Goal: Information Seeking & Learning: Learn about a topic

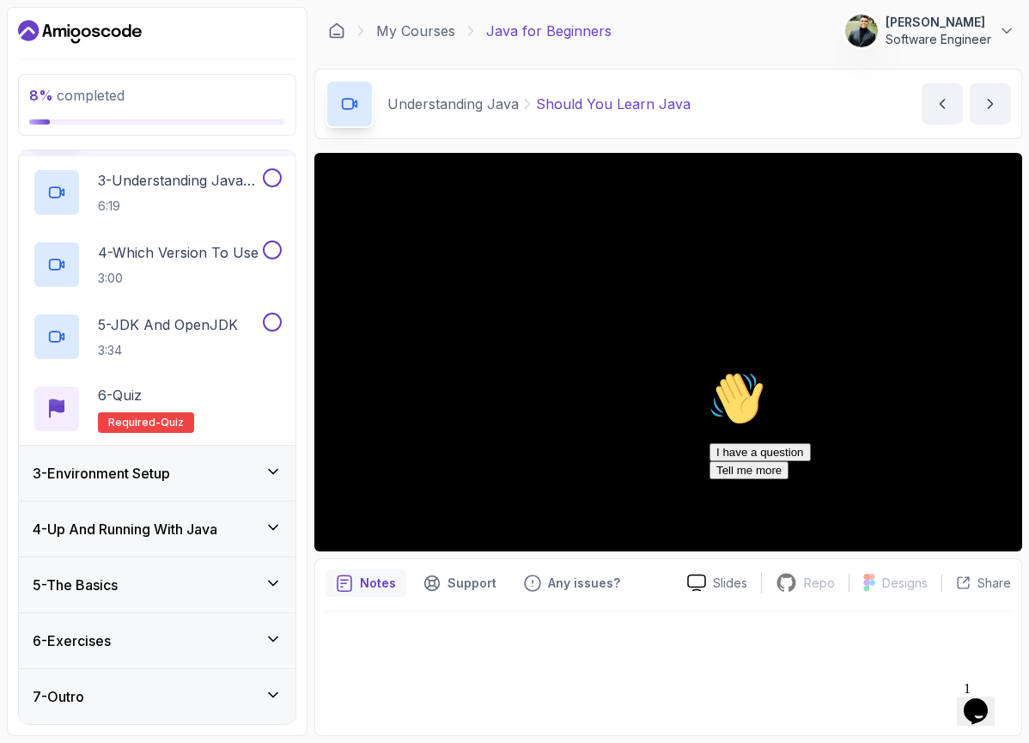
click at [250, 466] on div "3 - Environment Setup" at bounding box center [157, 473] width 249 height 21
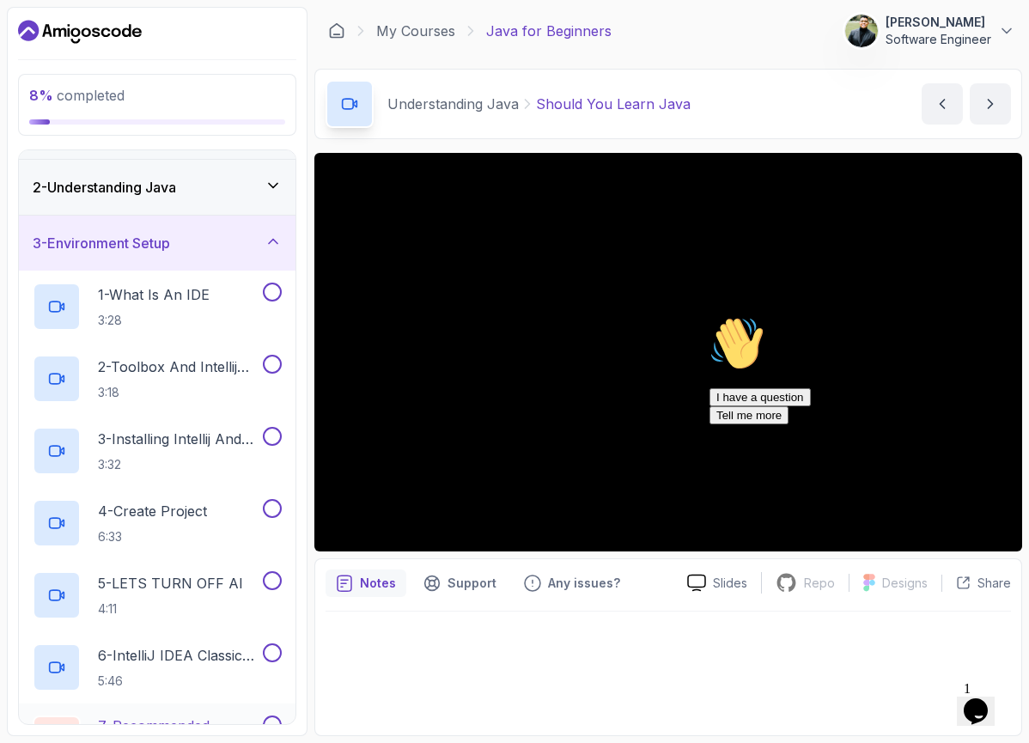
scroll to position [21, 0]
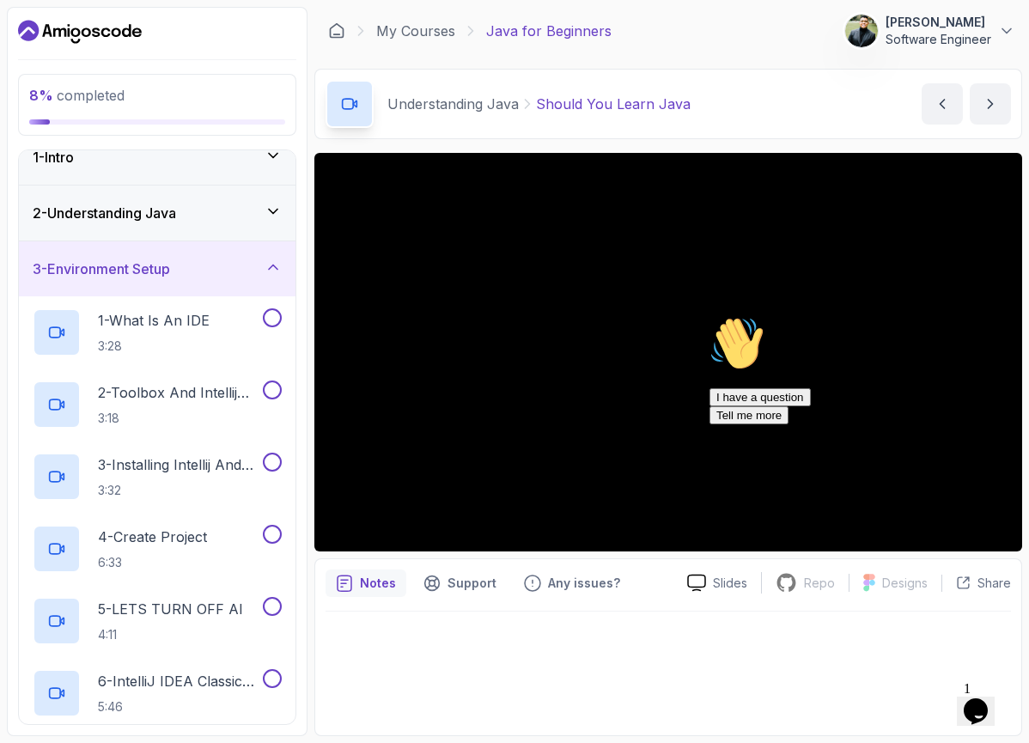
click at [709, 316] on icon "Chat attention grabber" at bounding box center [709, 316] width 0 height 0
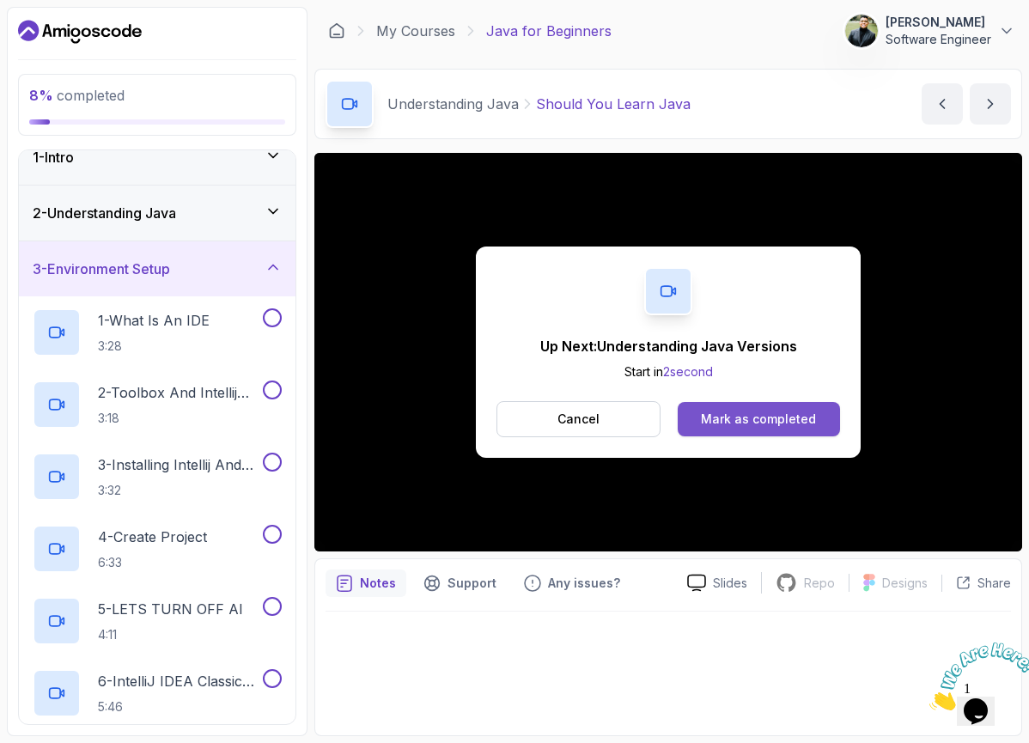
click at [716, 422] on div "Mark as completed" at bounding box center [758, 418] width 115 height 17
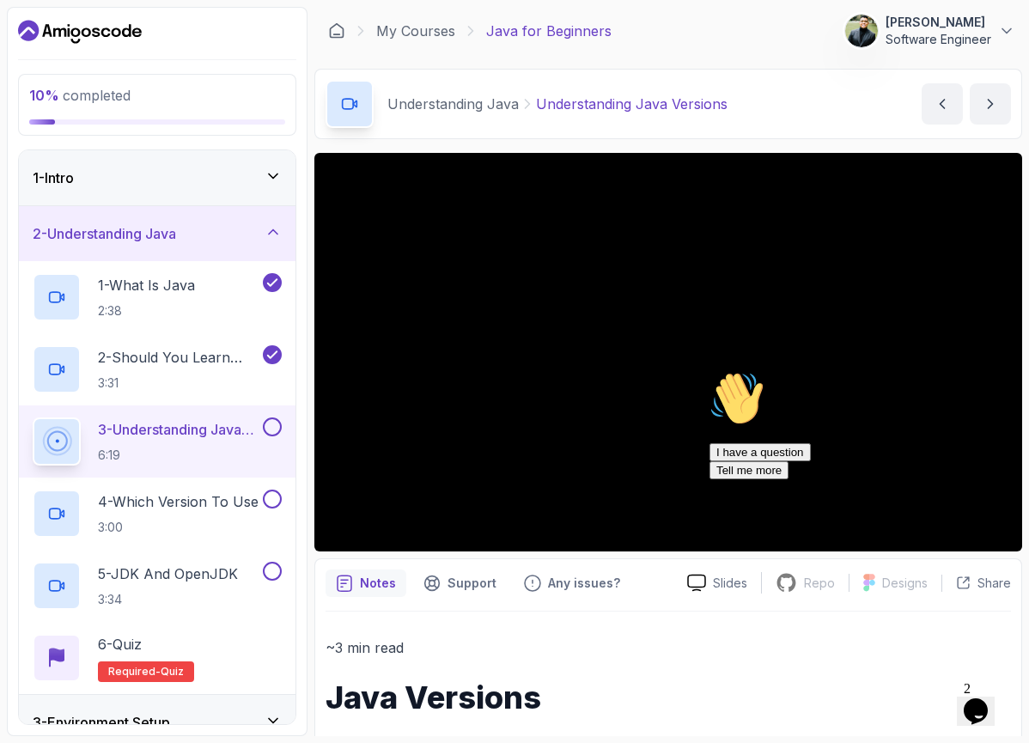
click at [709, 371] on icon "Chat attention grabber" at bounding box center [709, 371] width 0 height 0
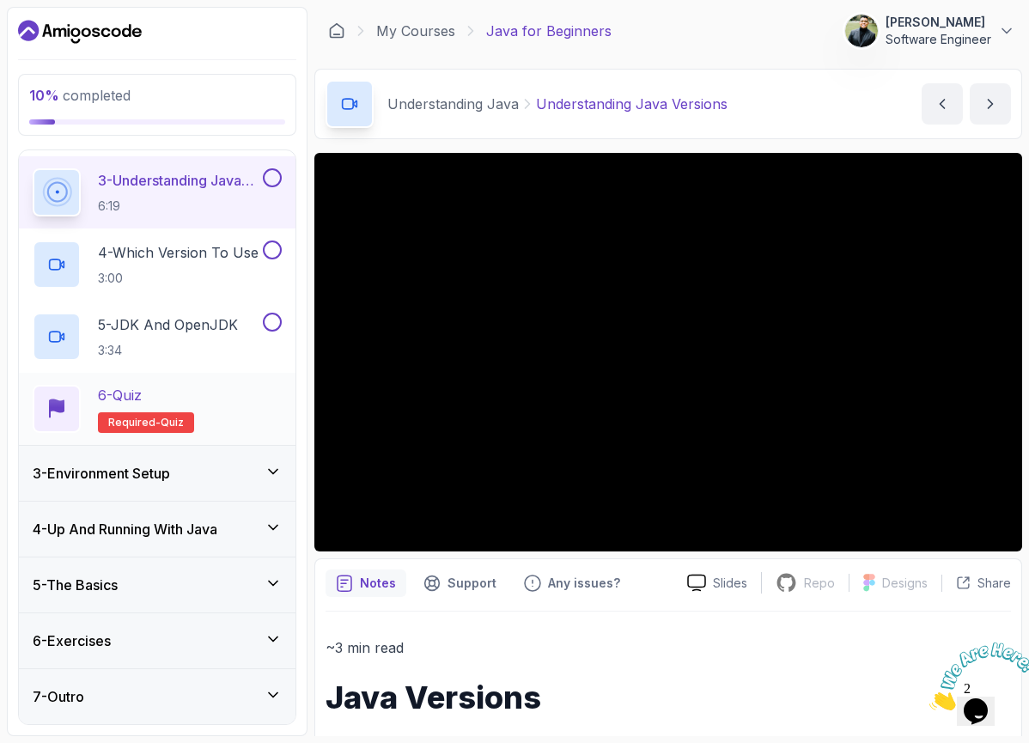
click at [191, 377] on div "6 - Quiz Required- quiz" at bounding box center [157, 409] width 276 height 72
click at [225, 387] on div "6 - Quiz Required- quiz" at bounding box center [157, 409] width 249 height 48
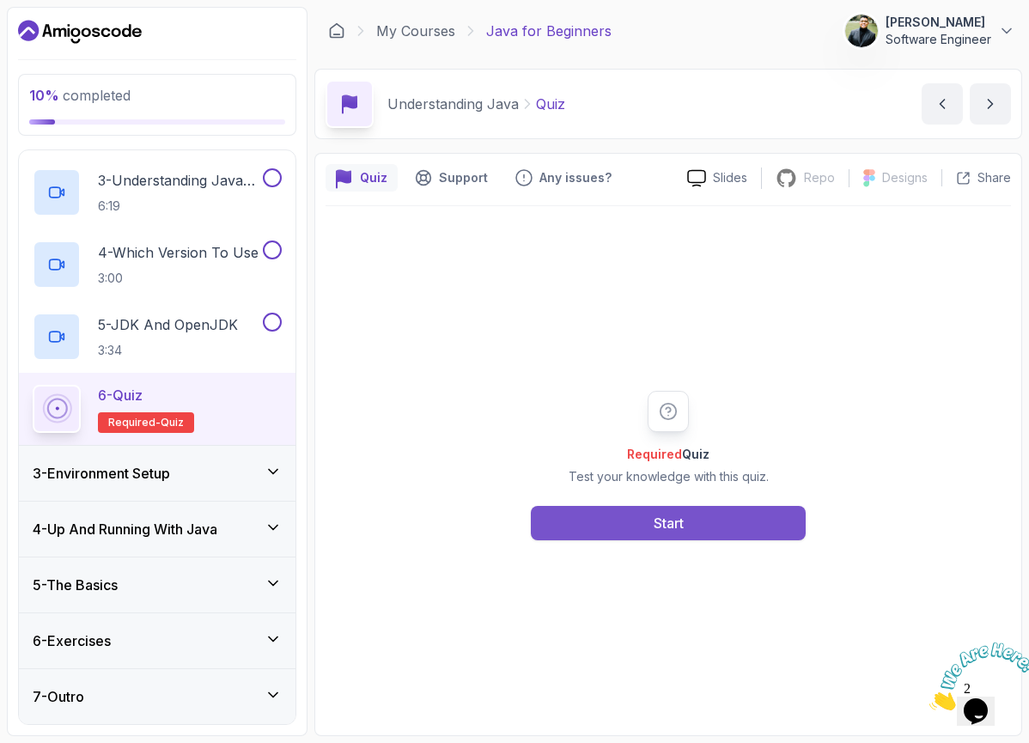
click at [619, 515] on button "Start" at bounding box center [668, 523] width 275 height 34
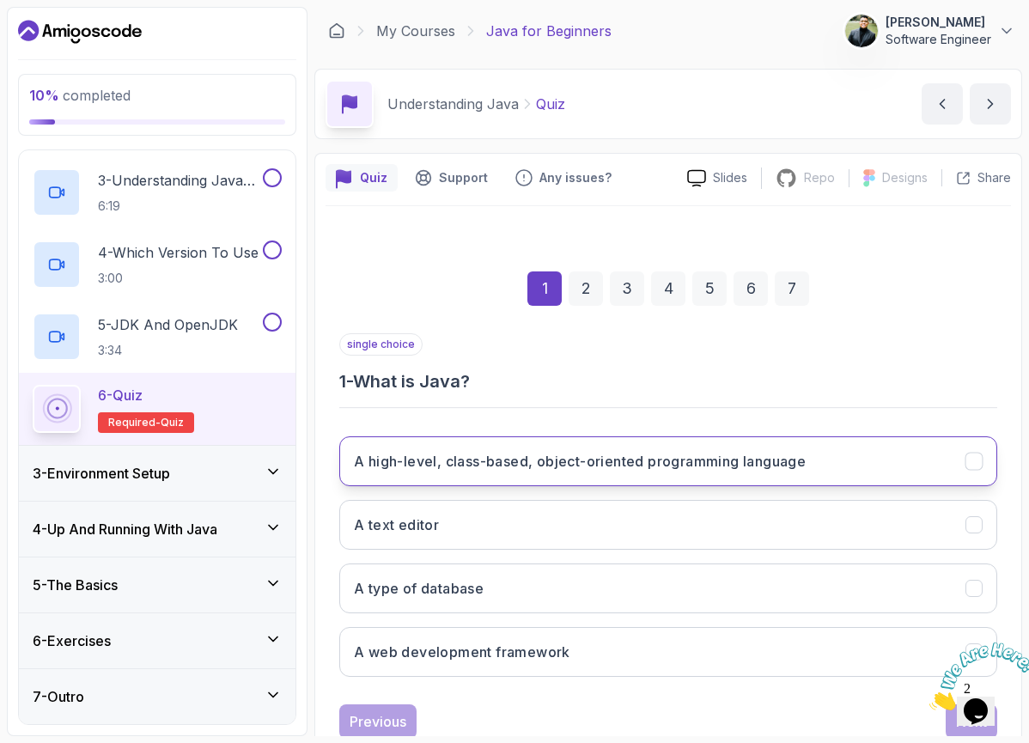
click at [593, 462] on h3 "A high-level, class-based, object-oriented programming language" at bounding box center [580, 461] width 452 height 21
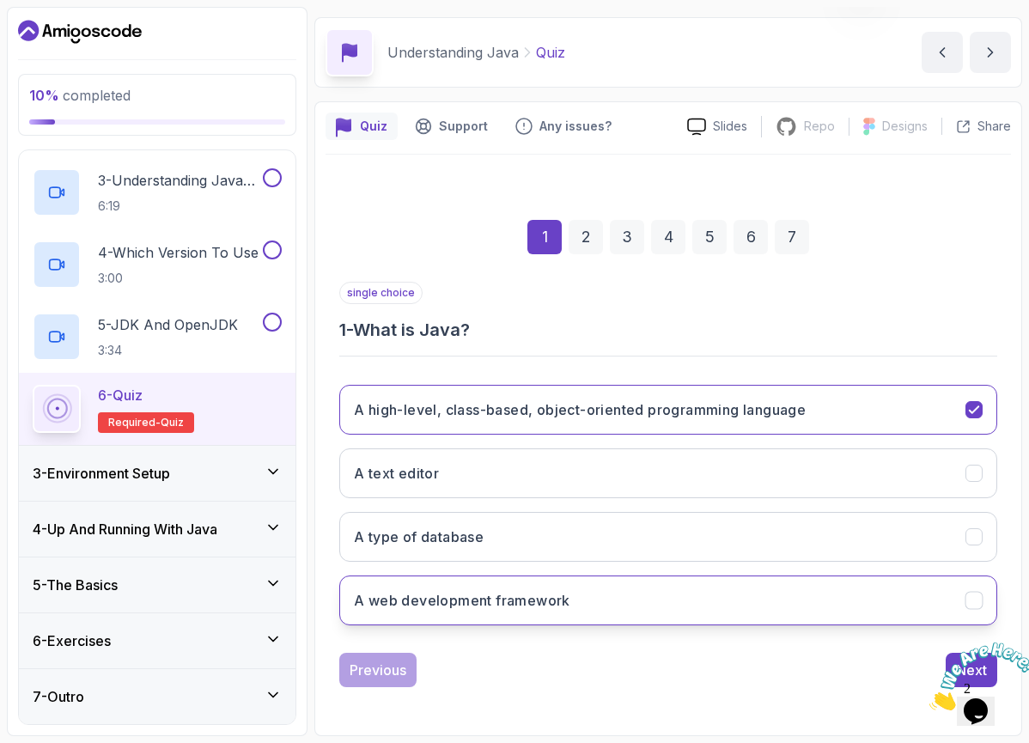
scroll to position [52, 0]
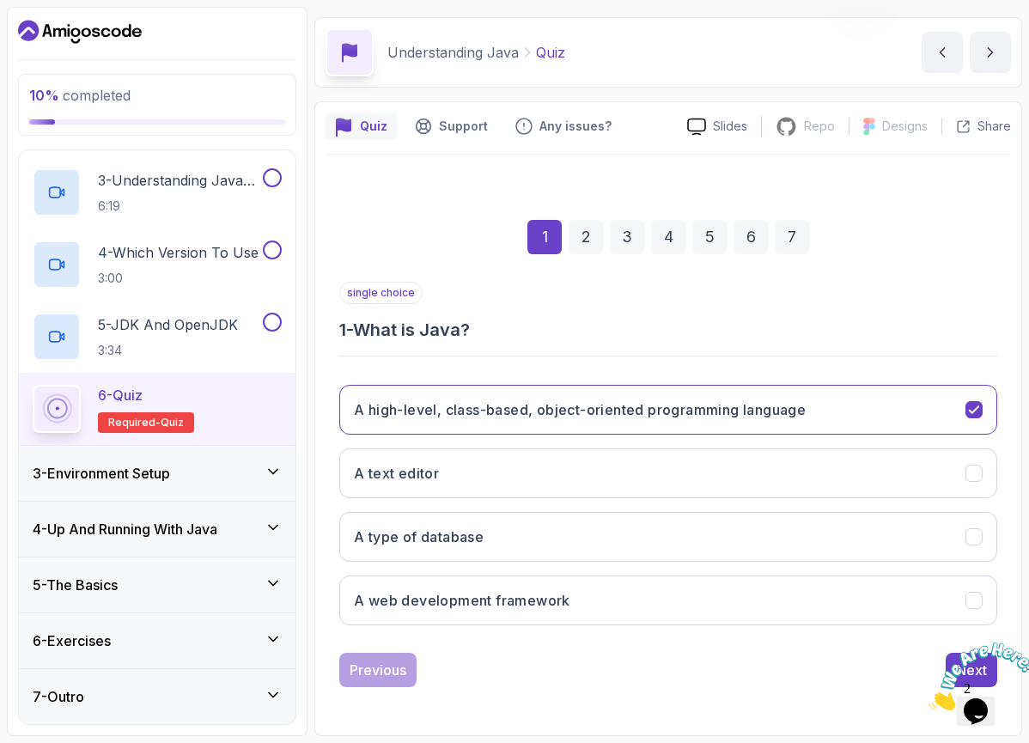
click at [929, 698] on icon "Close" at bounding box center [929, 705] width 0 height 15
click at [970, 660] on div "Next" at bounding box center [971, 669] width 31 height 21
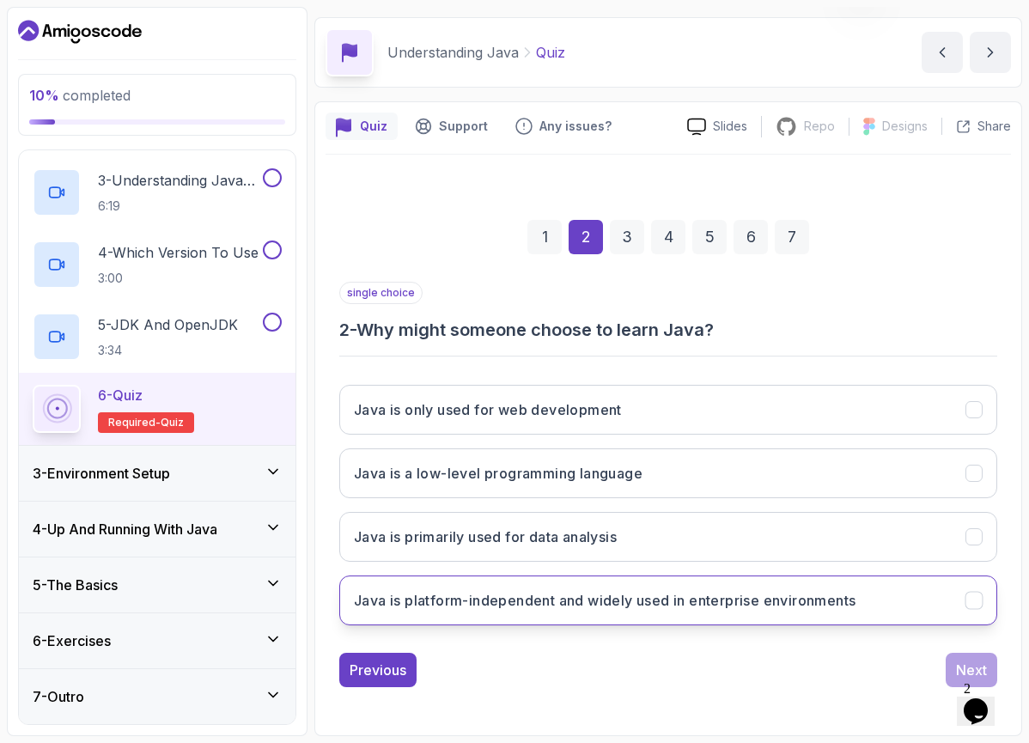
click at [546, 609] on h3 "Java is platform-independent and widely used in enterprise environments" at bounding box center [604, 600] width 501 height 21
click at [957, 670] on div "Next" at bounding box center [971, 669] width 31 height 21
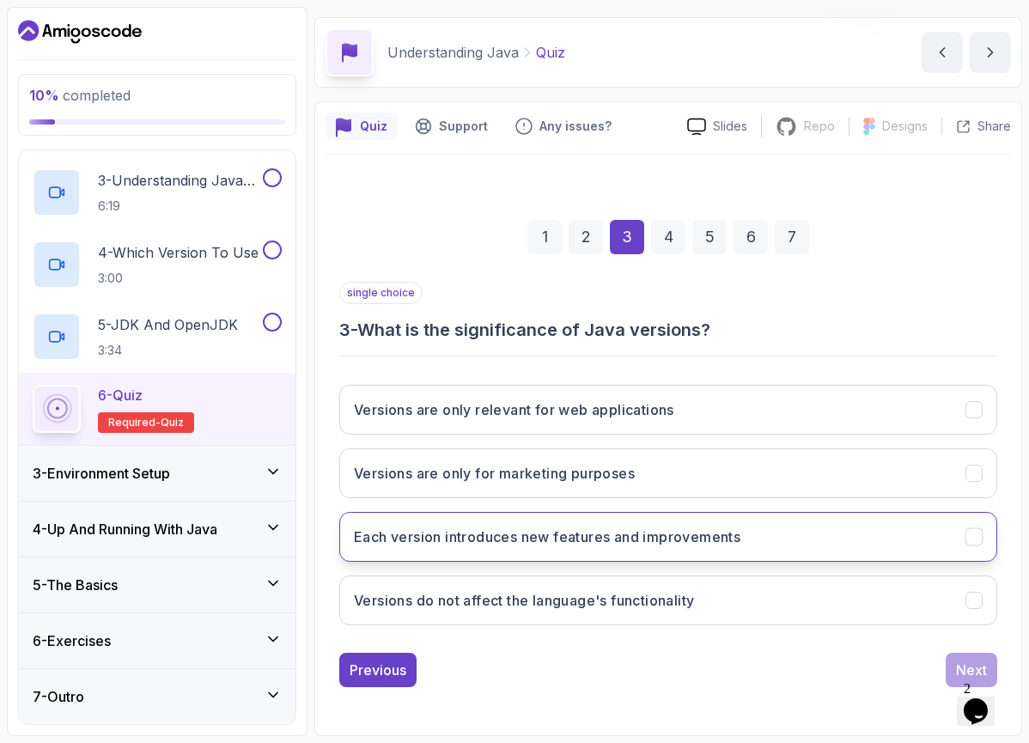
click at [714, 521] on button "Each version introduces new features and improvements" at bounding box center [668, 537] width 658 height 50
click at [942, 665] on div "Previous Next" at bounding box center [668, 670] width 658 height 34
click at [953, 664] on button "Next" at bounding box center [971, 670] width 52 height 34
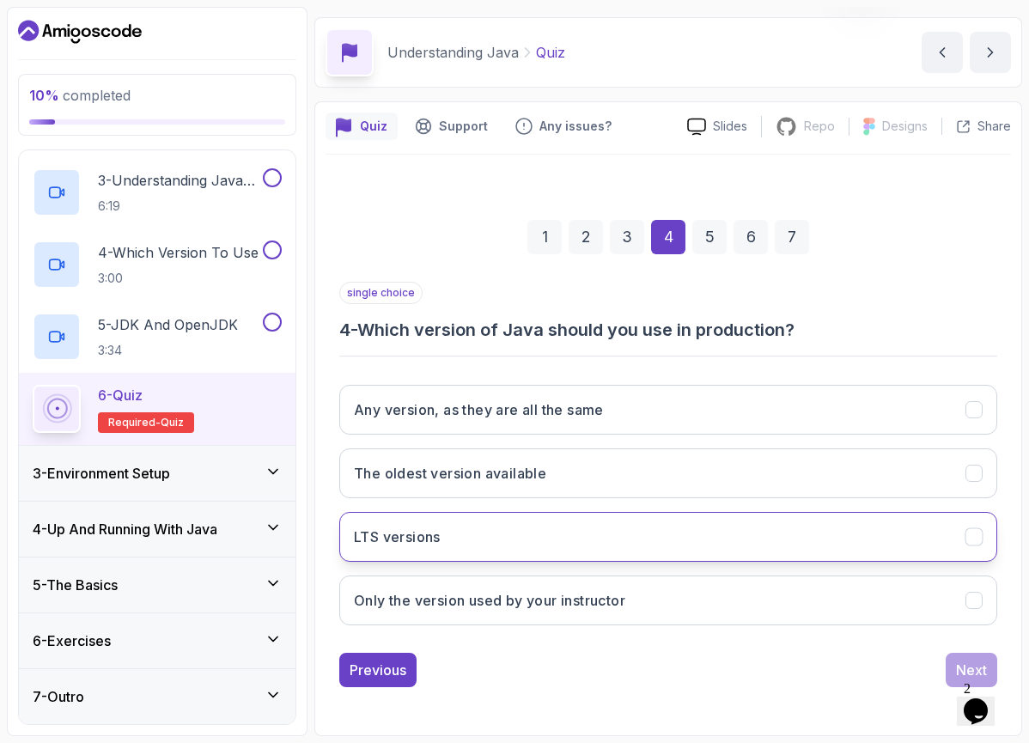
click at [629, 531] on button "LTS versions" at bounding box center [668, 537] width 658 height 50
click at [962, 659] on button "Next" at bounding box center [971, 670] width 52 height 34
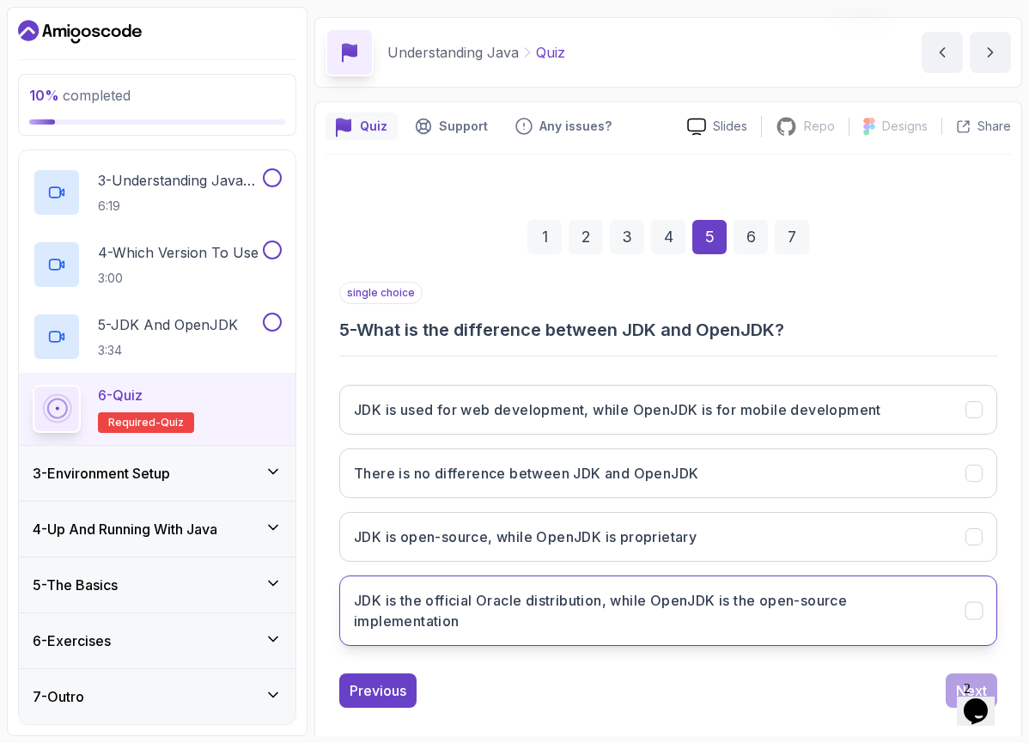
click at [696, 612] on h3 "JDK is the official Oracle distribution, while OpenJDK is the open-source imple…" at bounding box center [649, 610] width 591 height 41
click at [950, 680] on button "Next" at bounding box center [971, 690] width 52 height 34
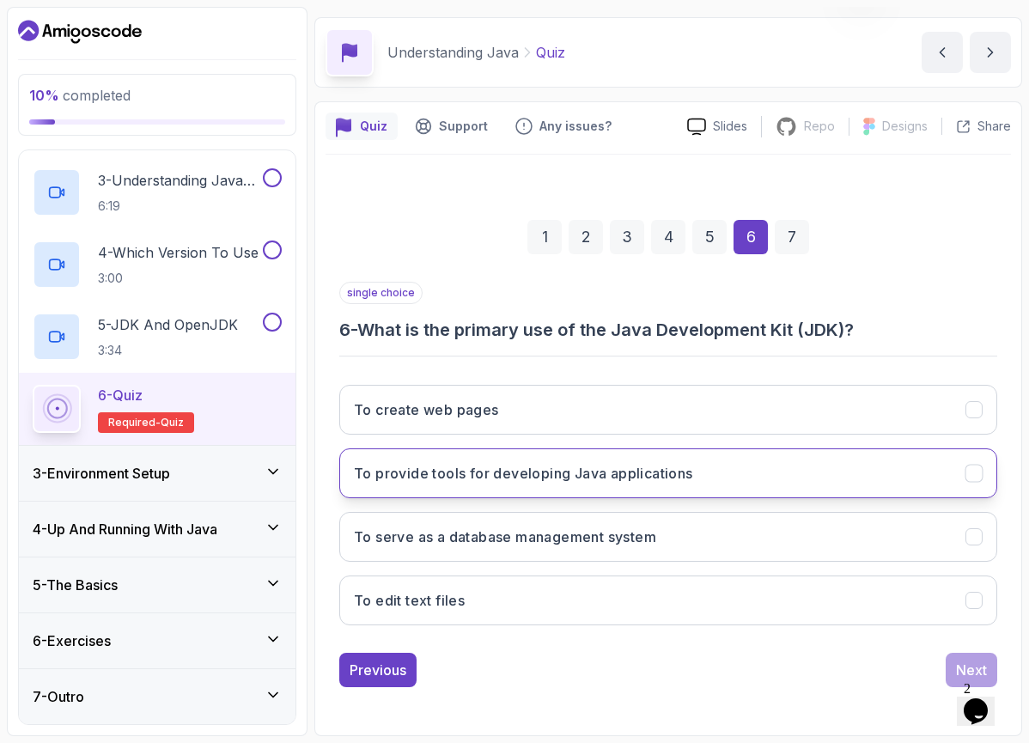
click at [701, 490] on button "To provide tools for developing Java applications" at bounding box center [668, 473] width 658 height 50
click at [957, 663] on div "Next" at bounding box center [971, 669] width 31 height 21
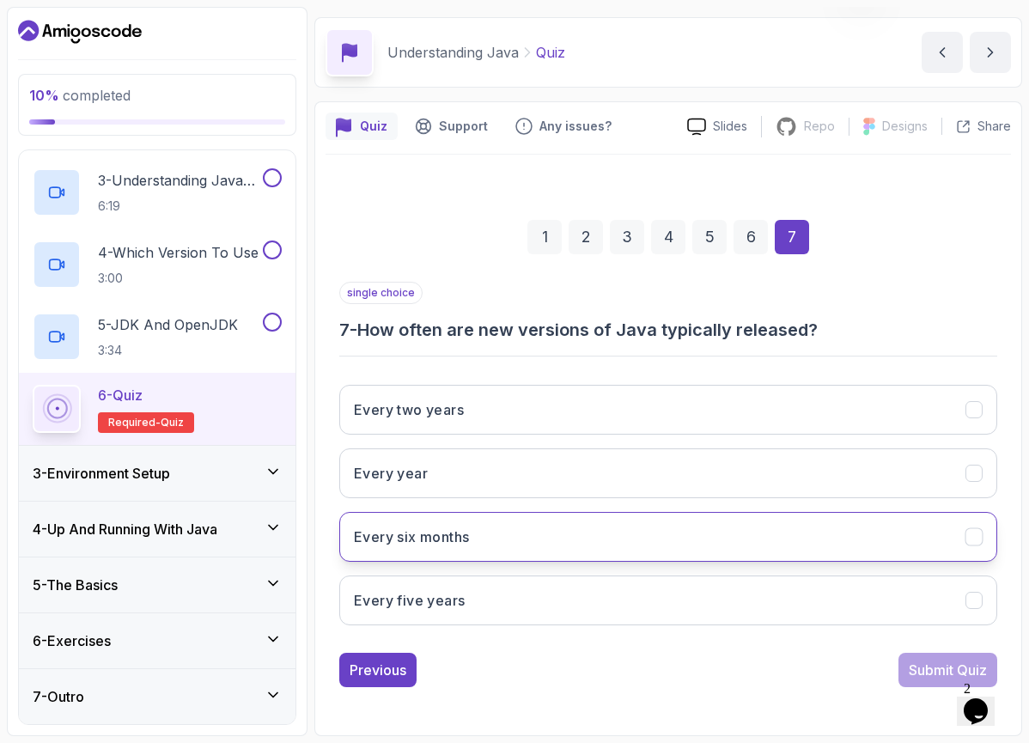
click at [633, 550] on button "Every six months" at bounding box center [668, 537] width 658 height 50
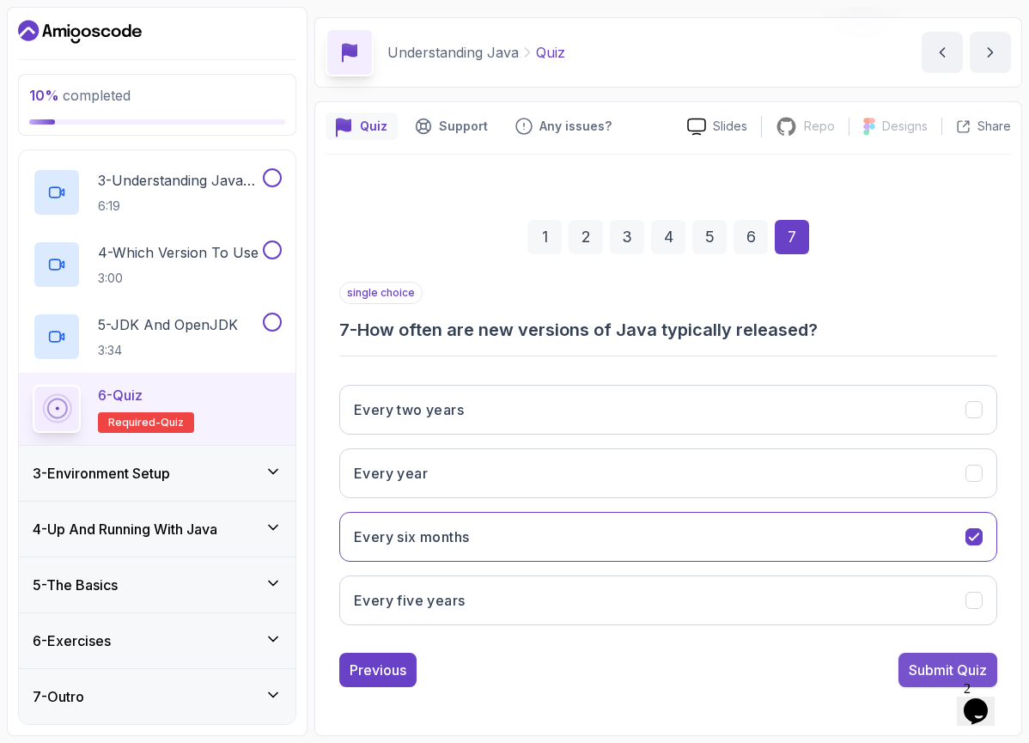
click at [917, 671] on div "Submit Quiz" at bounding box center [947, 669] width 78 height 21
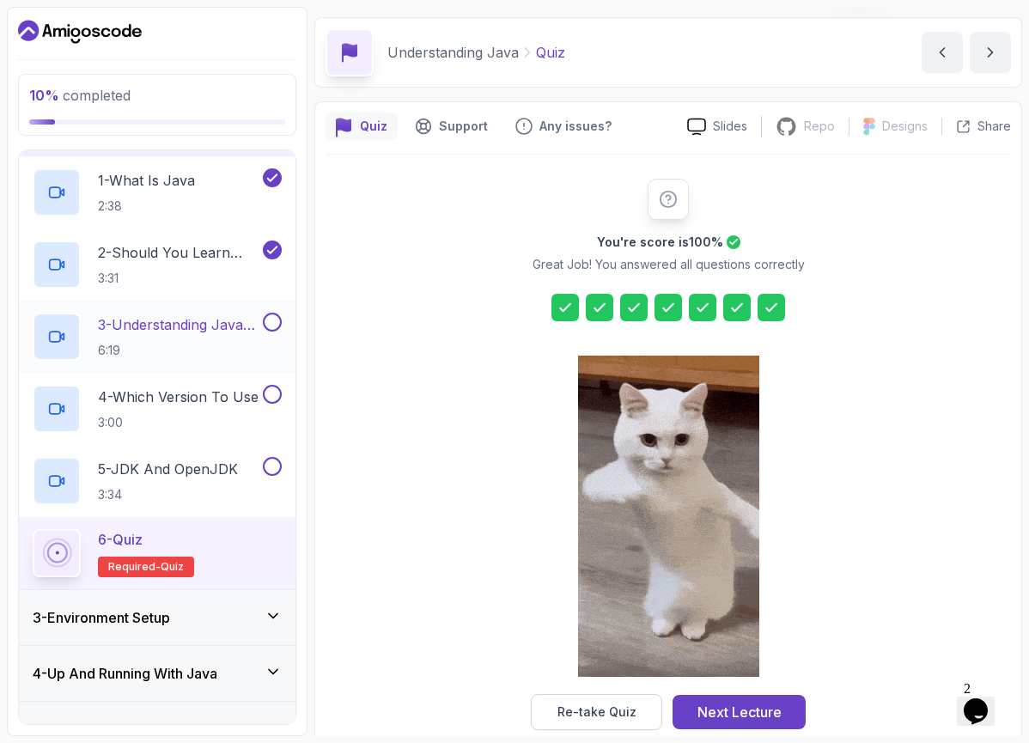
scroll to position [106, 0]
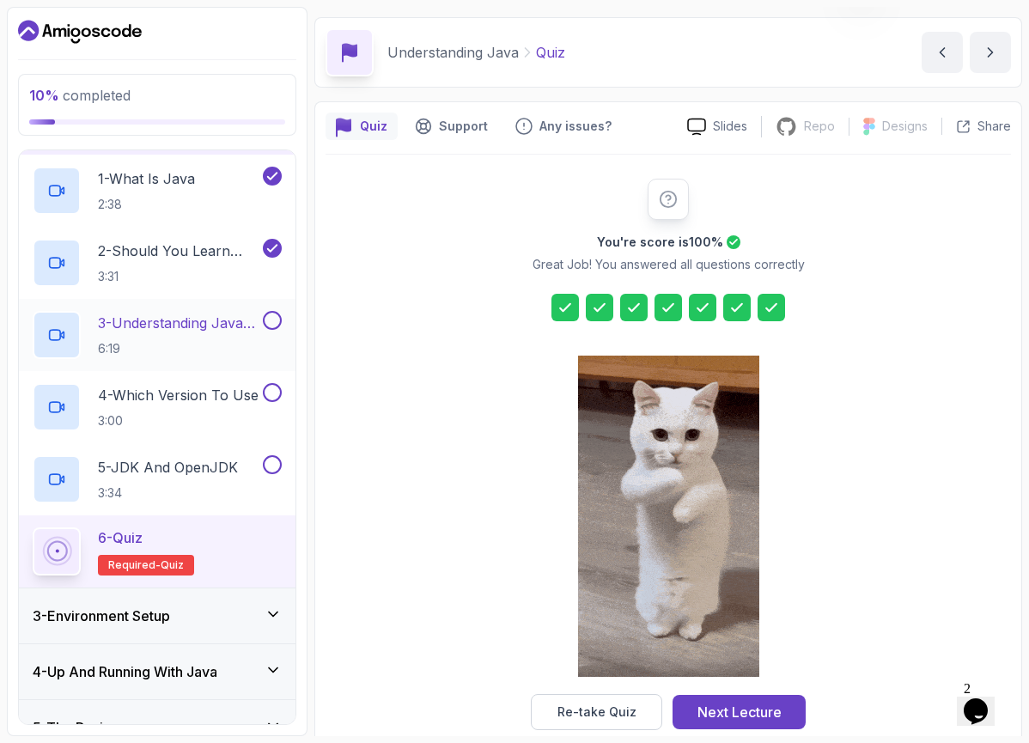
click at [267, 320] on button at bounding box center [272, 320] width 19 height 19
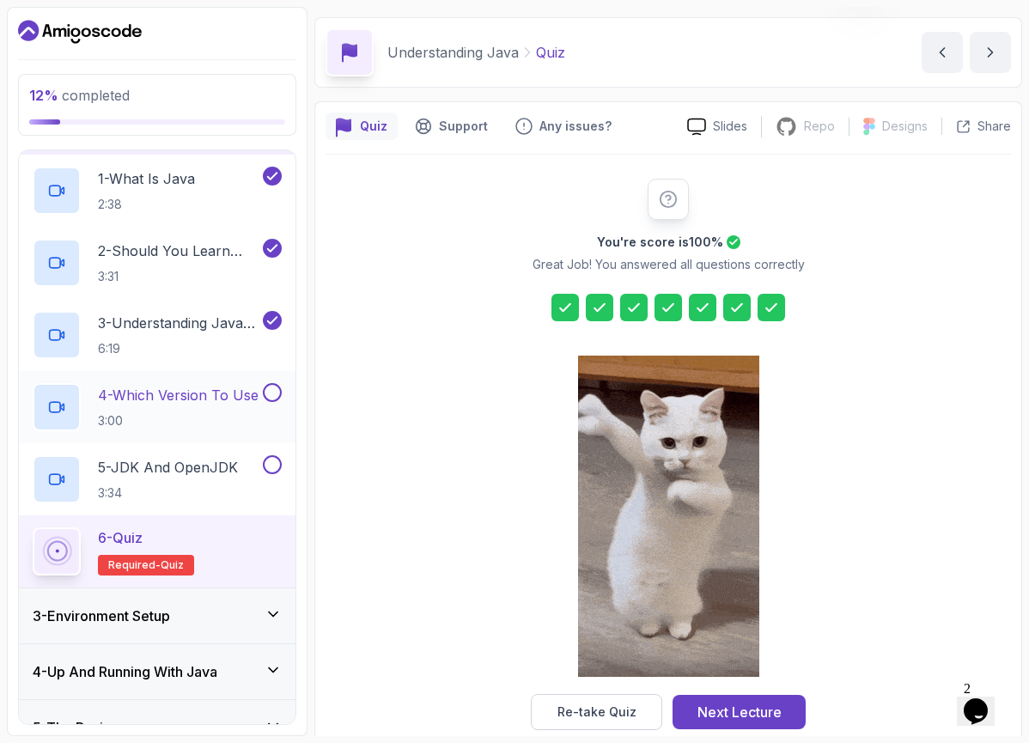
click at [274, 390] on button at bounding box center [272, 392] width 19 height 19
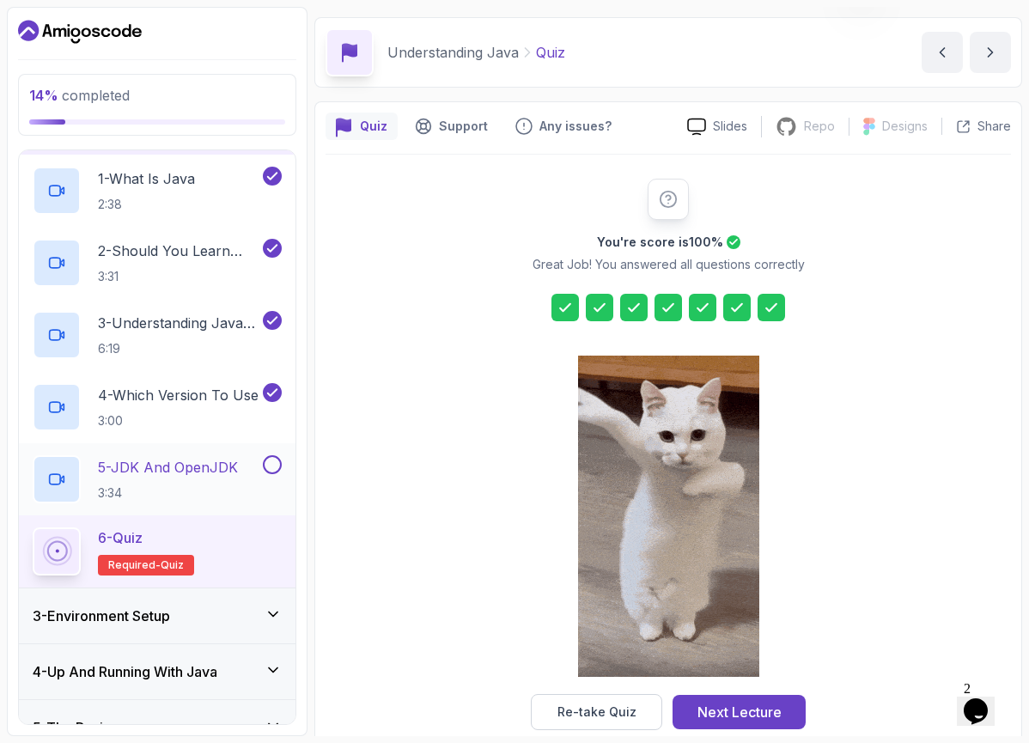
click at [280, 463] on button at bounding box center [272, 464] width 19 height 19
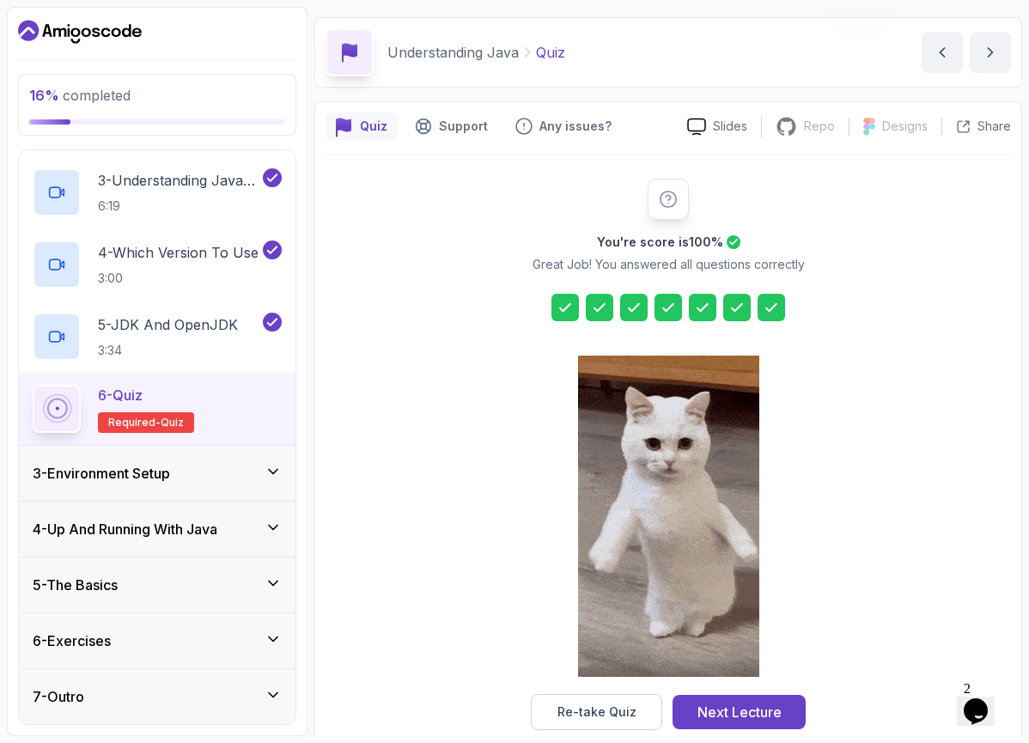
scroll to position [249, 0]
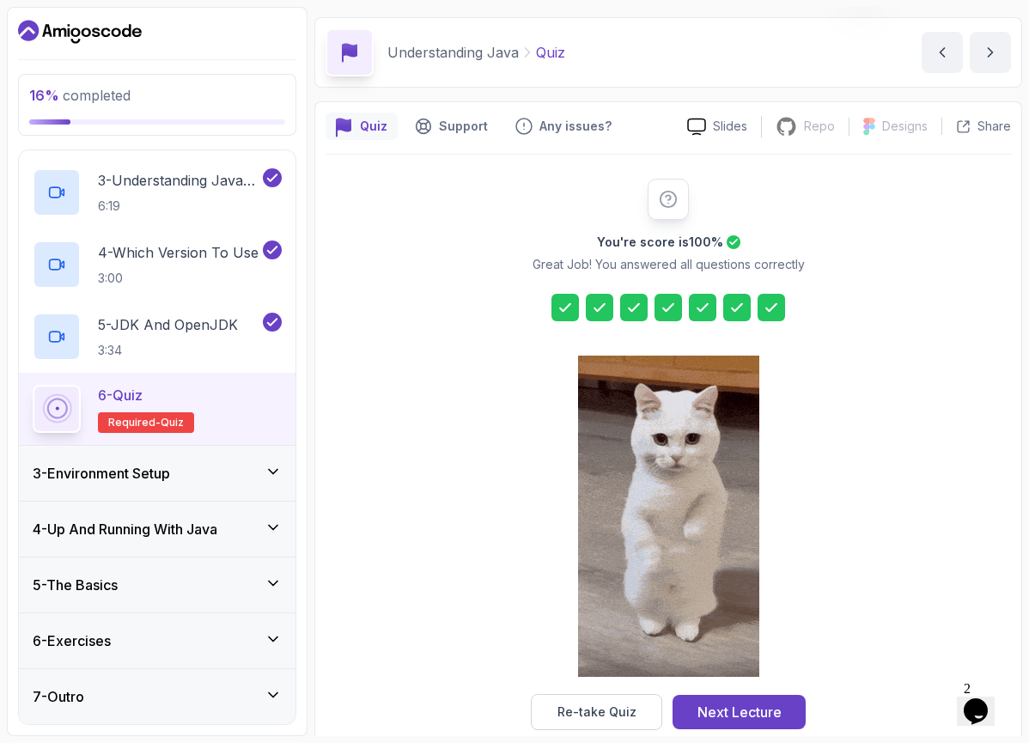
click at [265, 475] on icon at bounding box center [272, 471] width 17 height 17
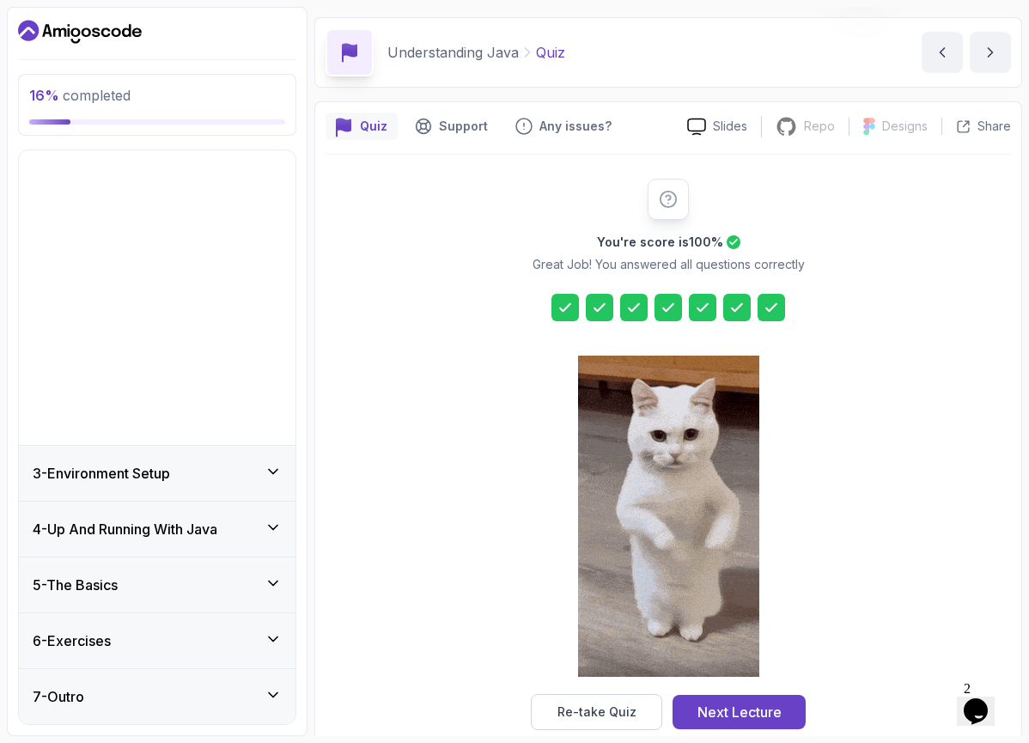
scroll to position [0, 0]
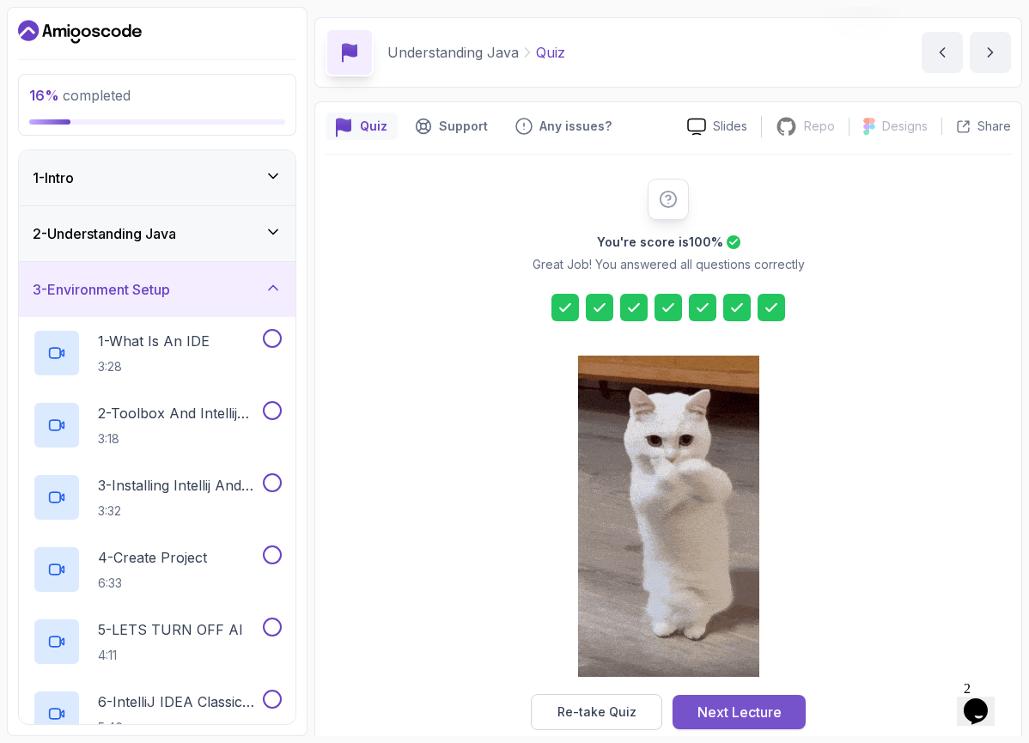
click at [708, 706] on div "Next Lecture" at bounding box center [739, 712] width 84 height 21
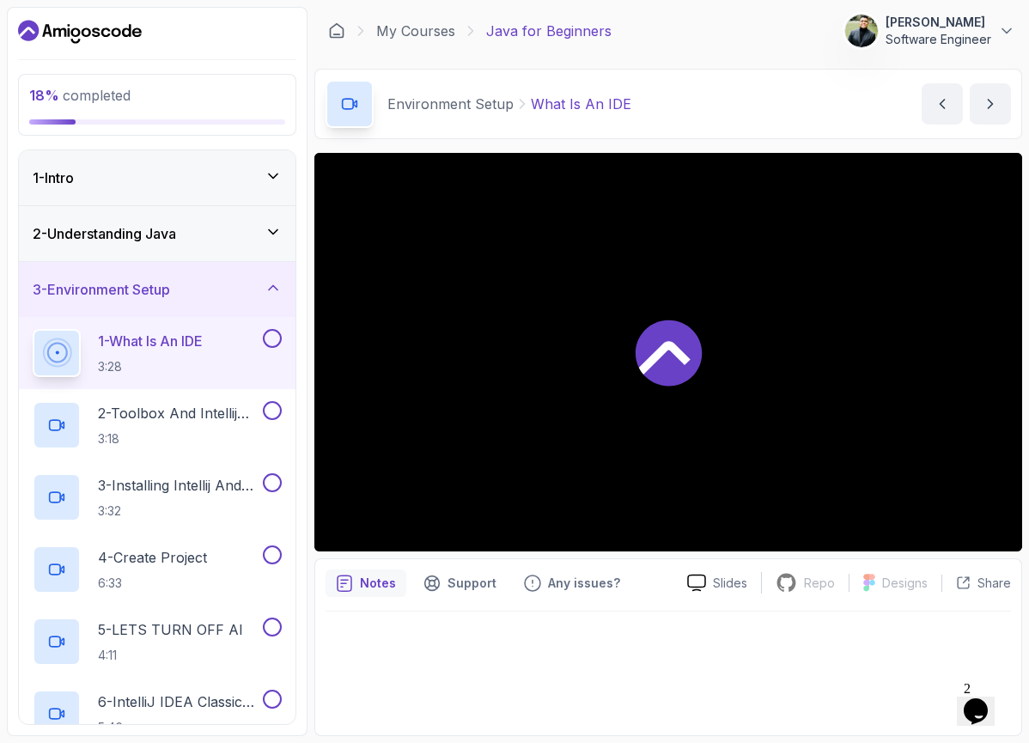
click at [230, 185] on div "1 - Intro" at bounding box center [157, 177] width 249 height 21
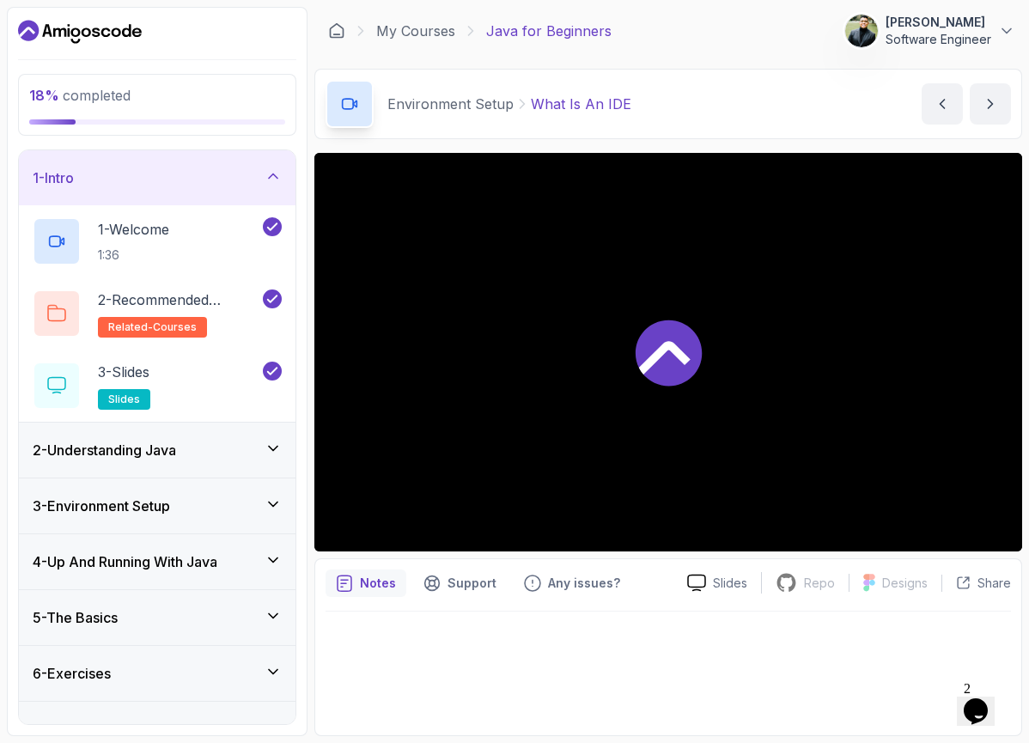
click at [230, 185] on div "1 - Intro" at bounding box center [157, 177] width 249 height 21
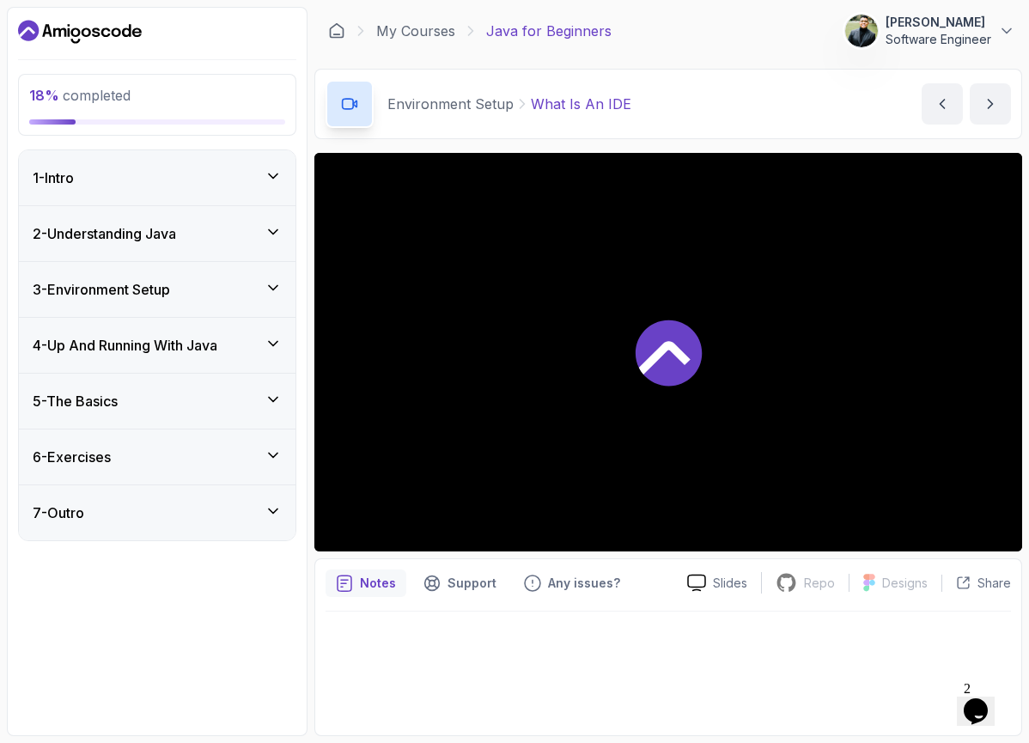
click at [246, 224] on div "2 - Understanding Java" at bounding box center [157, 233] width 249 height 21
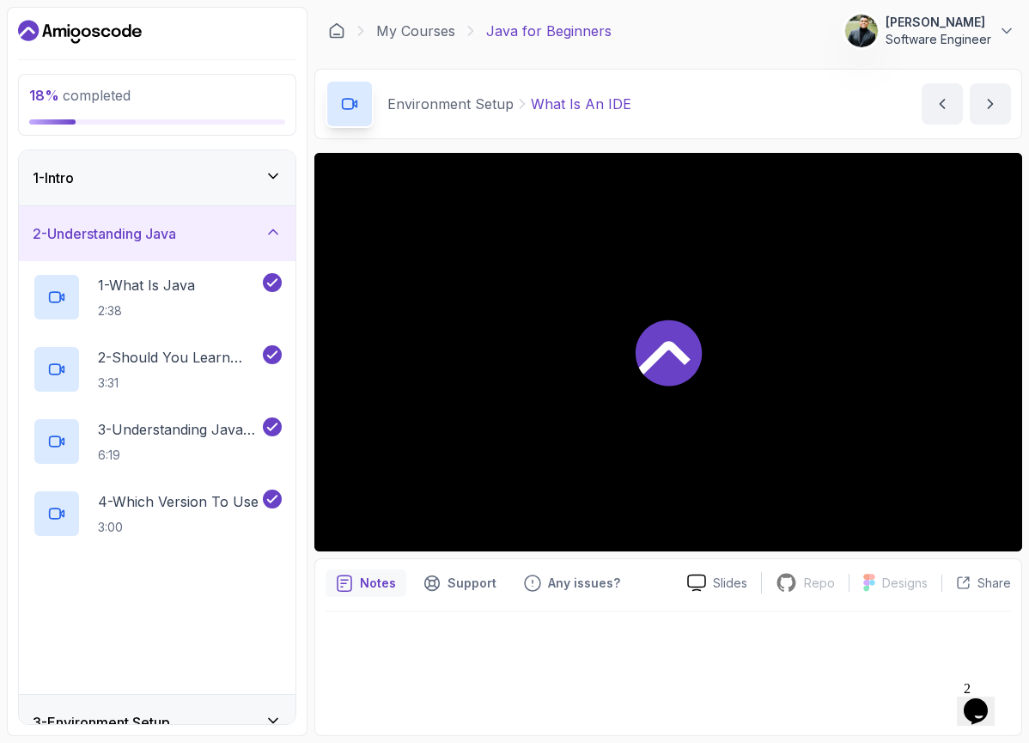
click at [250, 225] on div "2 - Understanding Java" at bounding box center [157, 233] width 249 height 21
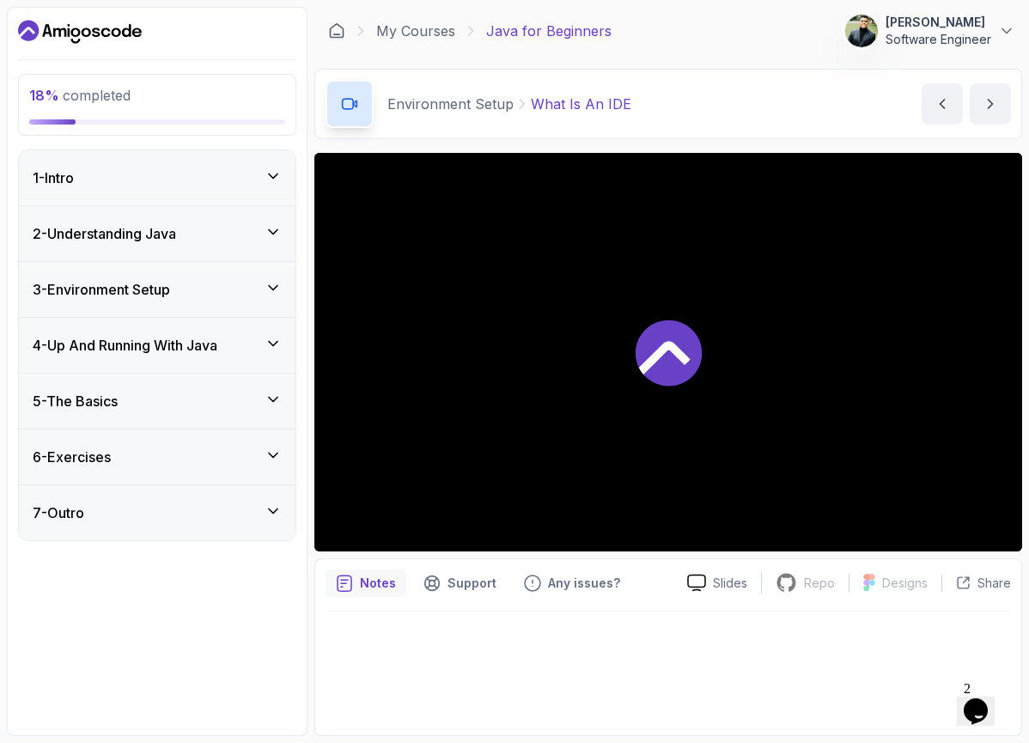
click at [250, 225] on div "2 - Understanding Java" at bounding box center [157, 233] width 249 height 21
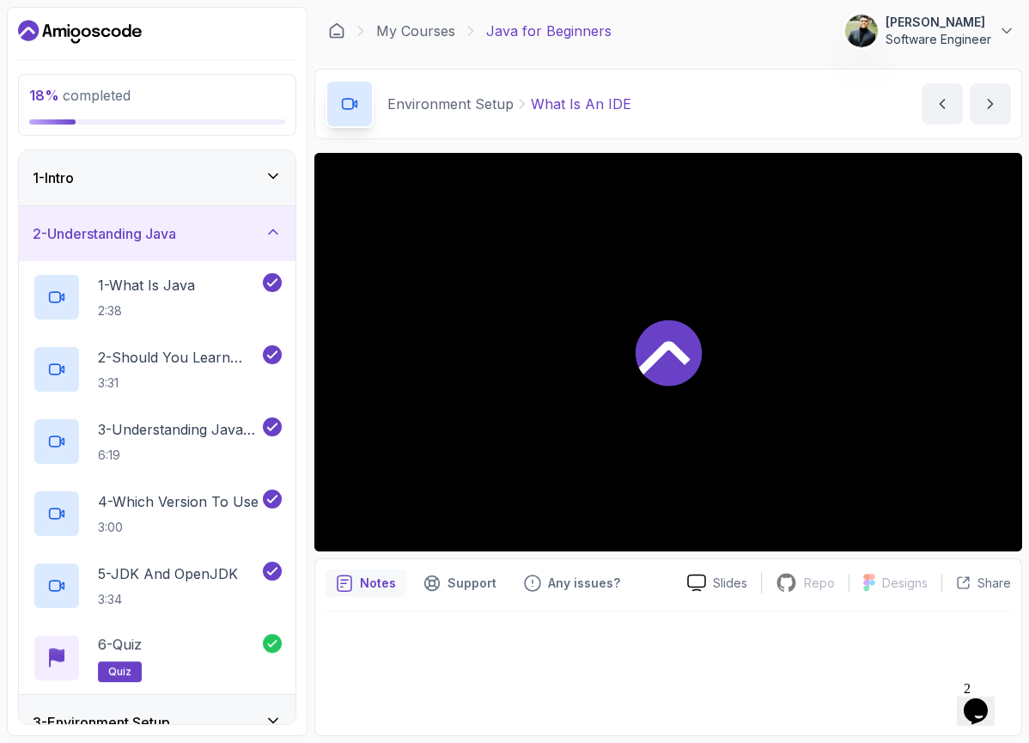
click at [250, 225] on div "2 - Understanding Java" at bounding box center [157, 233] width 249 height 21
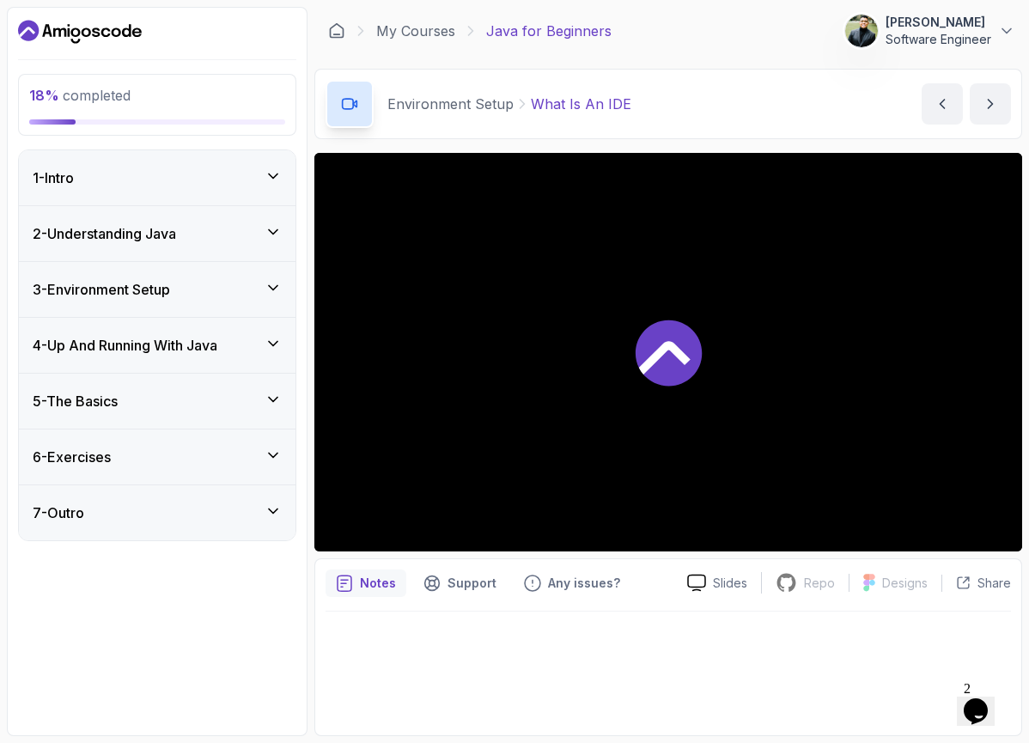
click at [225, 286] on div "3 - Environment Setup" at bounding box center [157, 289] width 249 height 21
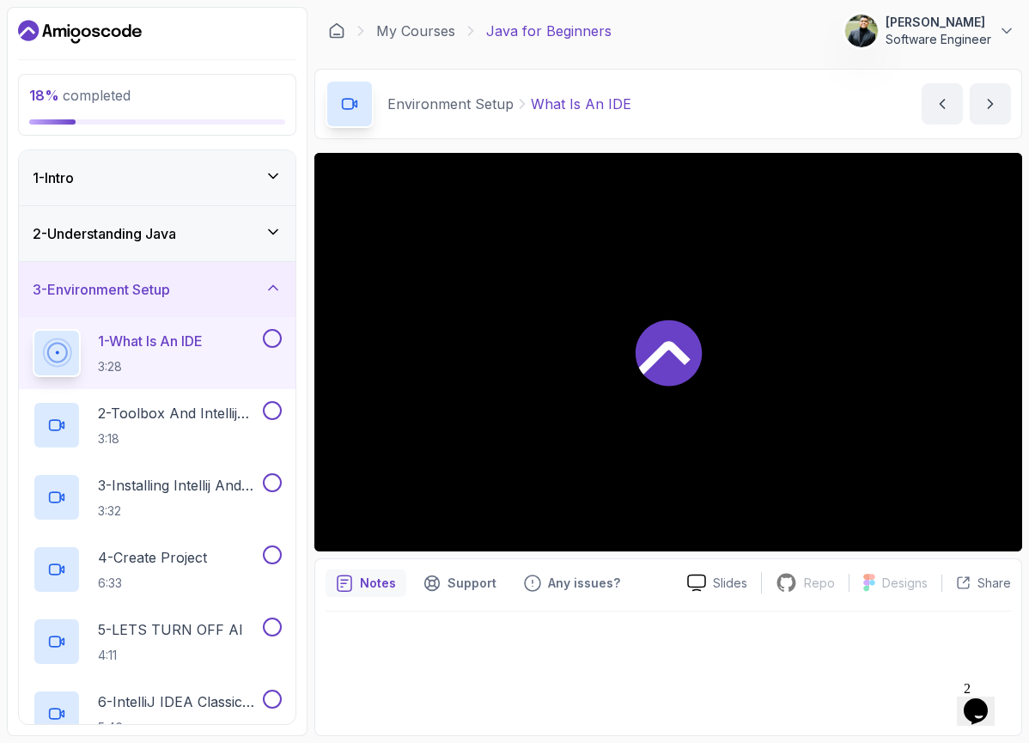
click at [203, 350] on p "1 - What Is An IDE" at bounding box center [150, 341] width 105 height 21
click at [695, 319] on icon at bounding box center [668, 352] width 69 height 69
click at [671, 349] on icon at bounding box center [665, 357] width 52 height 33
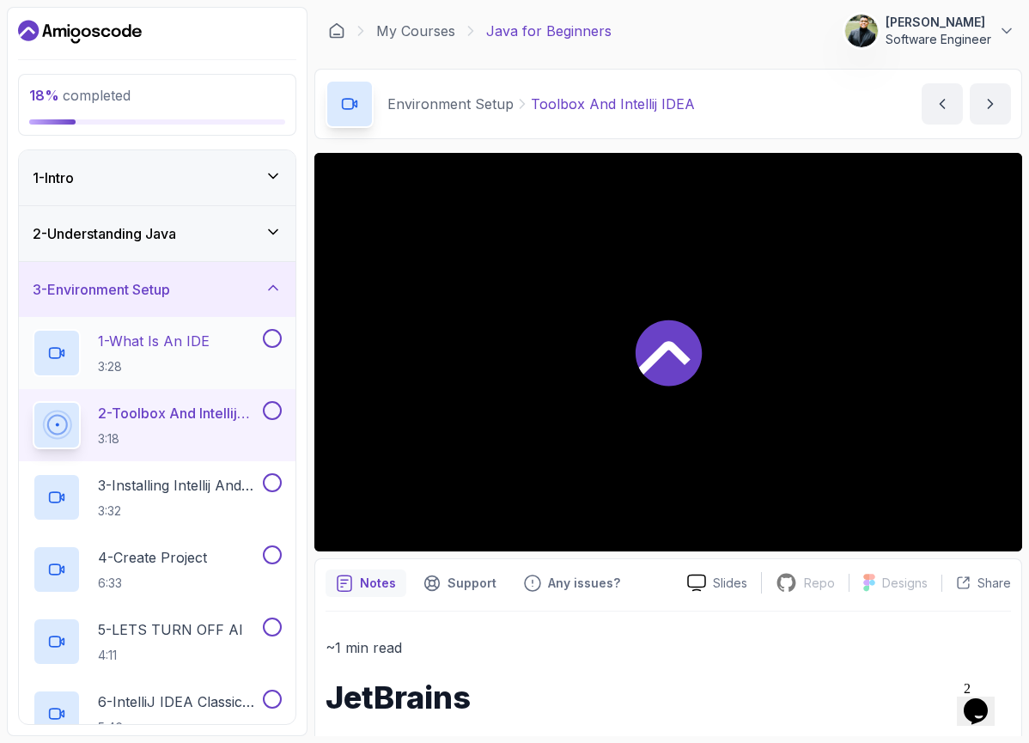
click at [270, 342] on button at bounding box center [272, 338] width 19 height 19
click at [214, 420] on p "2 - Toolbox And Intellij IDEA" at bounding box center [178, 413] width 161 height 21
click at [271, 336] on button at bounding box center [272, 338] width 19 height 19
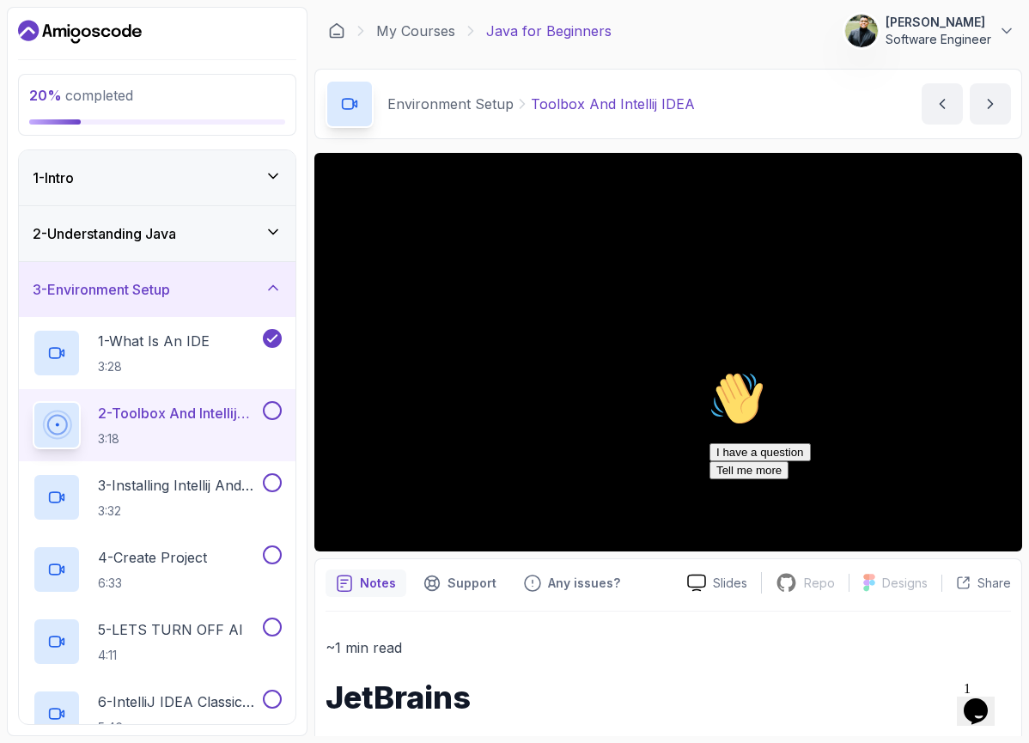
click at [709, 371] on icon "Chat attention grabber" at bounding box center [709, 371] width 0 height 0
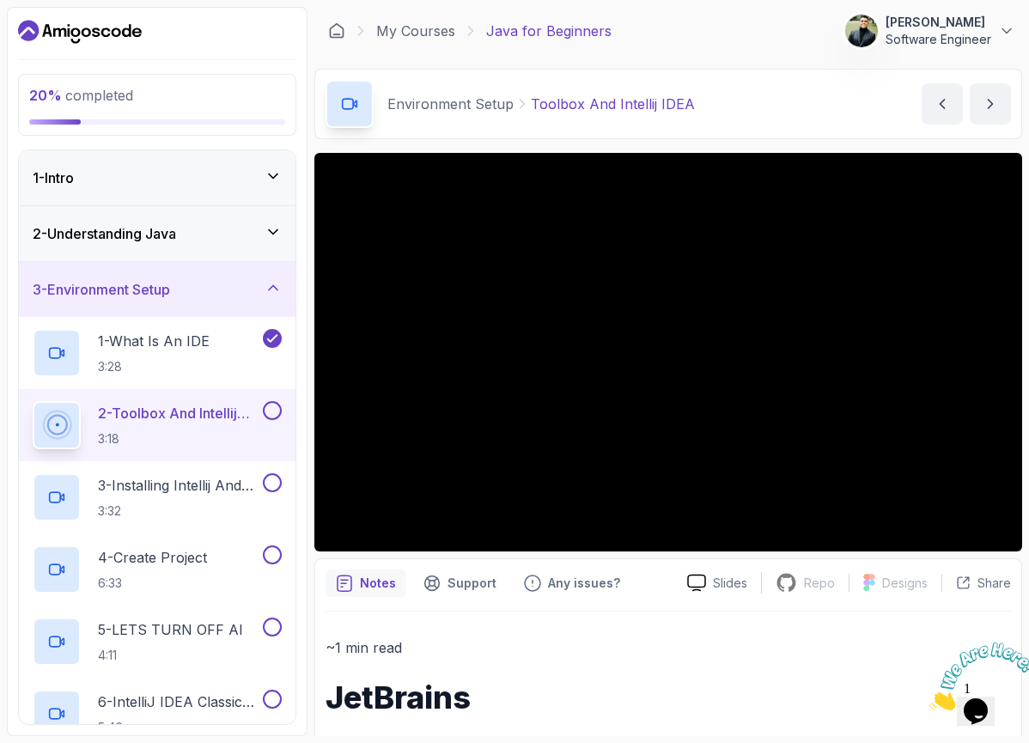
click at [929, 698] on icon "Close" at bounding box center [929, 705] width 0 height 15
click at [975, 697] on icon "Opens Chat This icon Opens the chat window." at bounding box center [975, 710] width 27 height 27
click at [648, 569] on div "Notes Support Any issues?" at bounding box center [499, 582] width 348 height 27
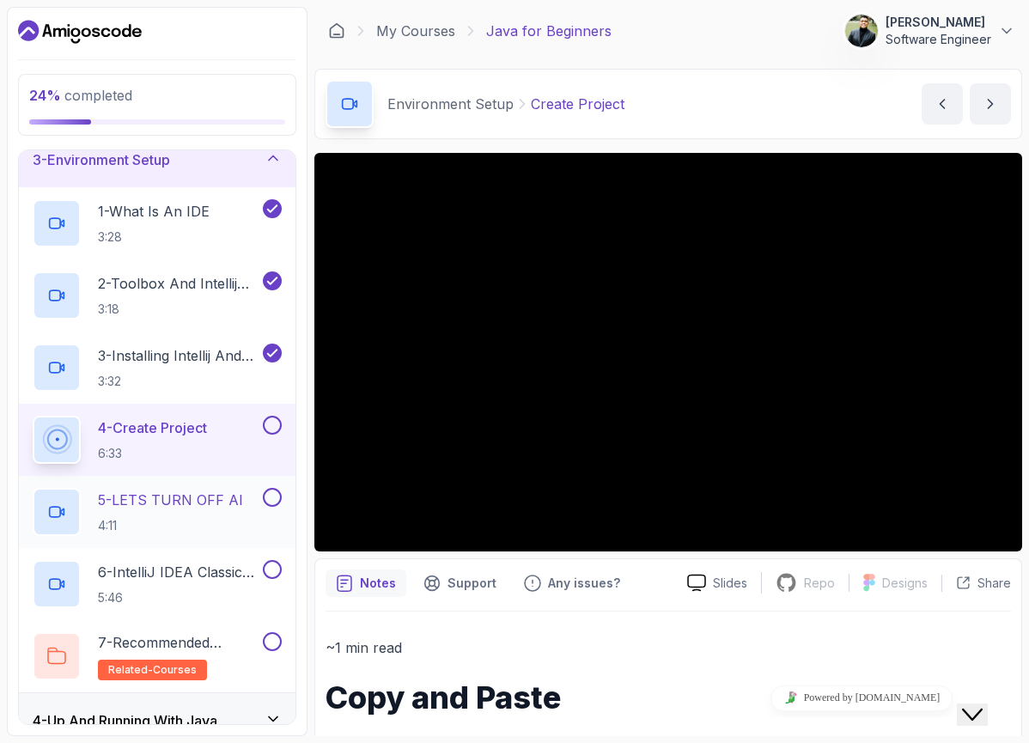
scroll to position [131, 0]
click at [209, 504] on p "5 - LETS TURN OFF AI" at bounding box center [170, 499] width 145 height 21
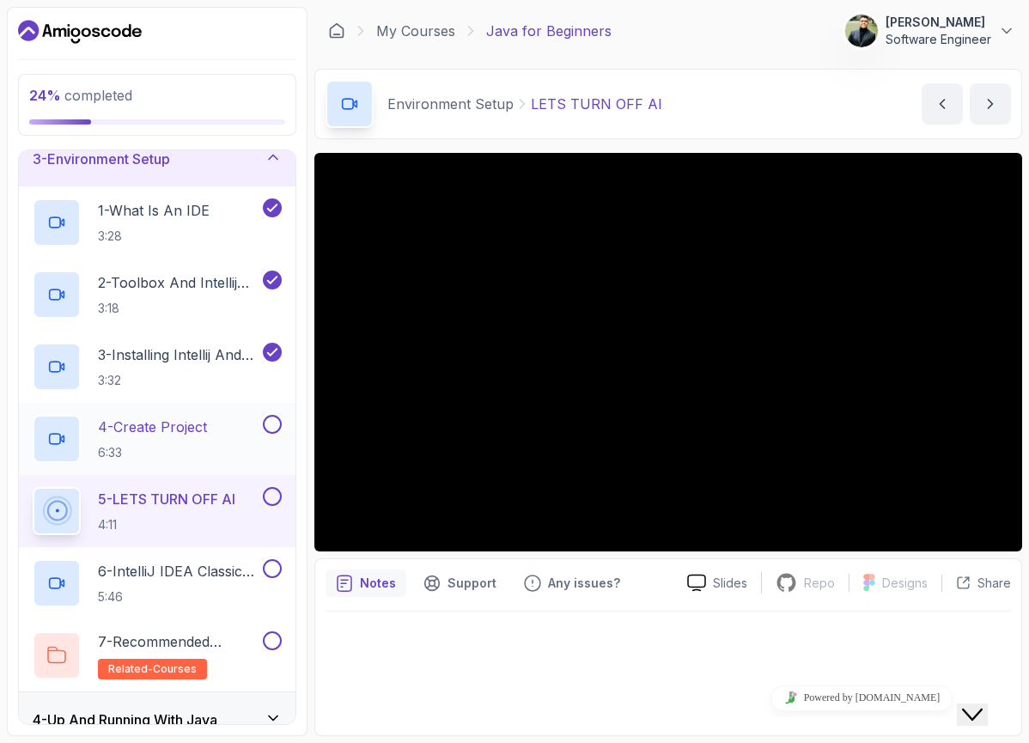
click at [222, 440] on div "4 - Create Project 6:33" at bounding box center [146, 439] width 227 height 48
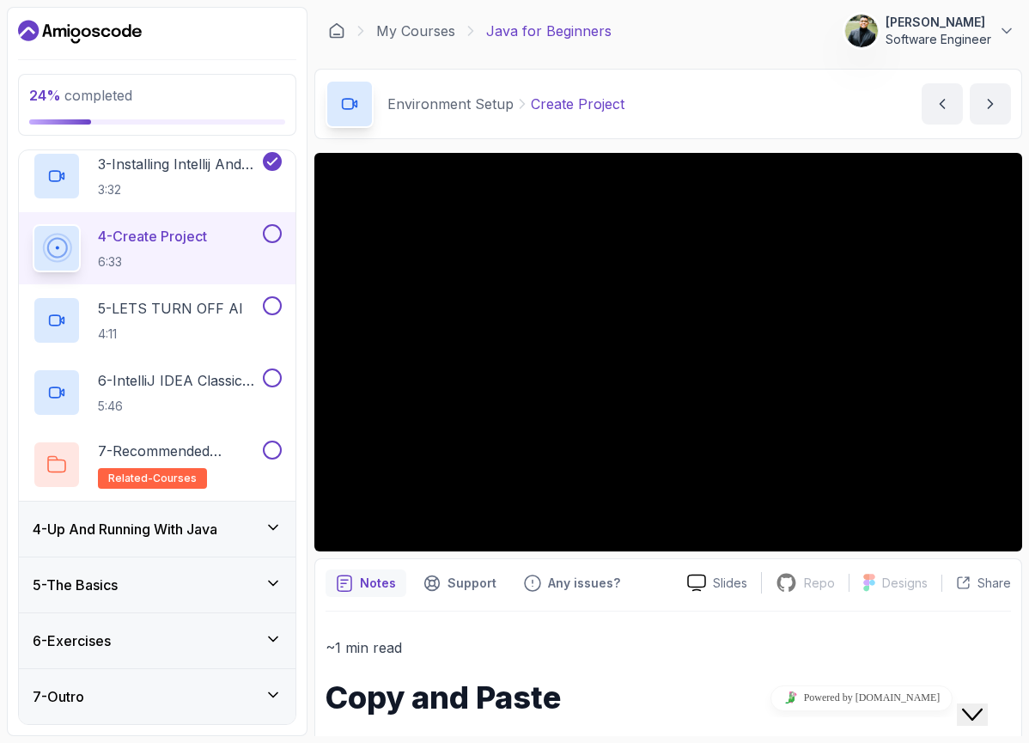
scroll to position [321, 0]
click at [264, 526] on div "4 - Up And Running With Java" at bounding box center [157, 529] width 249 height 21
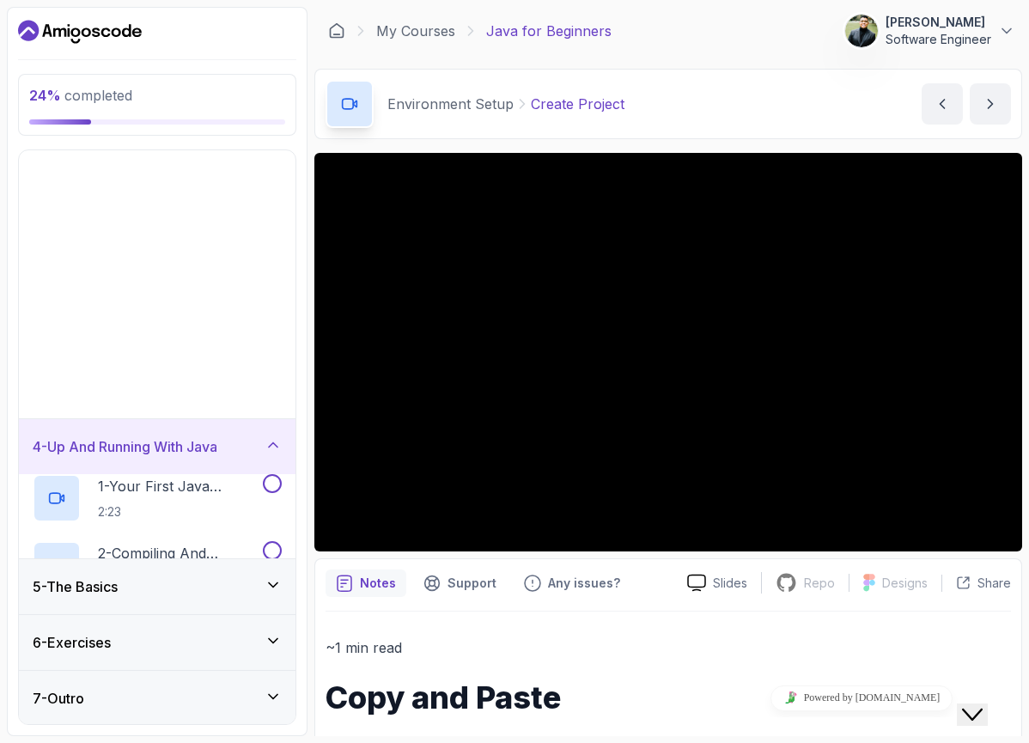
scroll to position [0, 0]
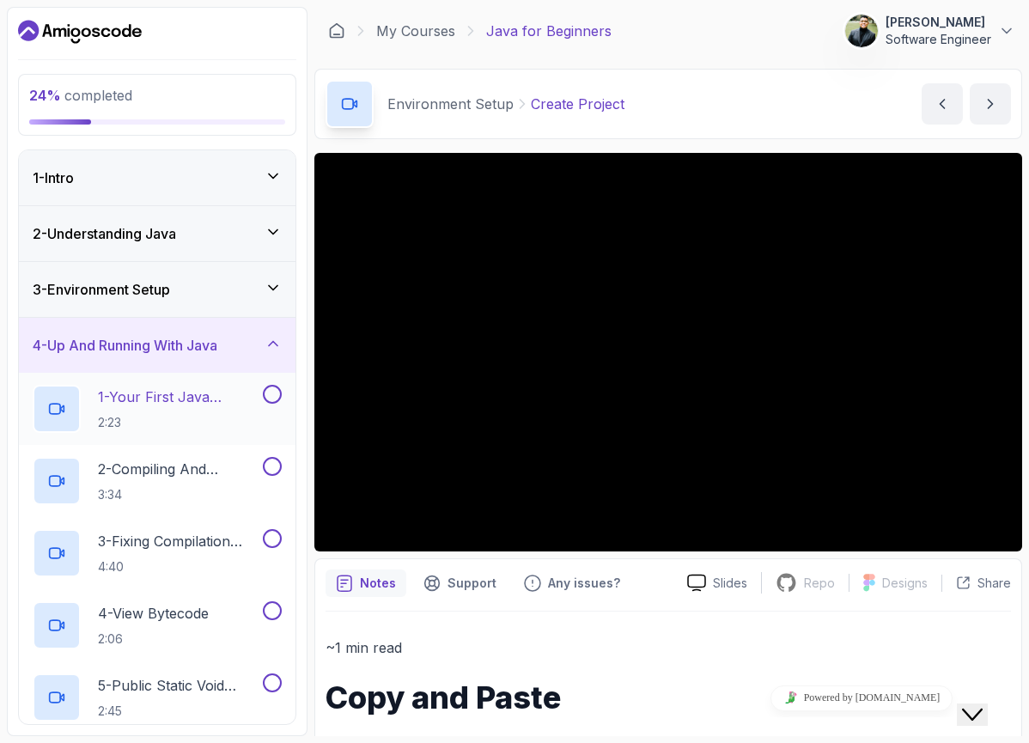
click at [265, 393] on button at bounding box center [272, 394] width 19 height 19
click at [211, 481] on h2 "2 - Compiling And Running Via Terminal 3:34" at bounding box center [178, 481] width 161 height 45
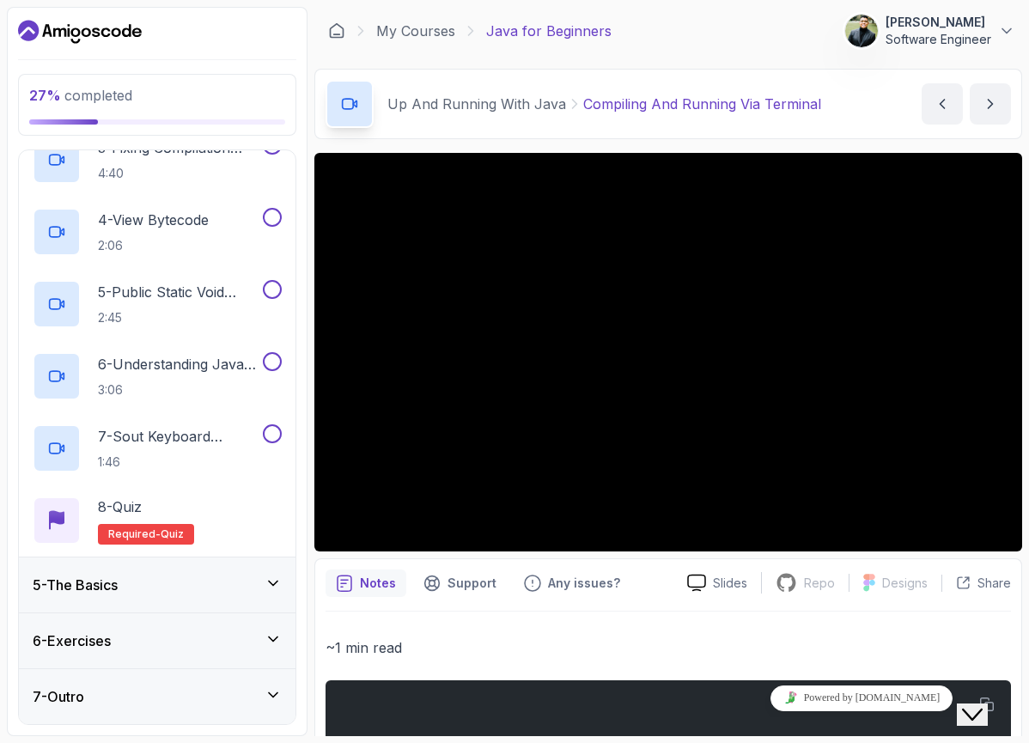
scroll to position [393, 0]
click at [223, 507] on div "8 - Quiz Required- quiz" at bounding box center [157, 520] width 249 height 48
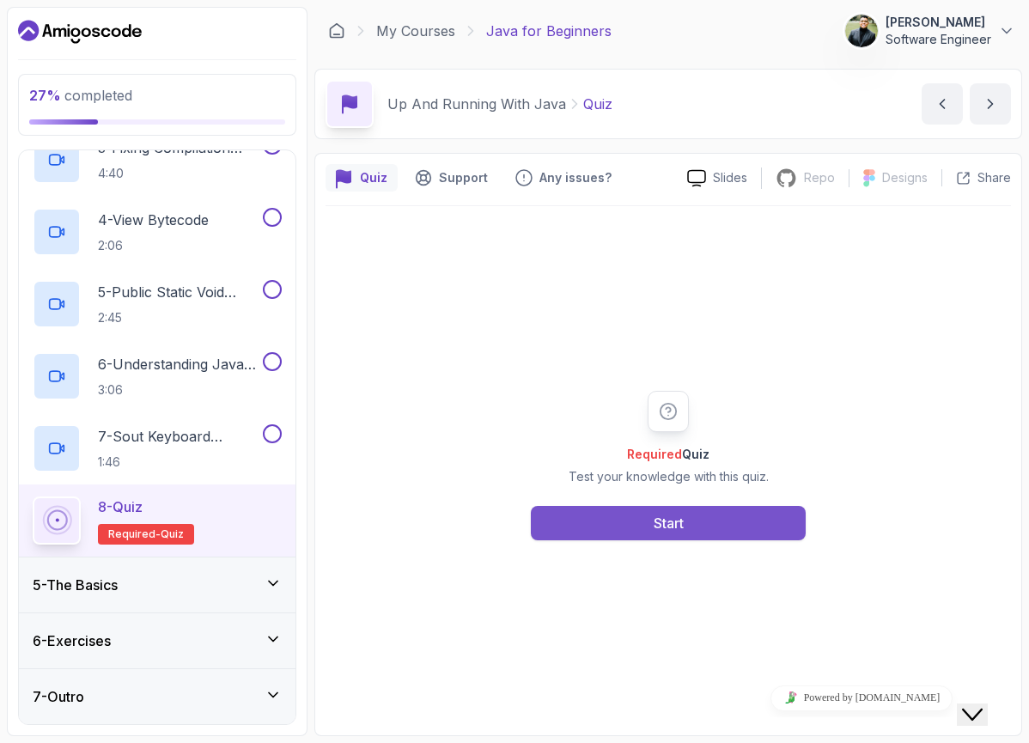
click at [661, 528] on div "Start" at bounding box center [668, 523] width 30 height 21
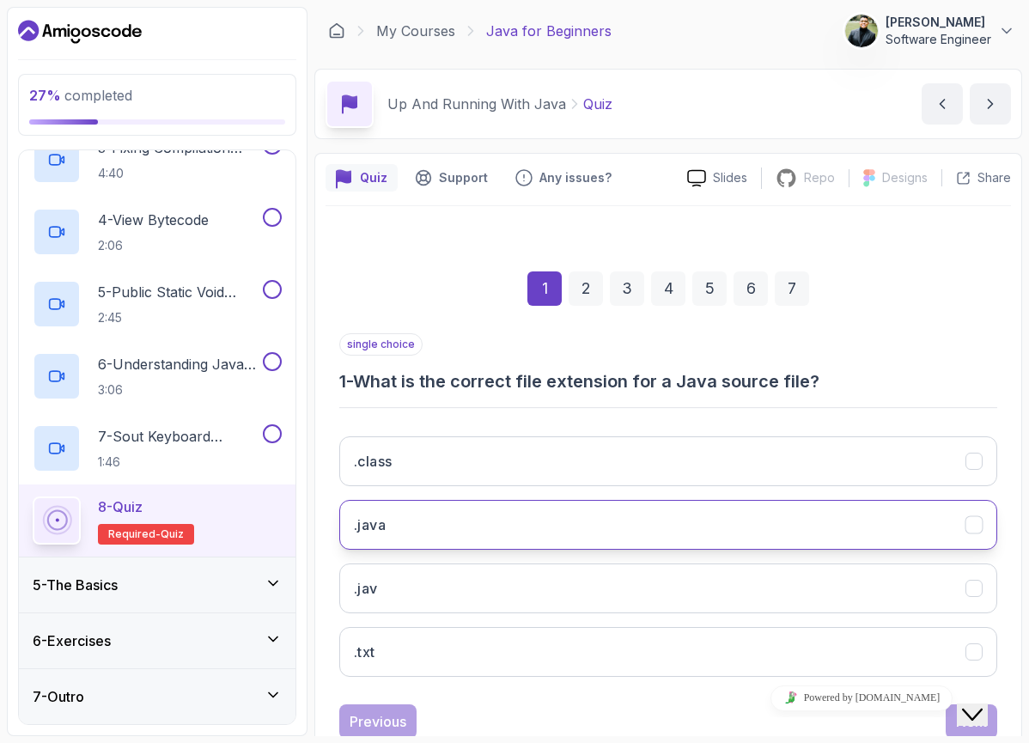
click at [471, 520] on button ".java" at bounding box center [668, 525] width 658 height 50
click at [952, 720] on button "Next" at bounding box center [971, 721] width 52 height 34
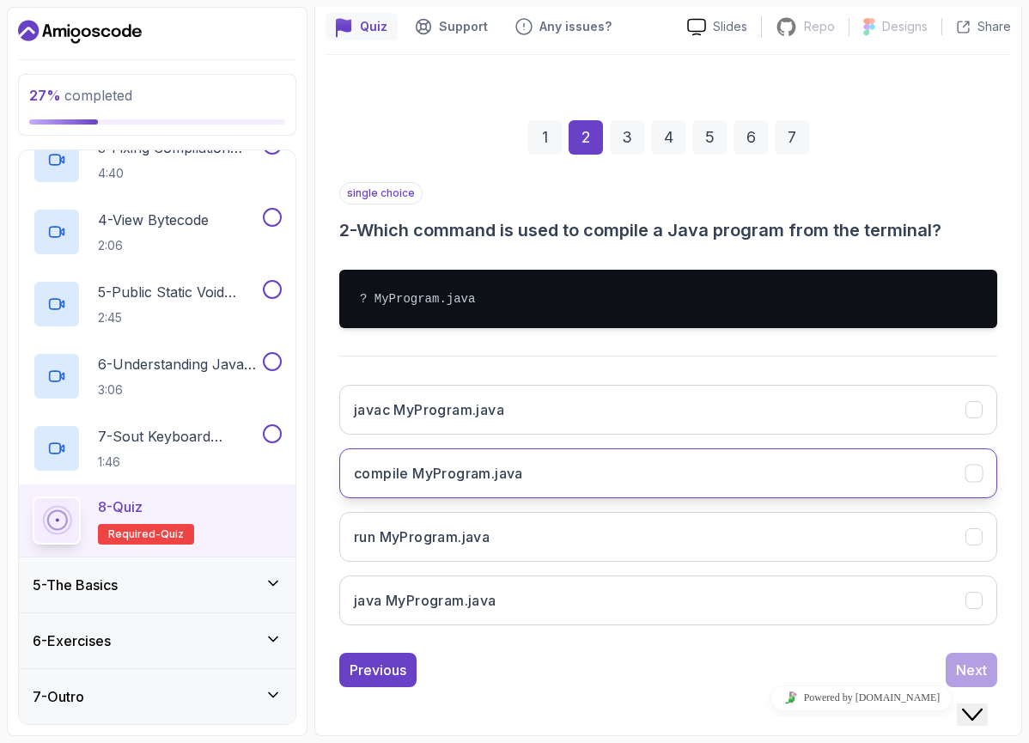
scroll to position [151, 0]
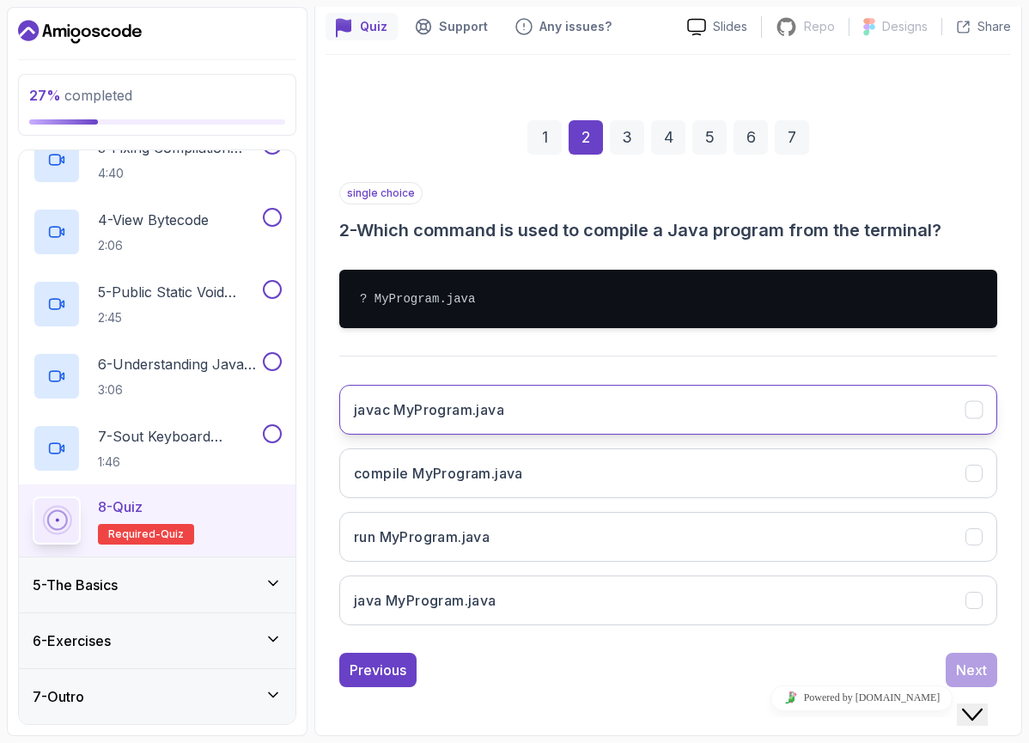
click at [440, 416] on h3 "javac MyProgram.java" at bounding box center [429, 409] width 150 height 21
click at [957, 660] on div "Next" at bounding box center [971, 669] width 31 height 21
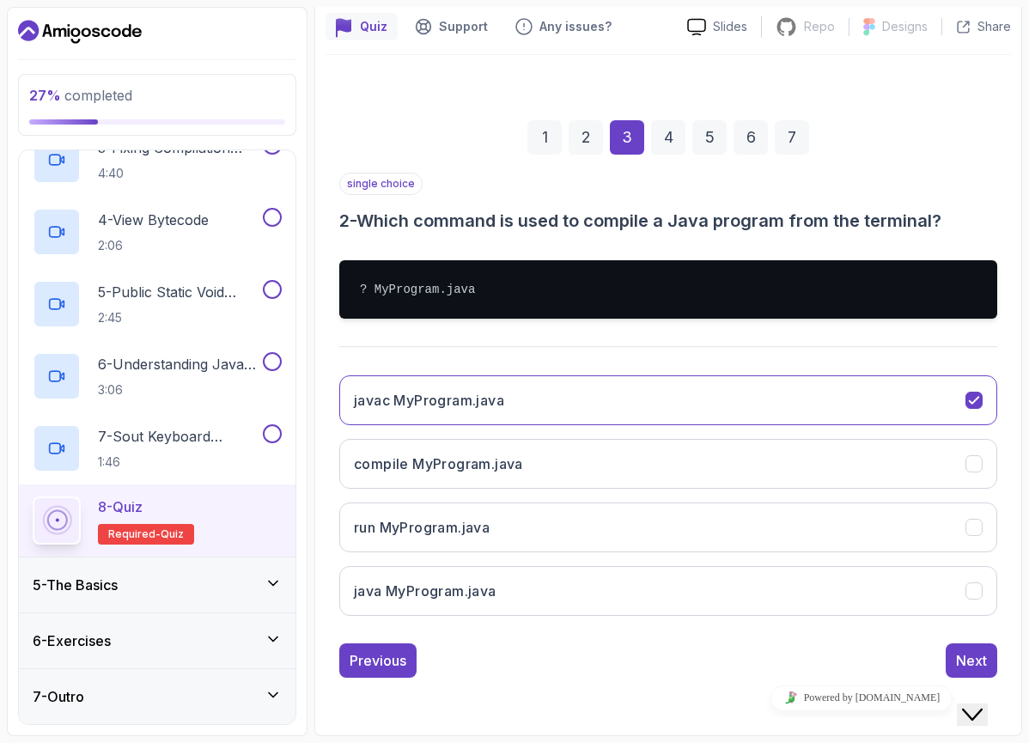
scroll to position [76, 0]
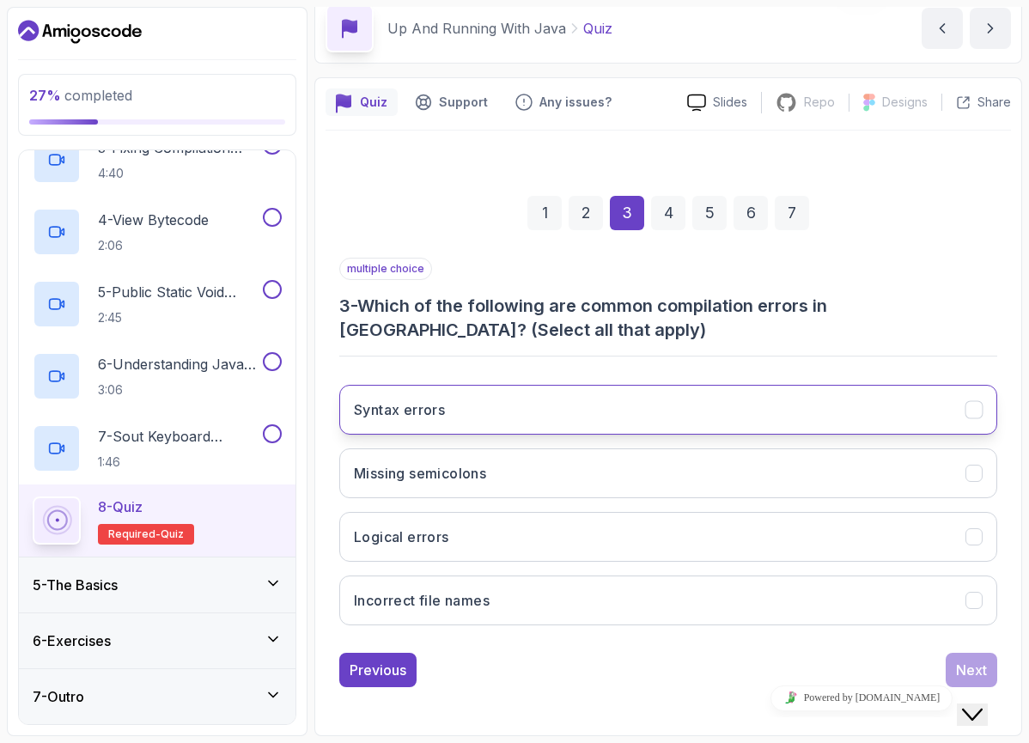
click at [522, 410] on button "Syntax errors" at bounding box center [668, 410] width 658 height 50
click at [960, 663] on div "Next" at bounding box center [971, 669] width 31 height 21
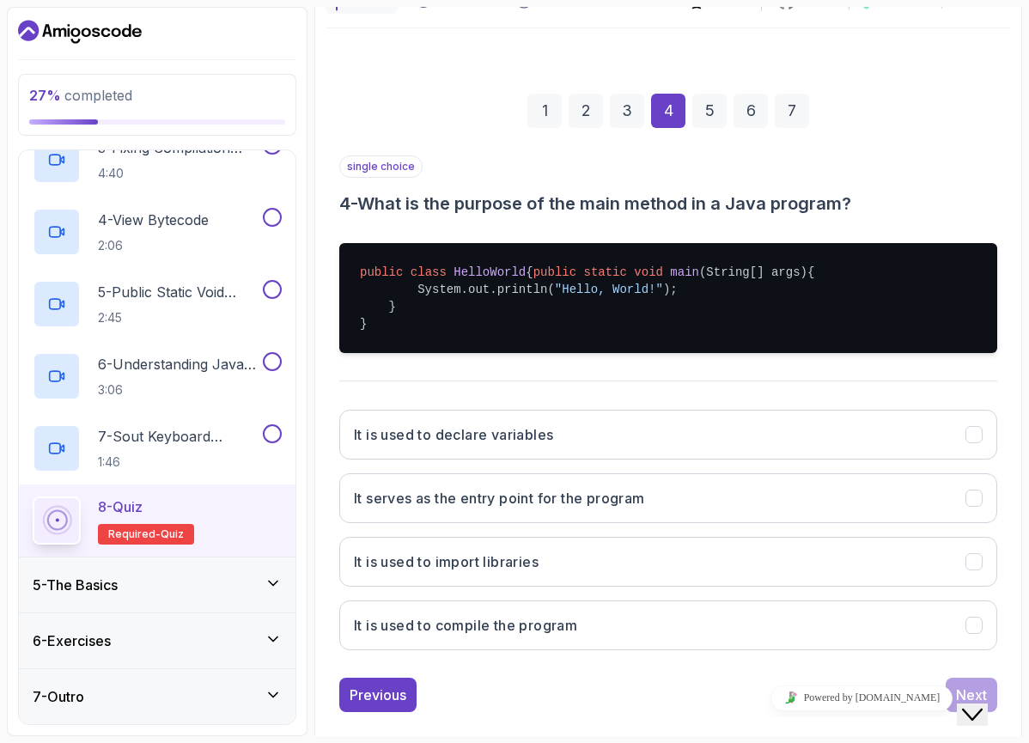
scroll to position [206, 0]
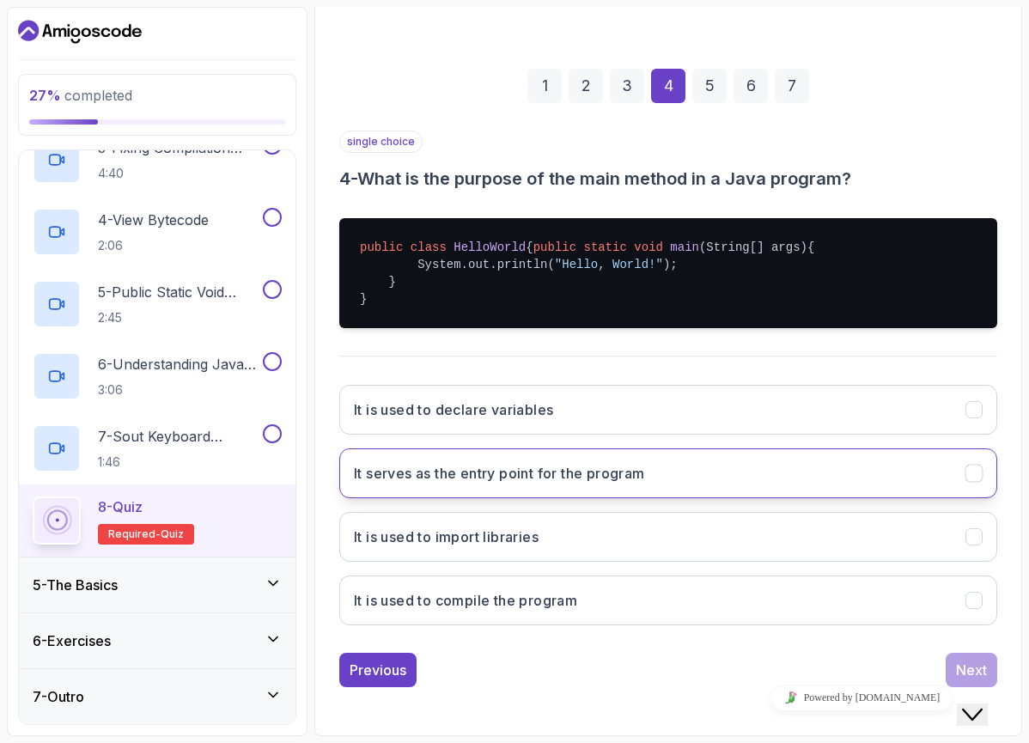
click at [597, 483] on h3 "It serves as the entry point for the program" at bounding box center [499, 473] width 291 height 21
click at [957, 665] on div "Next" at bounding box center [971, 669] width 31 height 21
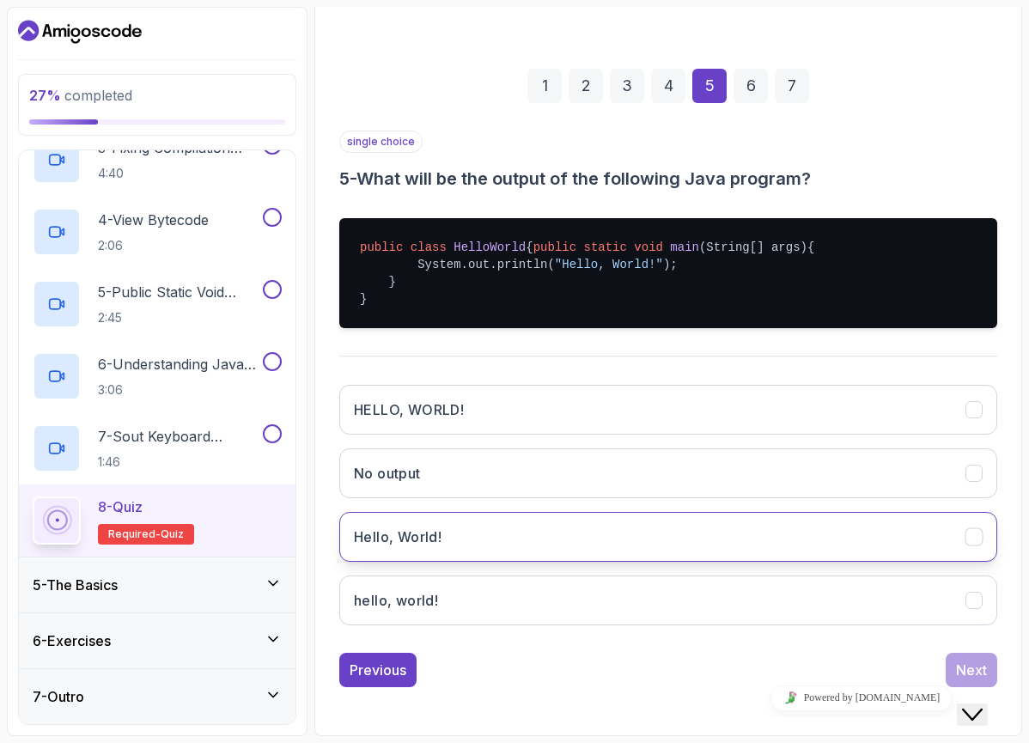
click at [512, 546] on button "Hello, World!" at bounding box center [668, 537] width 658 height 50
click at [952, 665] on button "Next" at bounding box center [971, 670] width 52 height 34
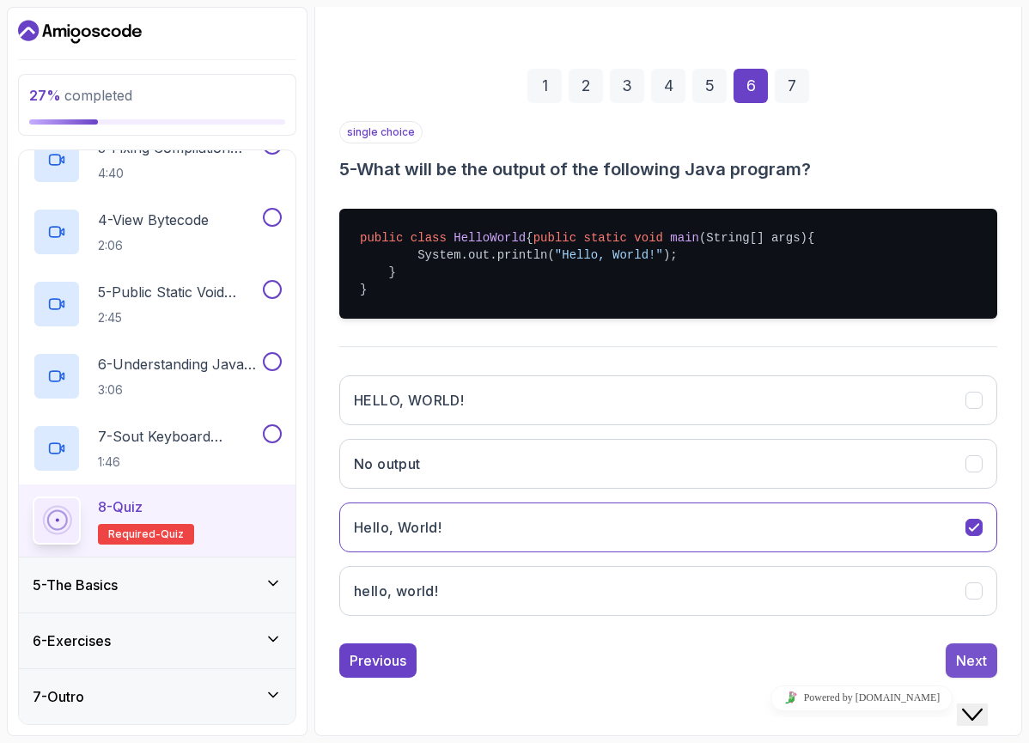
scroll to position [52, 0]
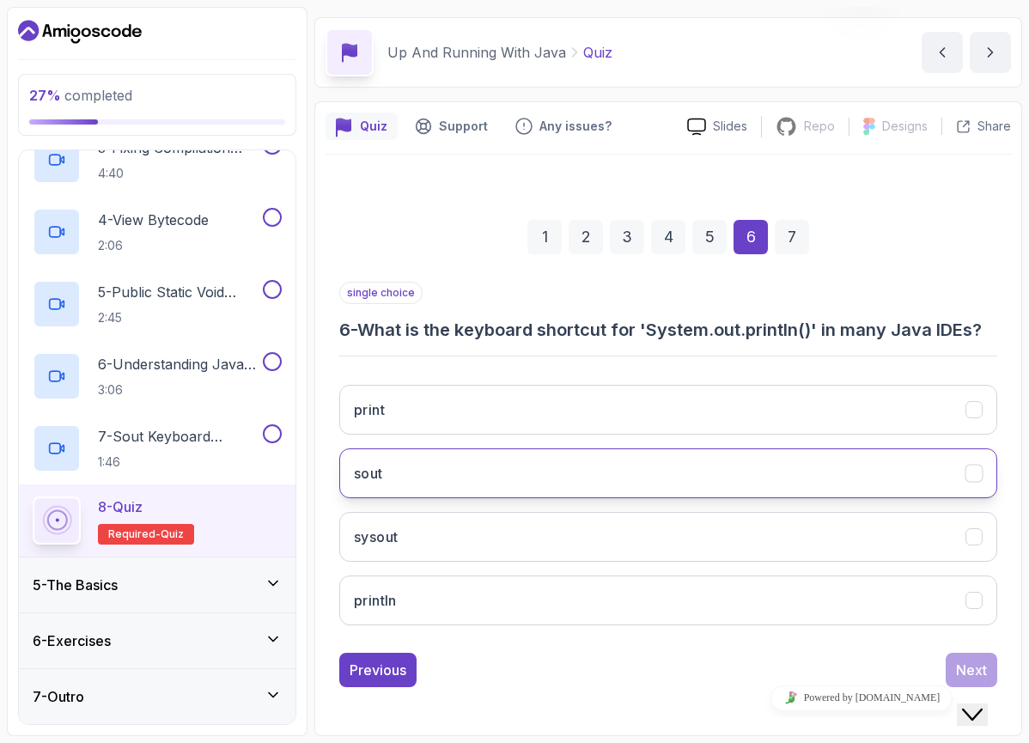
click at [450, 461] on button "sout" at bounding box center [668, 473] width 658 height 50
click at [952, 661] on button "Next" at bounding box center [971, 670] width 52 height 34
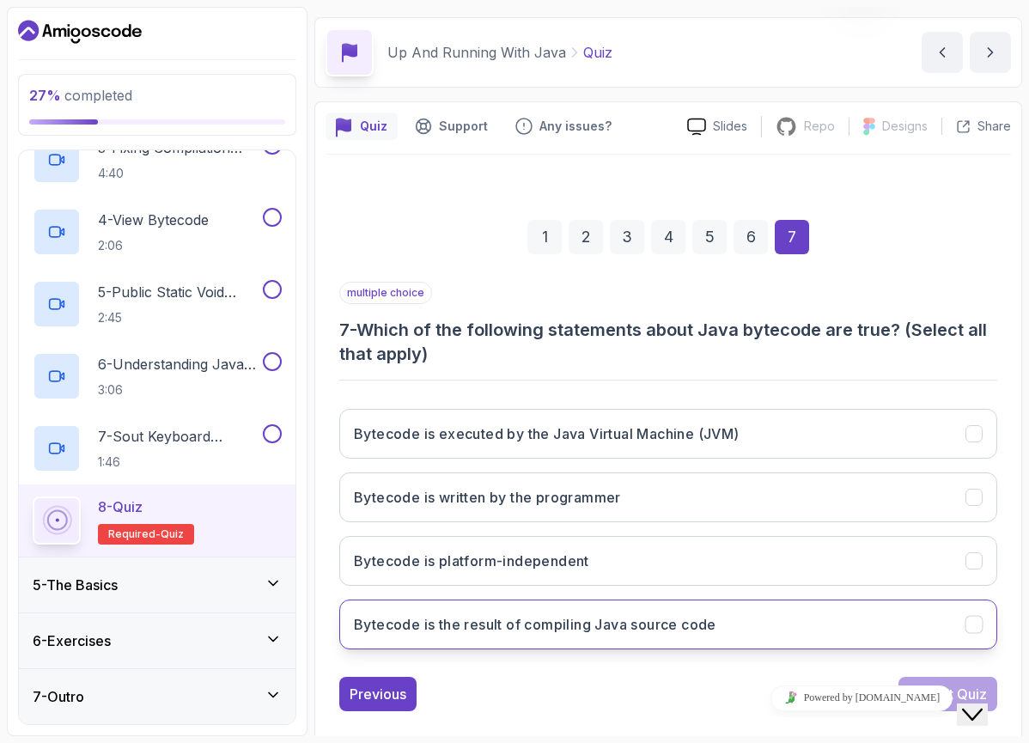
click at [680, 616] on h3 "Bytecode is the result of compiling Java source code" at bounding box center [535, 624] width 362 height 21
click at [943, 697] on div "Powered by [DOMAIN_NAME]" at bounding box center [861, 697] width 287 height 25
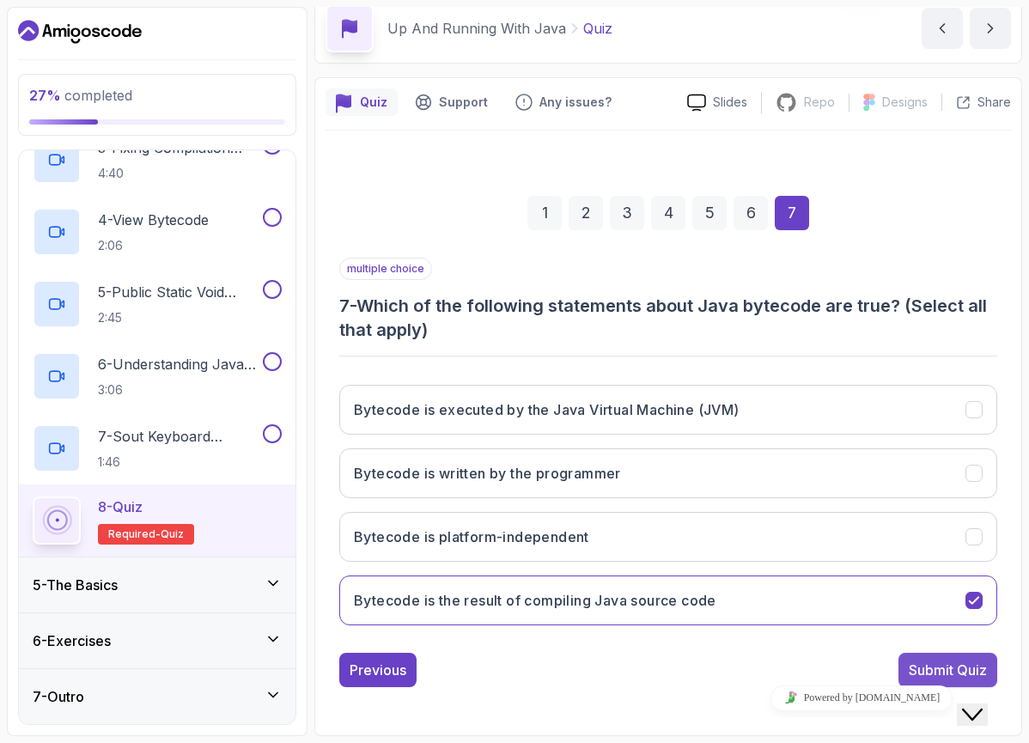
scroll to position [76, 0]
click at [940, 666] on div "Submit Quiz" at bounding box center [947, 669] width 78 height 21
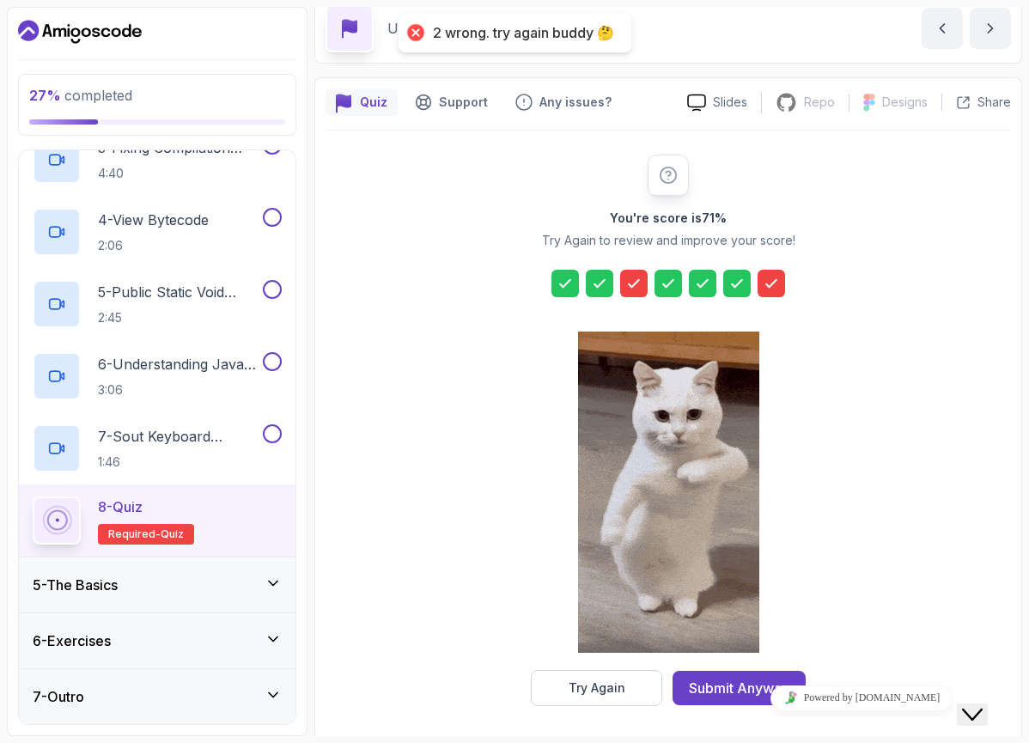
click at [629, 278] on icon at bounding box center [633, 283] width 17 height 17
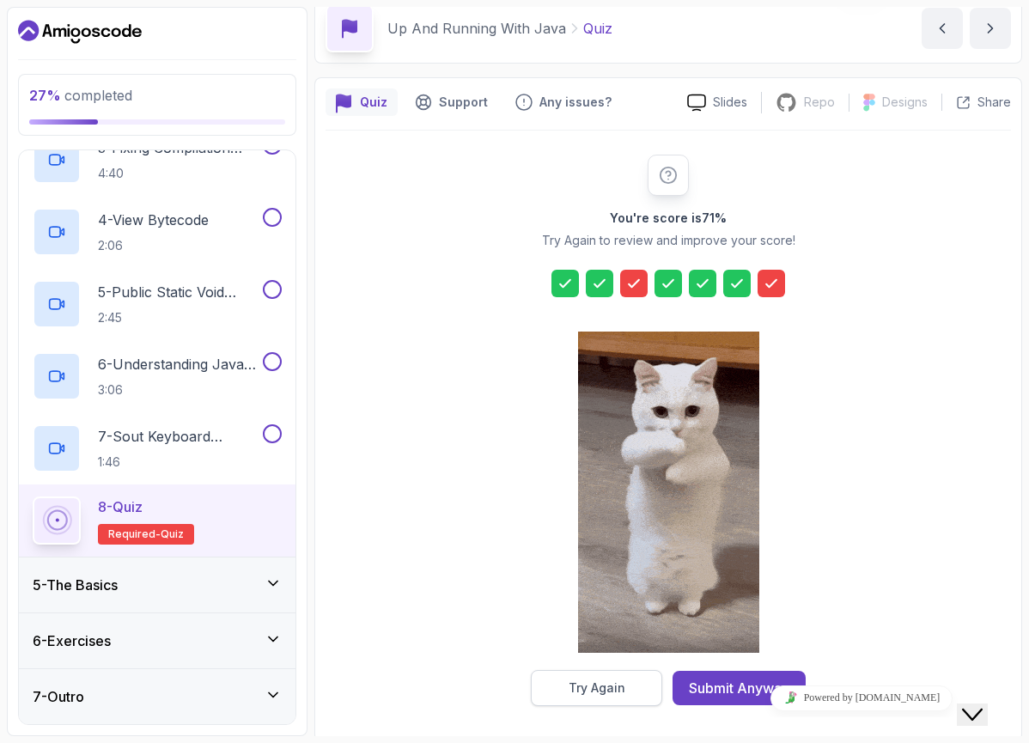
click at [641, 690] on button "Try Again" at bounding box center [596, 688] width 131 height 36
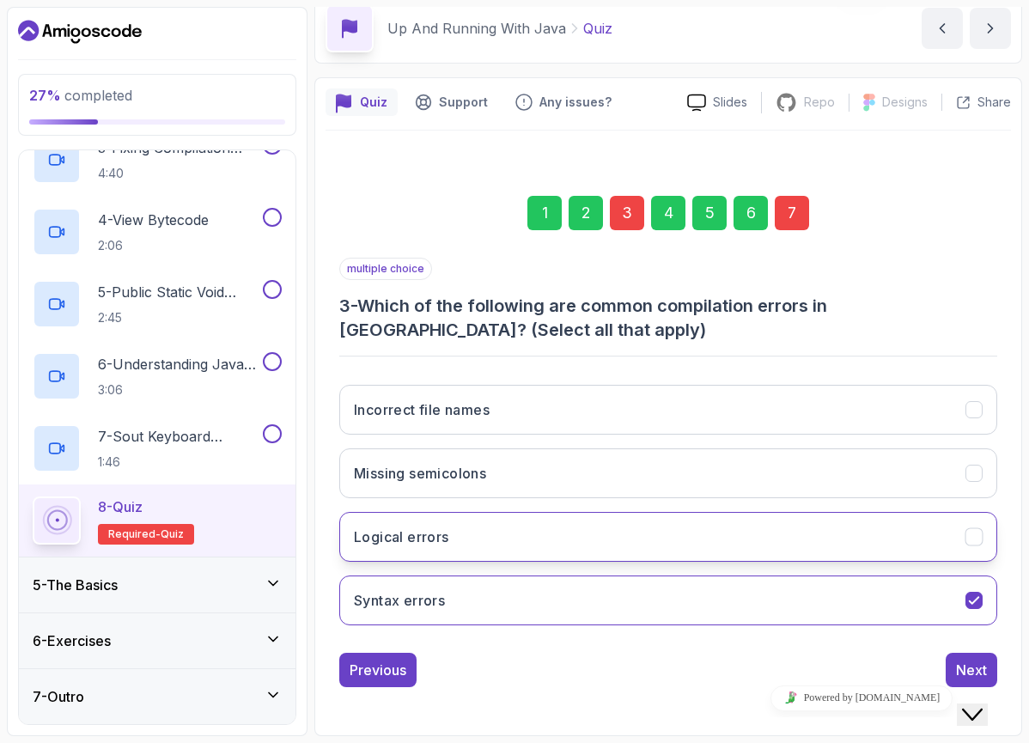
click at [841, 537] on button "Logical errors" at bounding box center [668, 537] width 658 height 50
click at [807, 531] on button "Logical errors" at bounding box center [668, 537] width 658 height 50
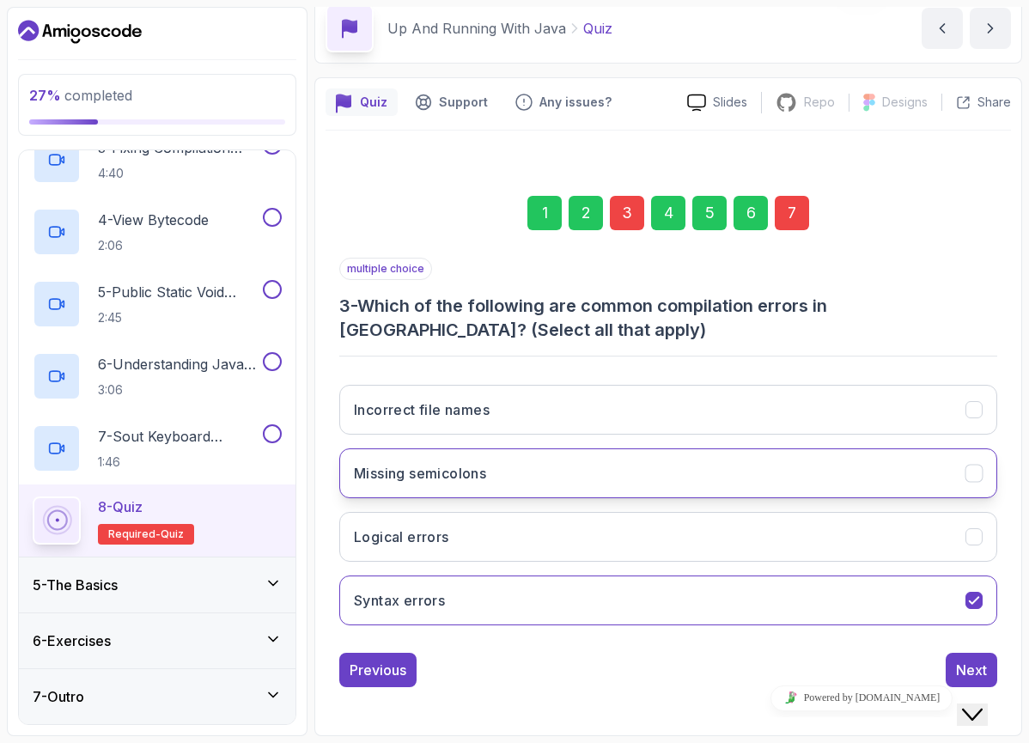
click at [787, 483] on button "Missing semicolons" at bounding box center [668, 473] width 658 height 50
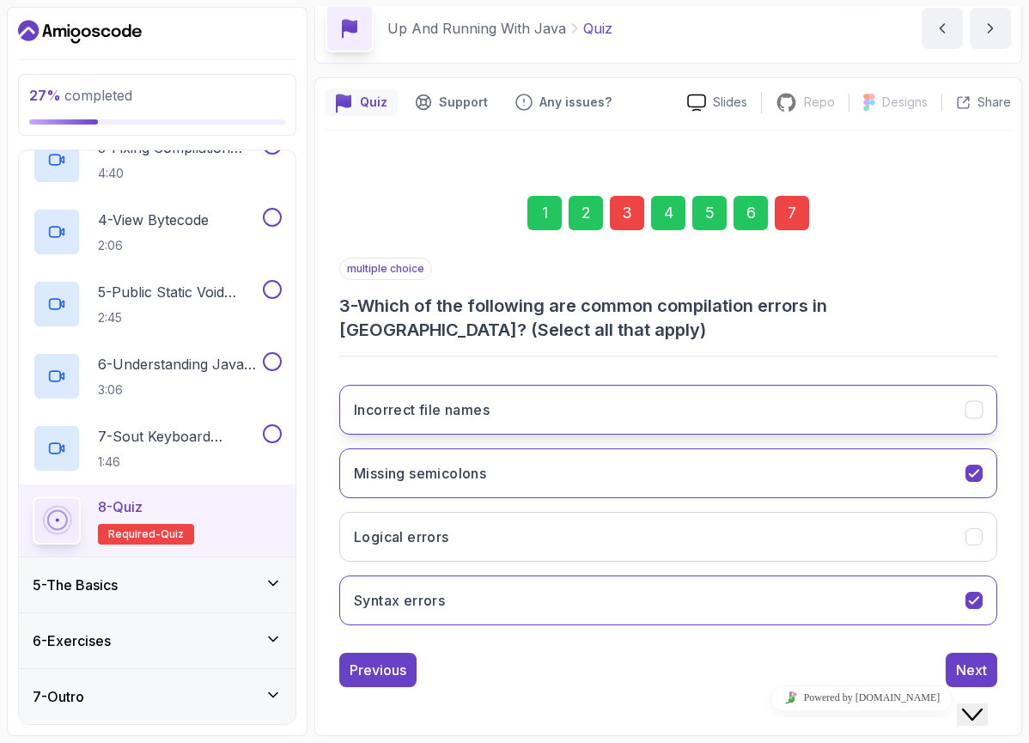
click at [782, 417] on button "Incorrect file names" at bounding box center [668, 410] width 658 height 50
click at [956, 655] on button "Next" at bounding box center [971, 670] width 52 height 34
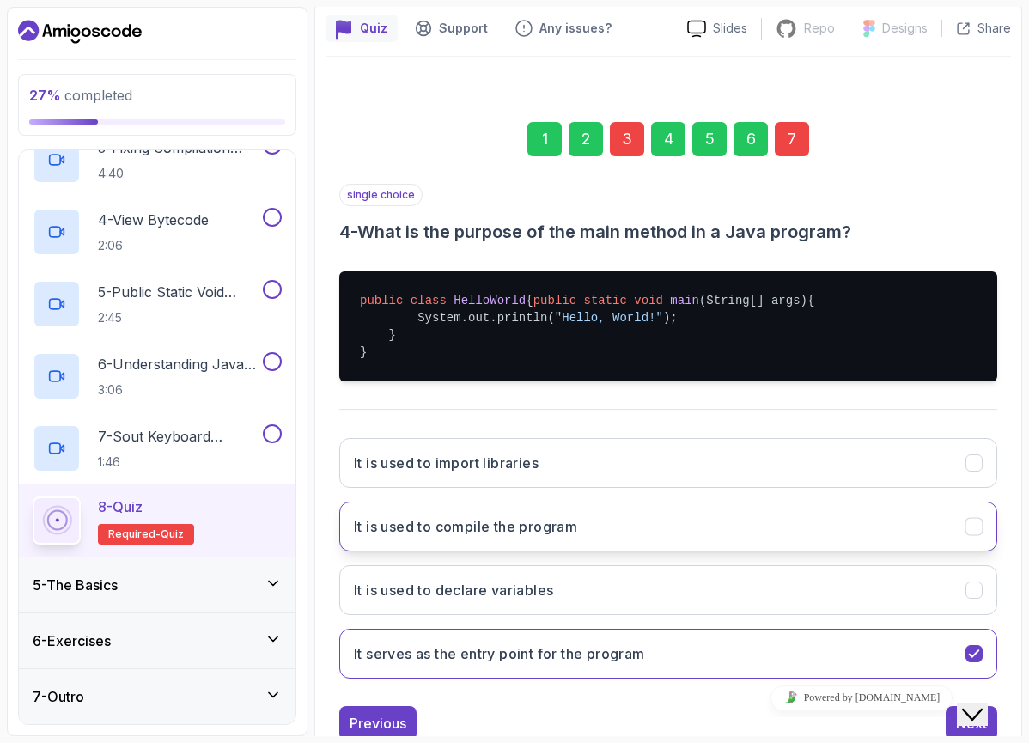
scroll to position [153, 0]
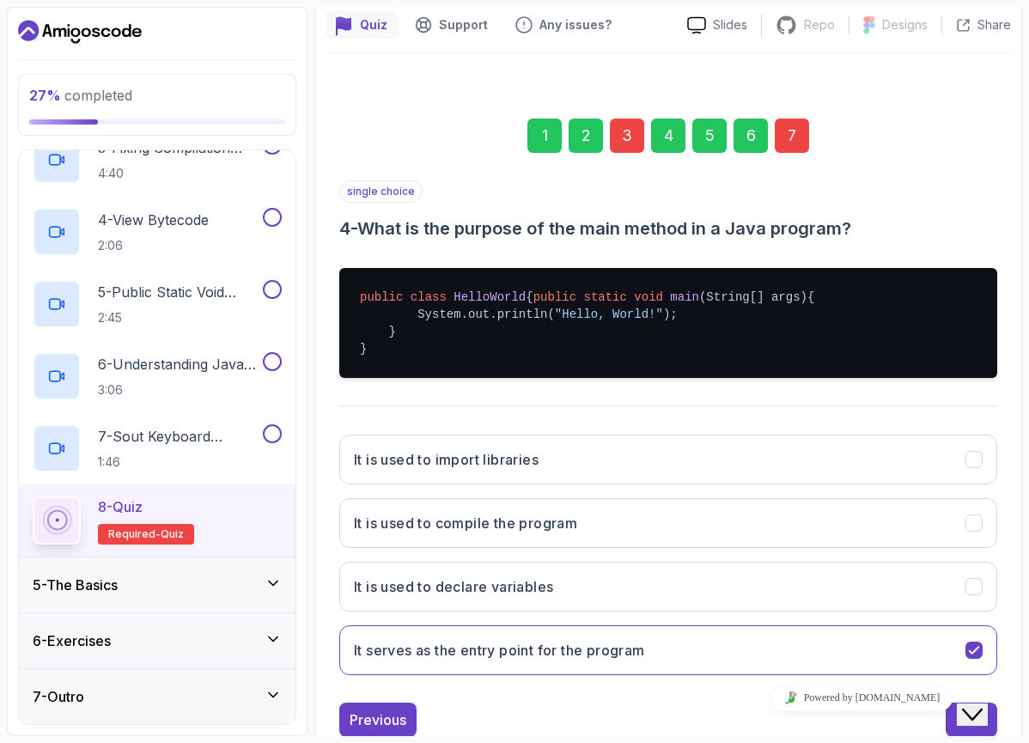
click at [779, 135] on div "7" at bounding box center [791, 135] width 34 height 34
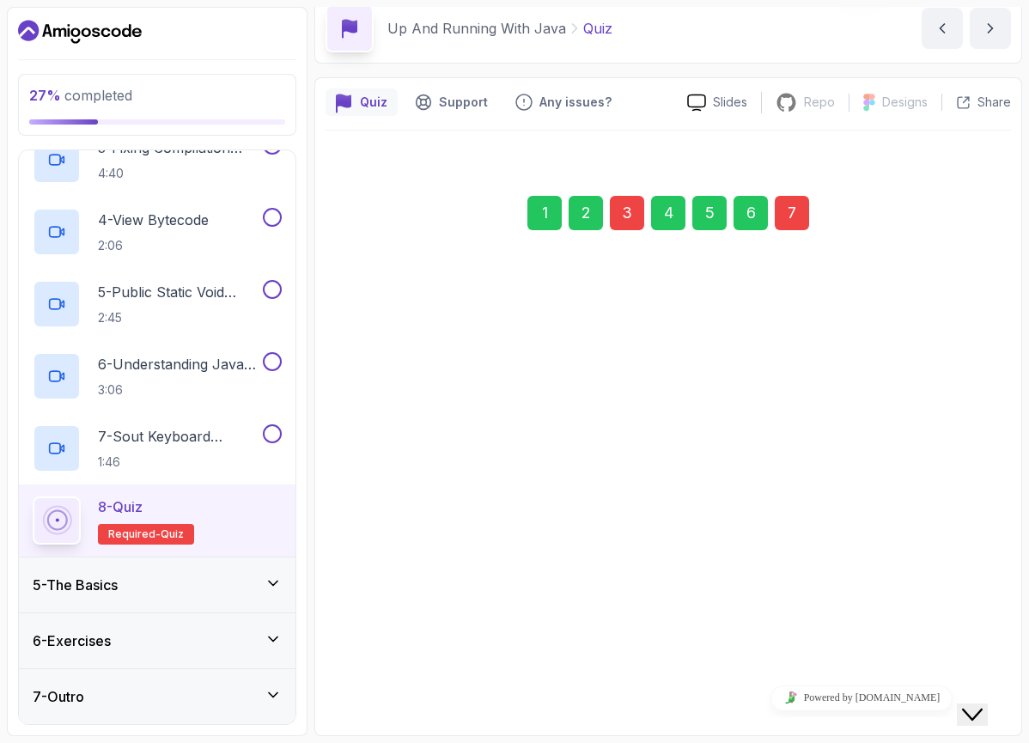
scroll to position [76, 0]
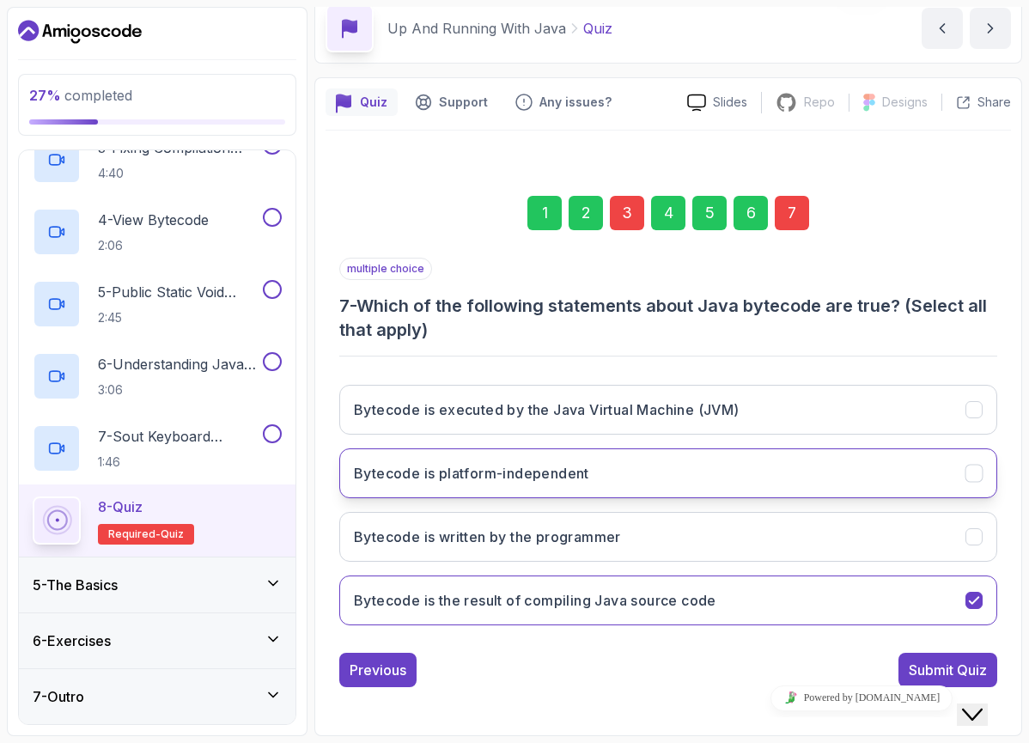
click at [636, 468] on button "Bytecode is platform-independent" at bounding box center [668, 473] width 658 height 50
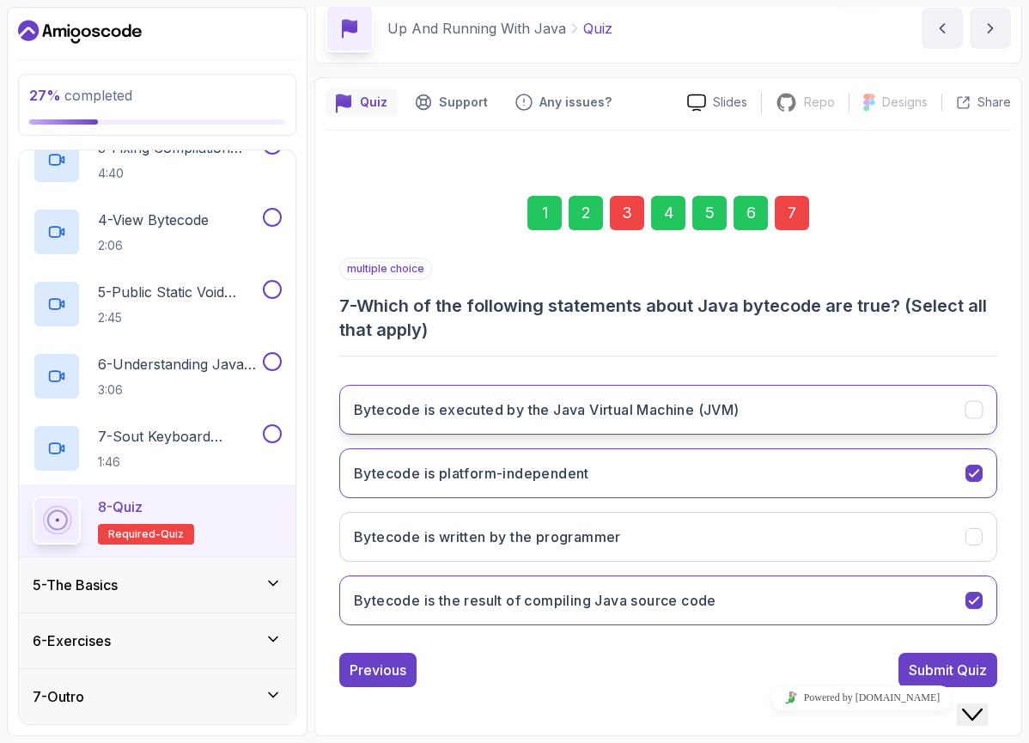
click at [706, 409] on h3 "Bytecode is executed by the Java Virtual Machine (JVM)" at bounding box center [547, 409] width 386 height 21
click at [932, 662] on div "Submit Quiz" at bounding box center [947, 669] width 78 height 21
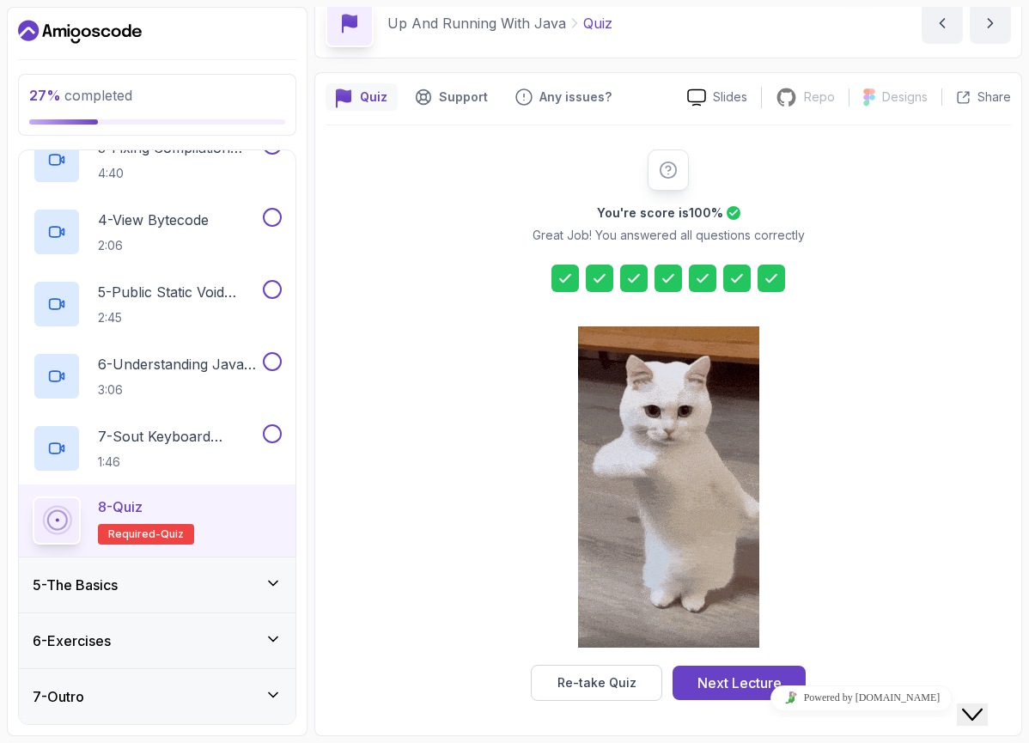
scroll to position [81, 0]
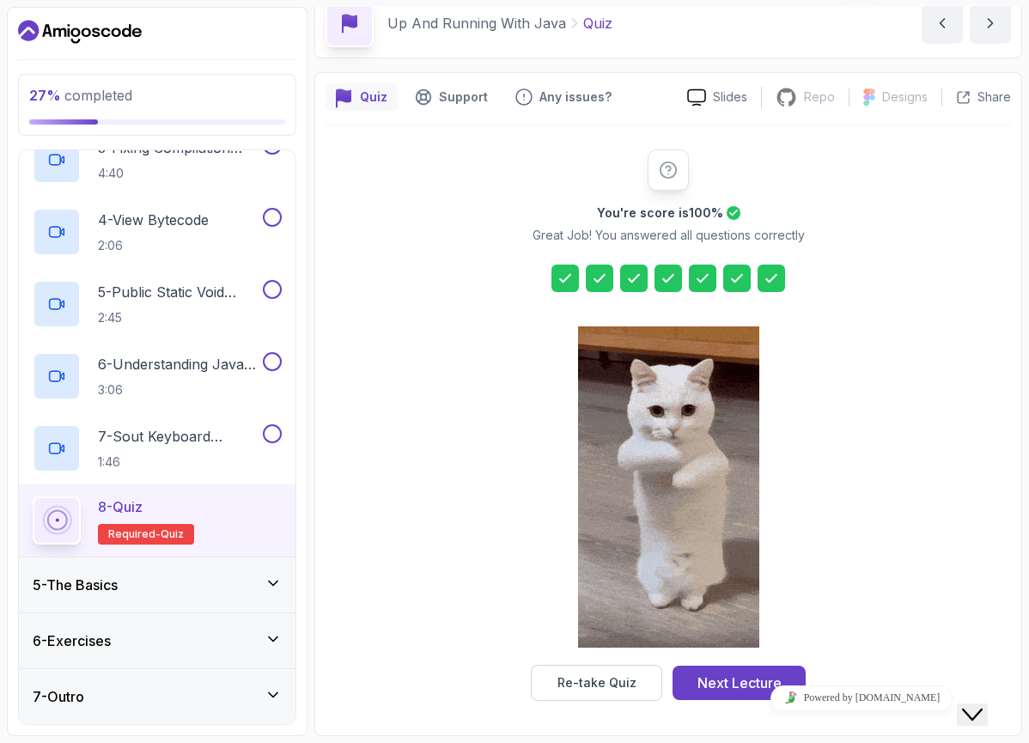
drag, startPoint x: 721, startPoint y: 679, endPoint x: 398, endPoint y: 516, distance: 362.5
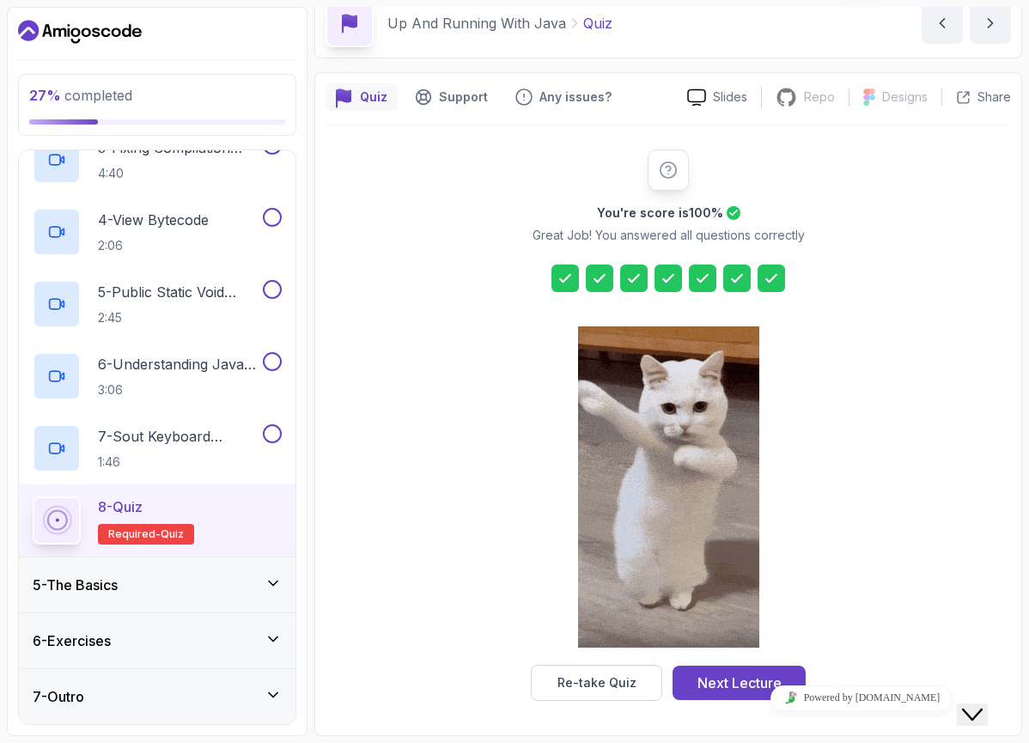
click html "Powered by [DOMAIN_NAME]"
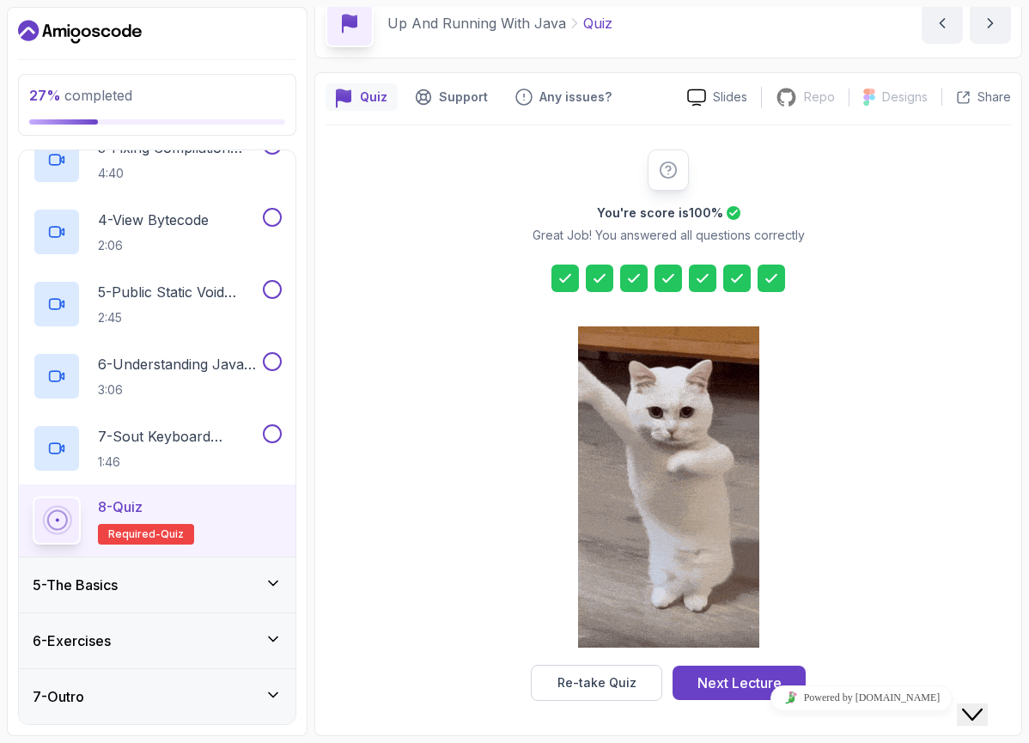
click at [721, 688] on div "Powered by [DOMAIN_NAME]" at bounding box center [861, 697] width 287 height 25
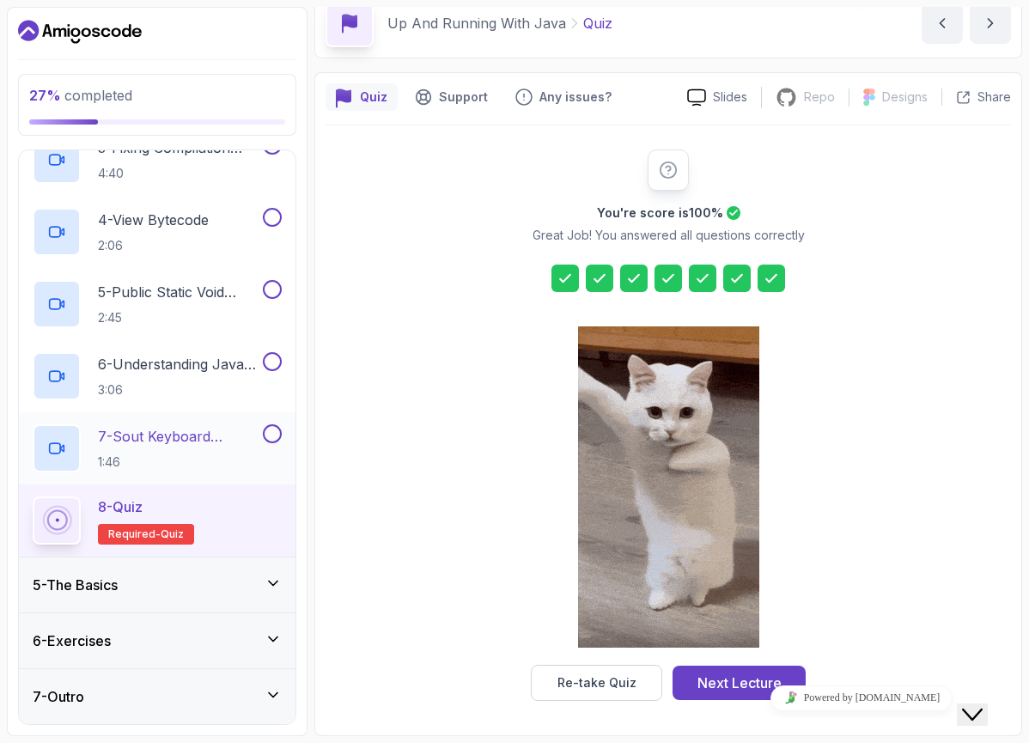
click at [265, 428] on button at bounding box center [272, 433] width 19 height 19
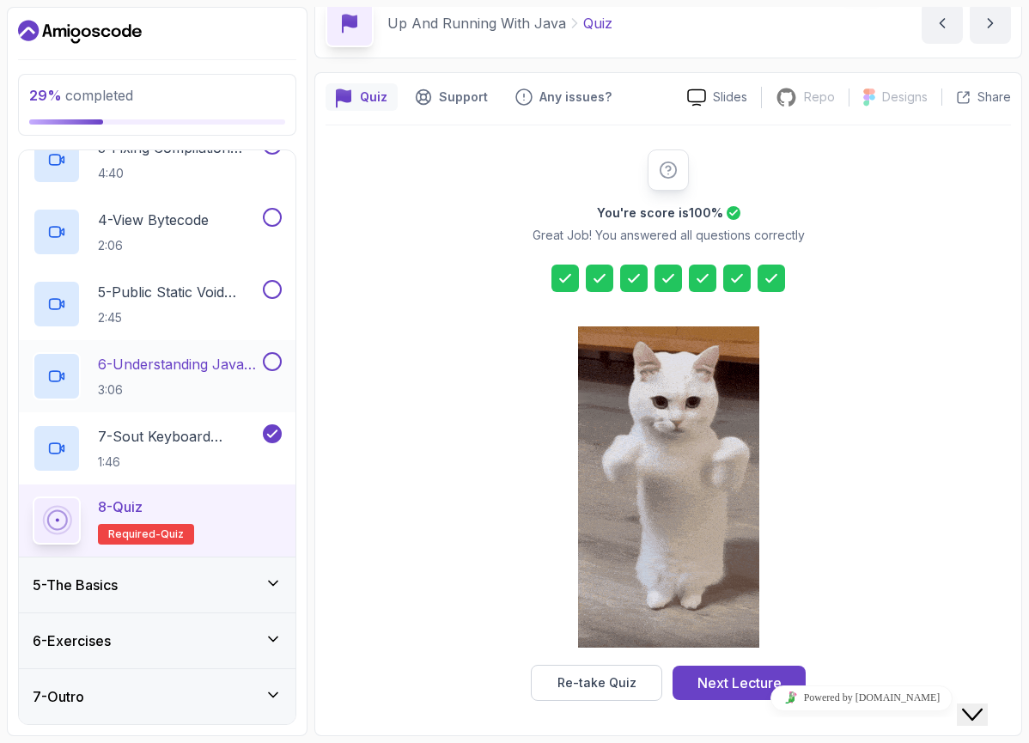
click at [275, 357] on button at bounding box center [272, 361] width 19 height 19
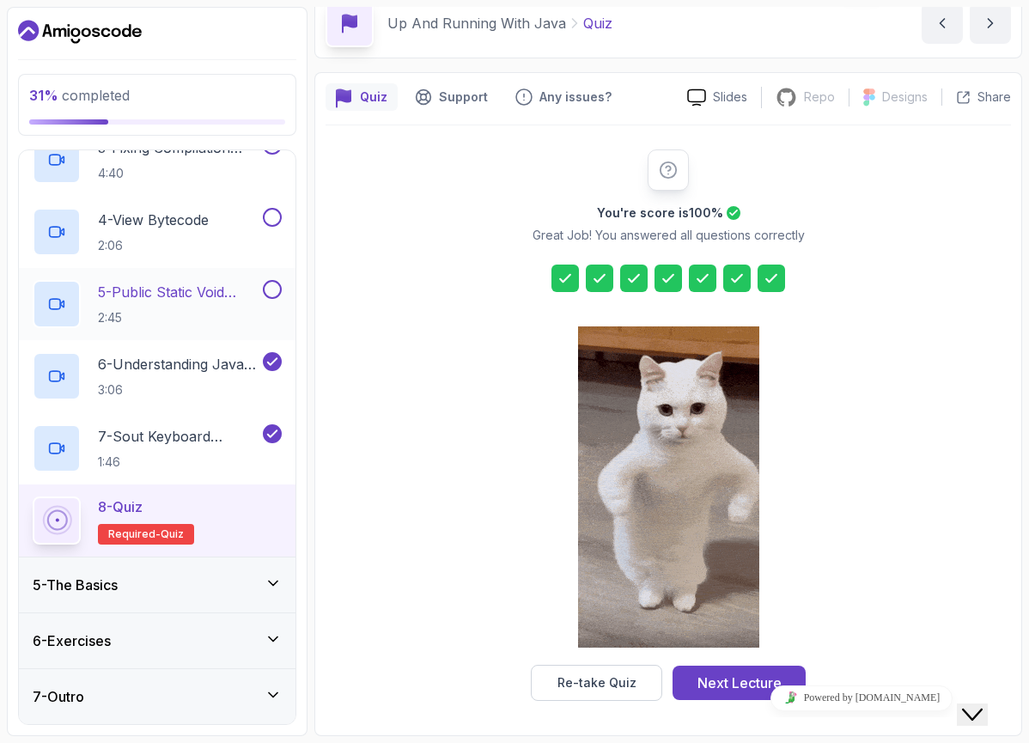
click at [275, 301] on button "5 - Public Static Void Main 2:45" at bounding box center [157, 304] width 249 height 48
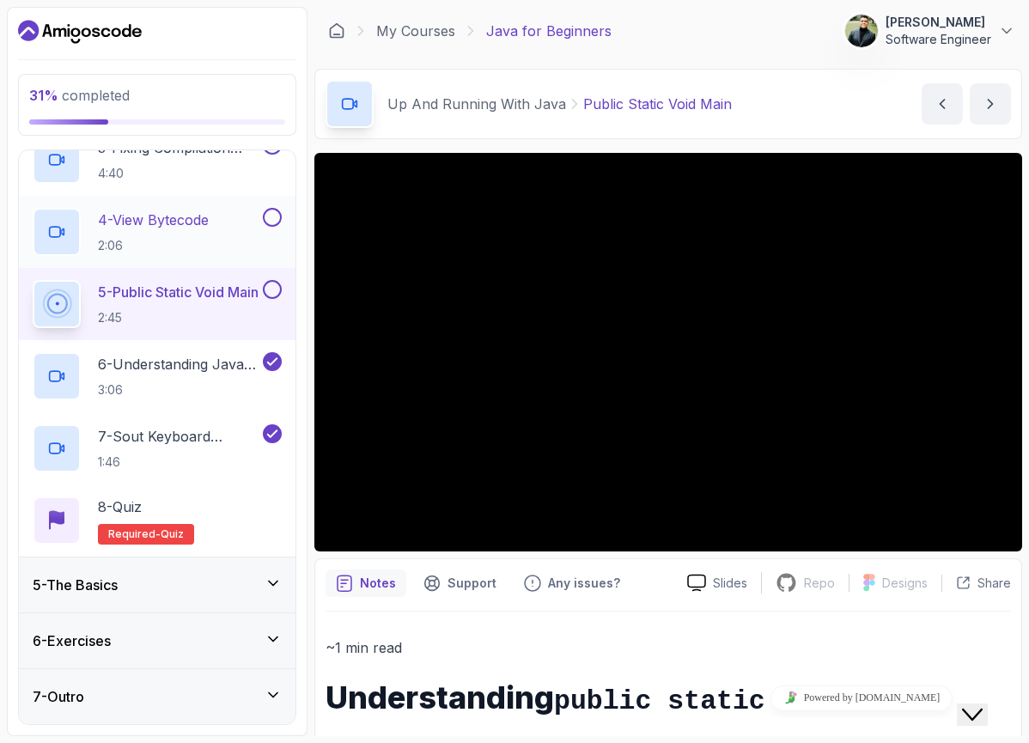
click at [274, 217] on button at bounding box center [272, 217] width 19 height 19
click at [268, 291] on button at bounding box center [272, 289] width 19 height 19
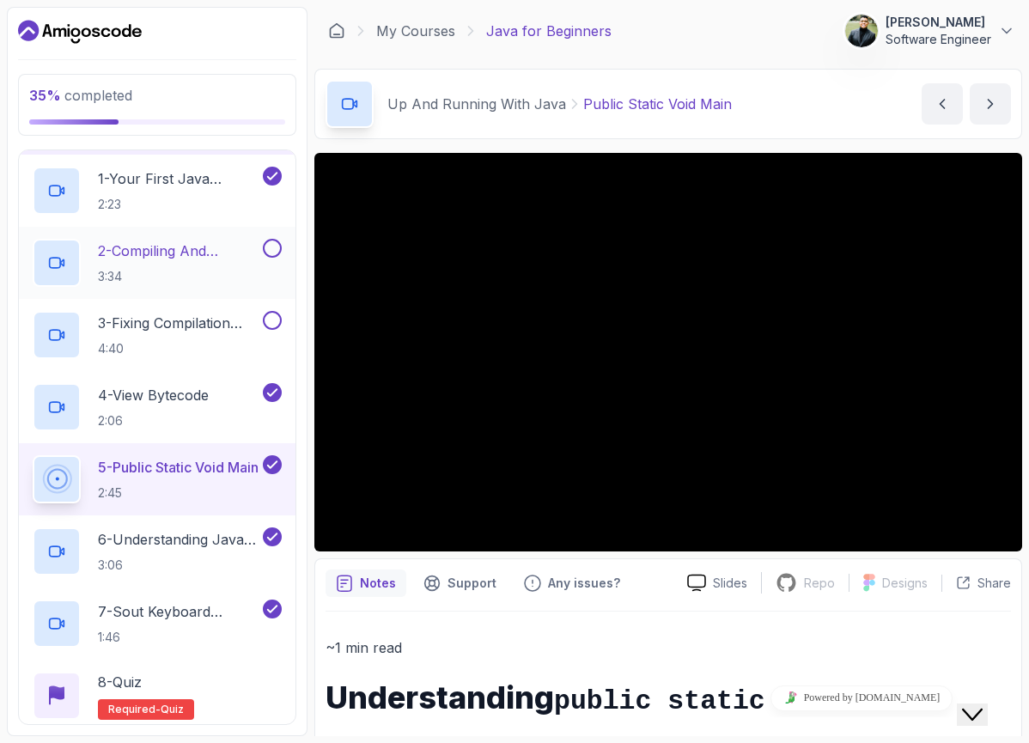
scroll to position [216, 0]
click at [273, 323] on button at bounding box center [272, 322] width 19 height 19
click at [270, 253] on button at bounding box center [272, 249] width 19 height 19
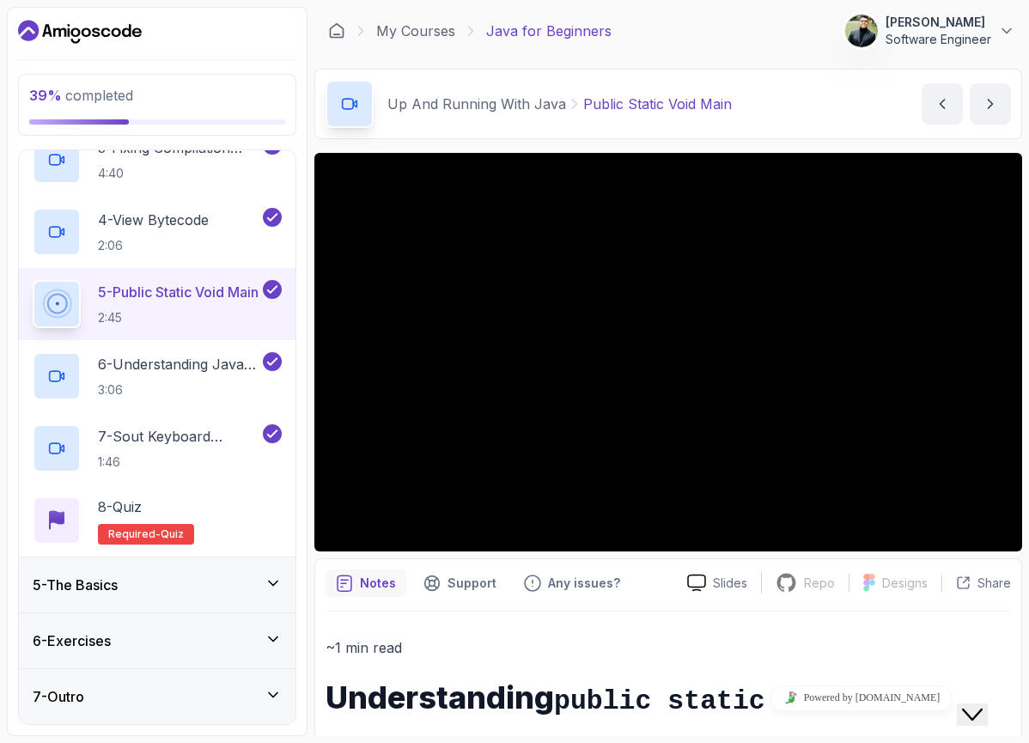
scroll to position [393, 0]
click at [270, 574] on div "5 - The Basics" at bounding box center [157, 584] width 249 height 21
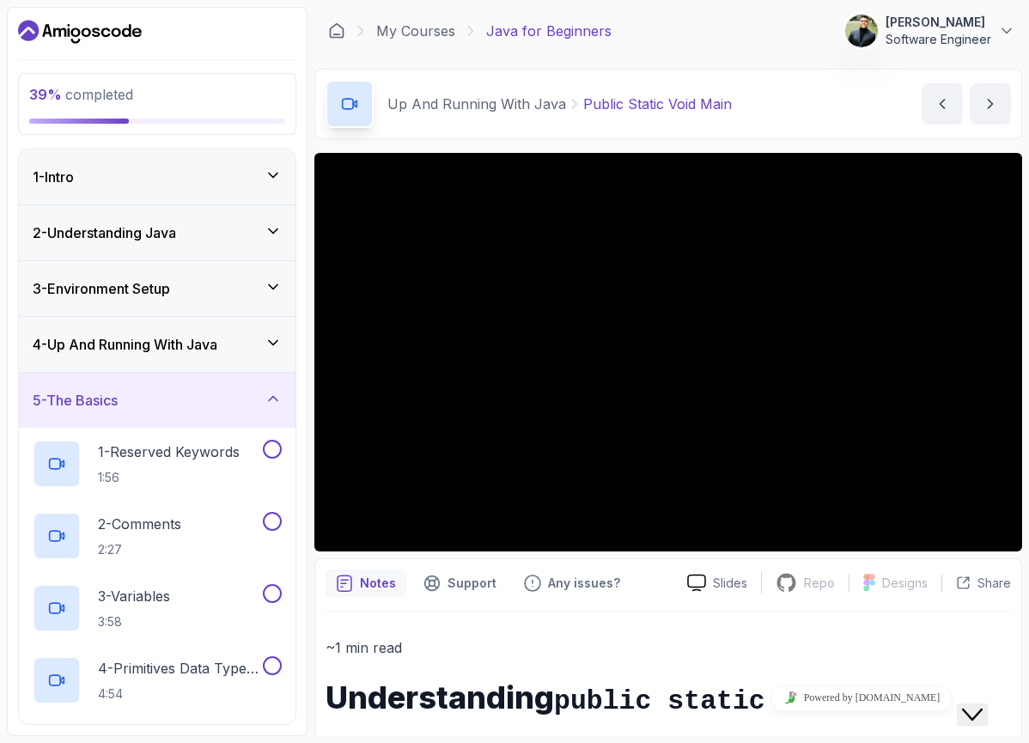
scroll to position [0, 0]
click at [261, 302] on div "3 - Environment Setup" at bounding box center [157, 288] width 276 height 55
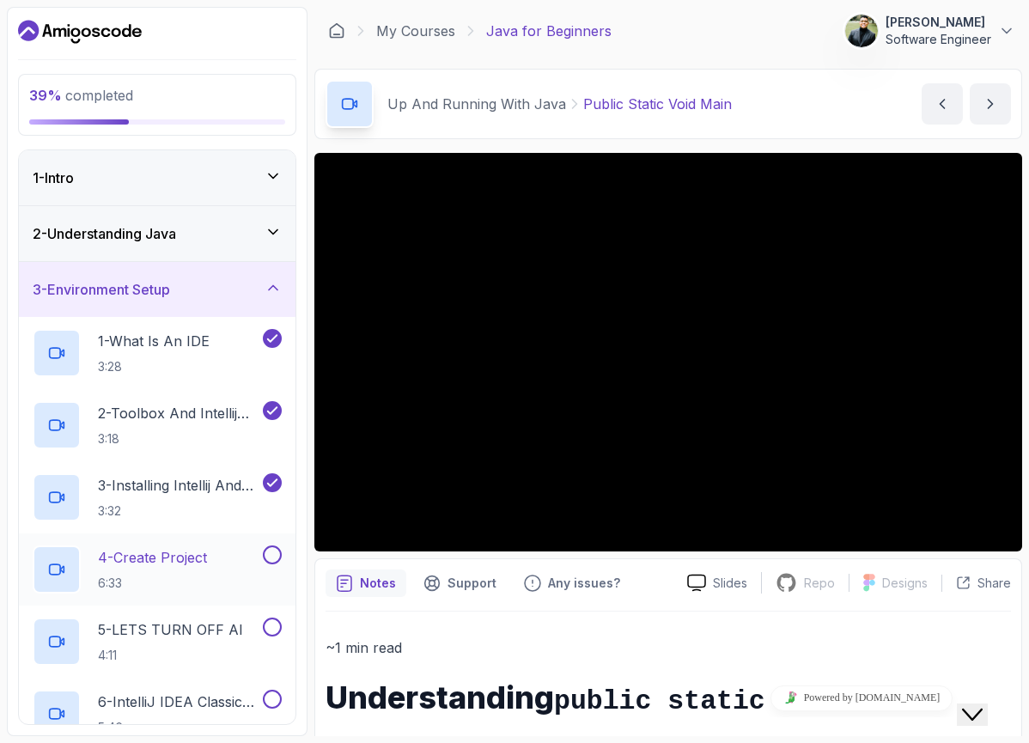
click at [275, 556] on button at bounding box center [272, 554] width 19 height 19
click at [268, 620] on button at bounding box center [272, 626] width 19 height 19
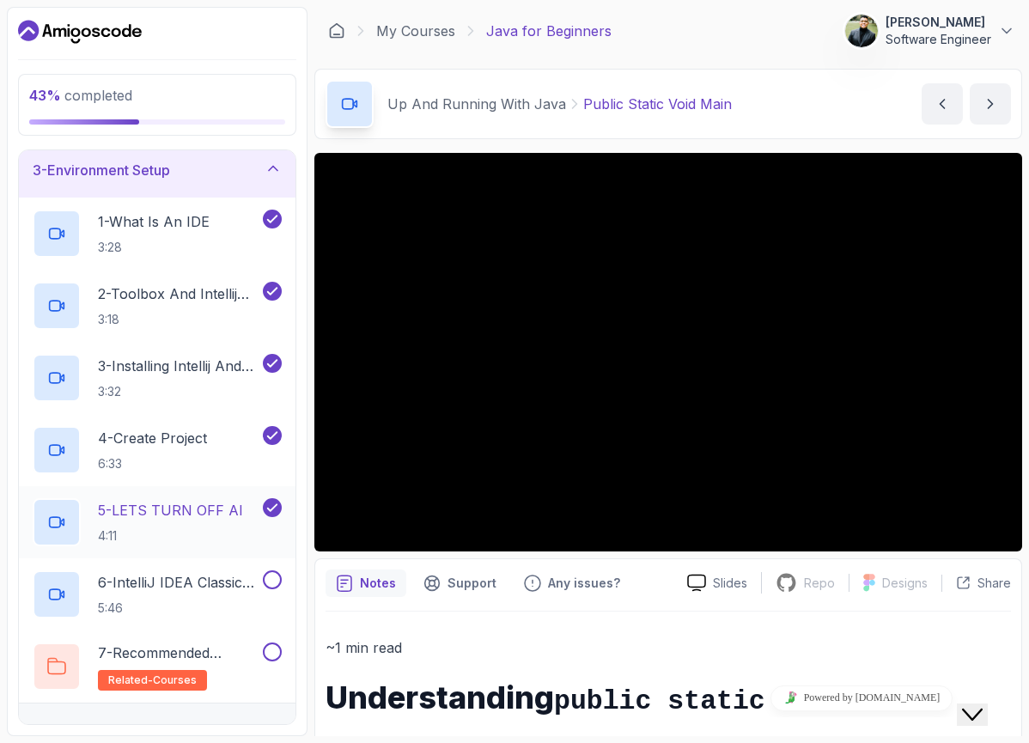
scroll to position [145, 0]
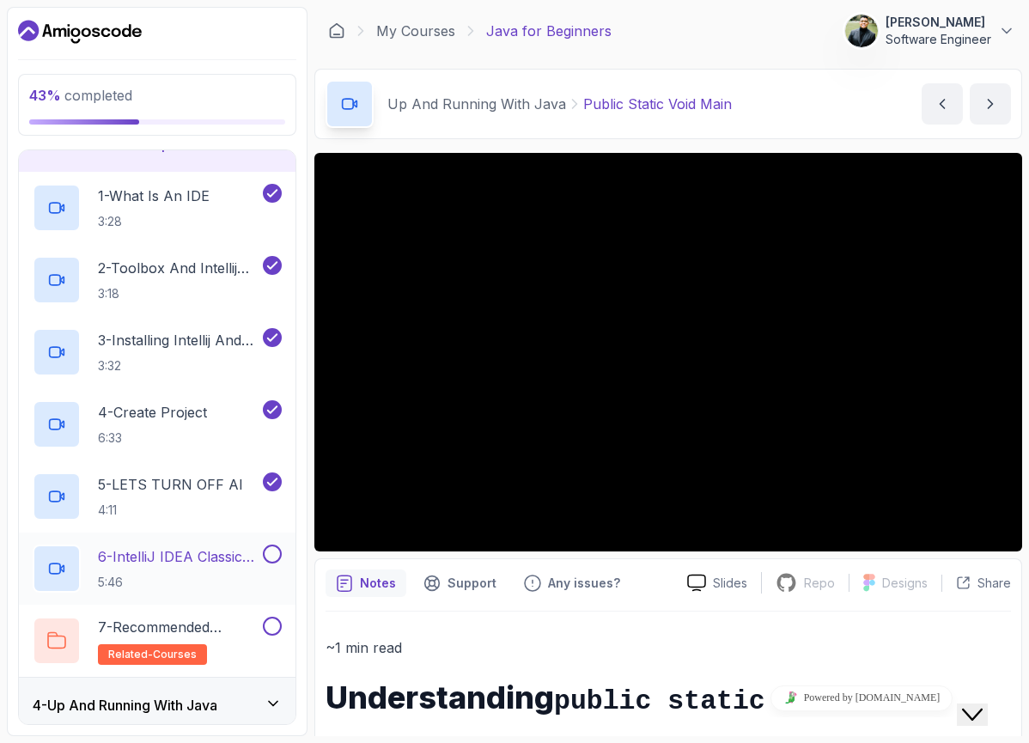
click at [268, 562] on button at bounding box center [272, 553] width 19 height 19
click at [275, 623] on button at bounding box center [272, 625] width 19 height 19
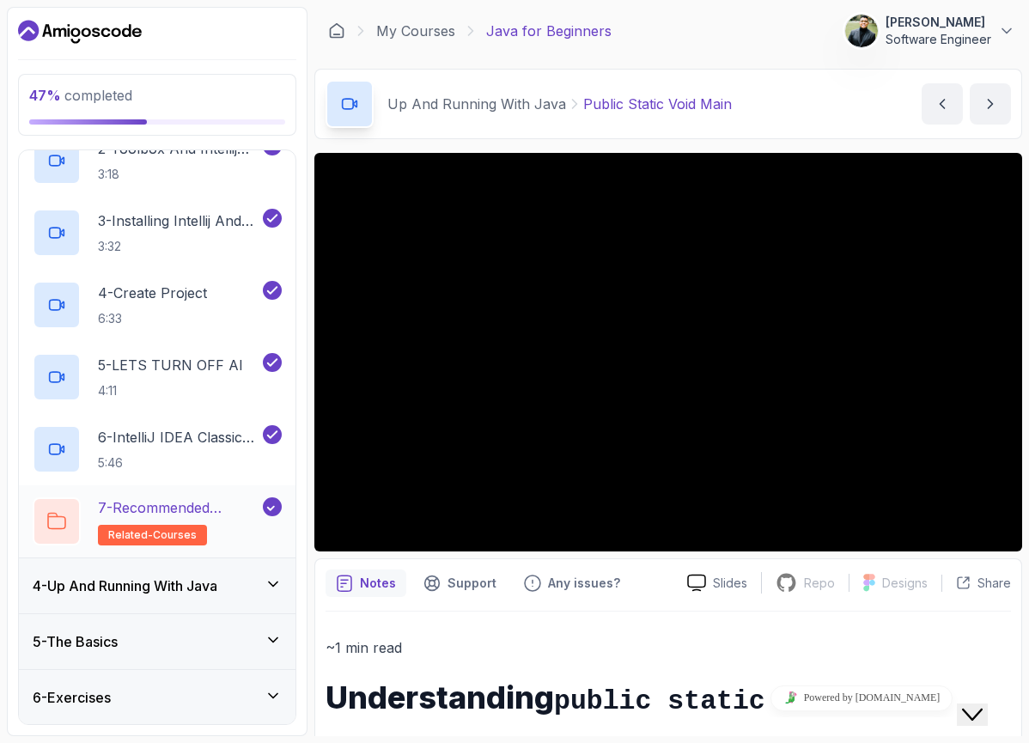
scroll to position [316, 0]
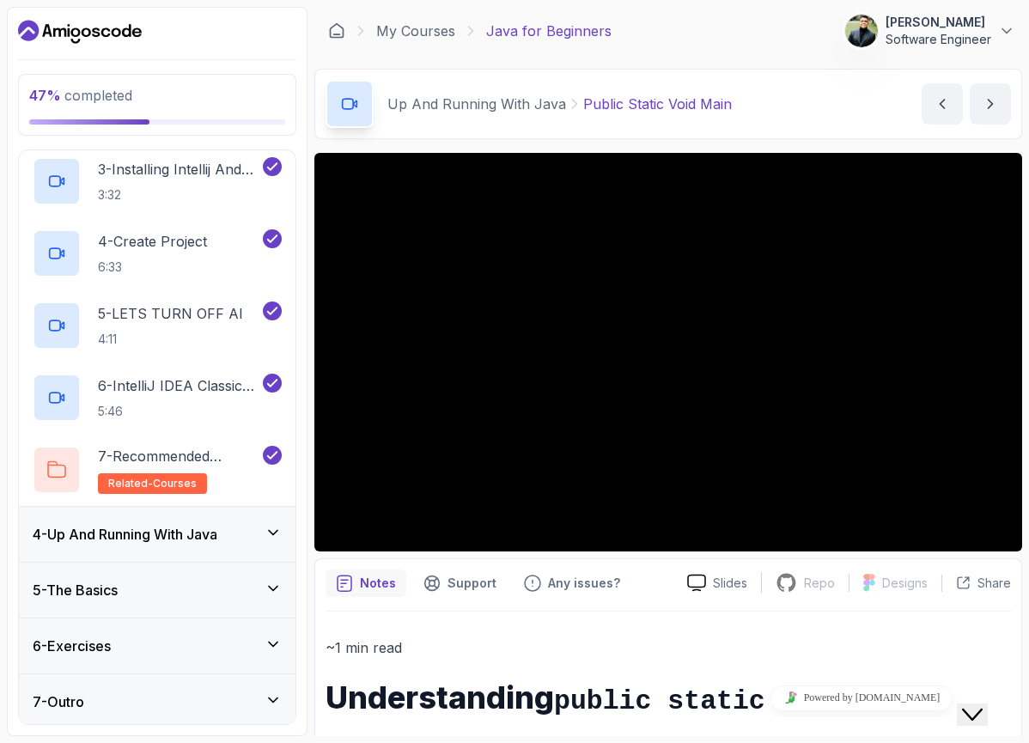
click at [252, 542] on div "4 - Up And Running With Java" at bounding box center [157, 534] width 249 height 21
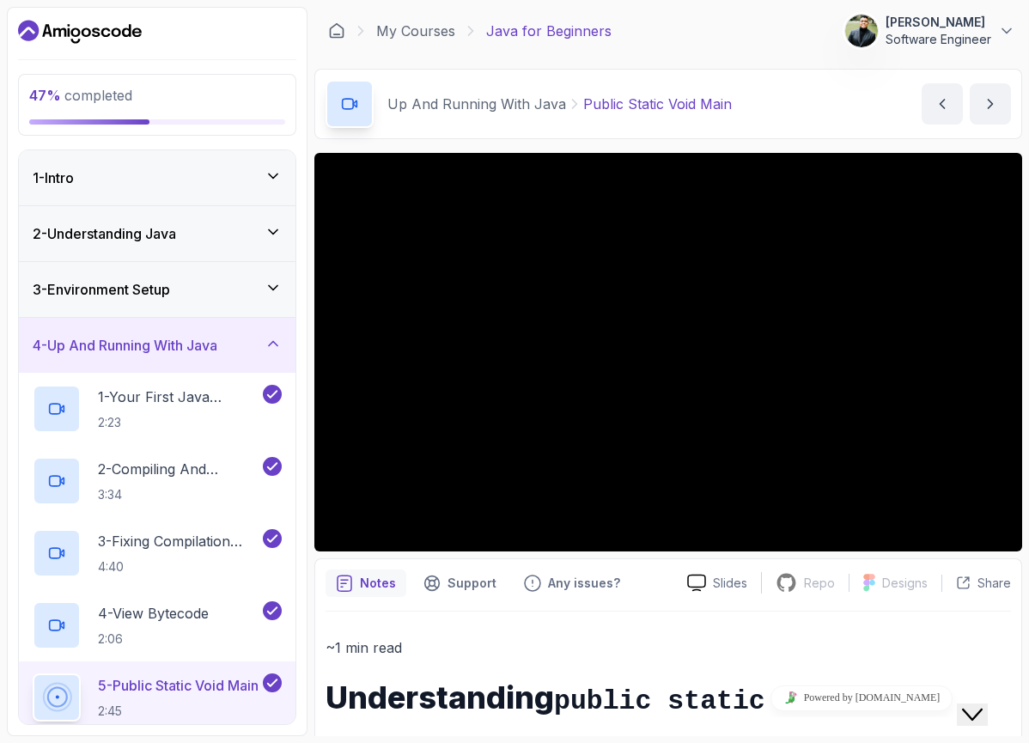
scroll to position [0, 0]
click at [136, 282] on h3 "3 - Environment Setup" at bounding box center [101, 289] width 137 height 21
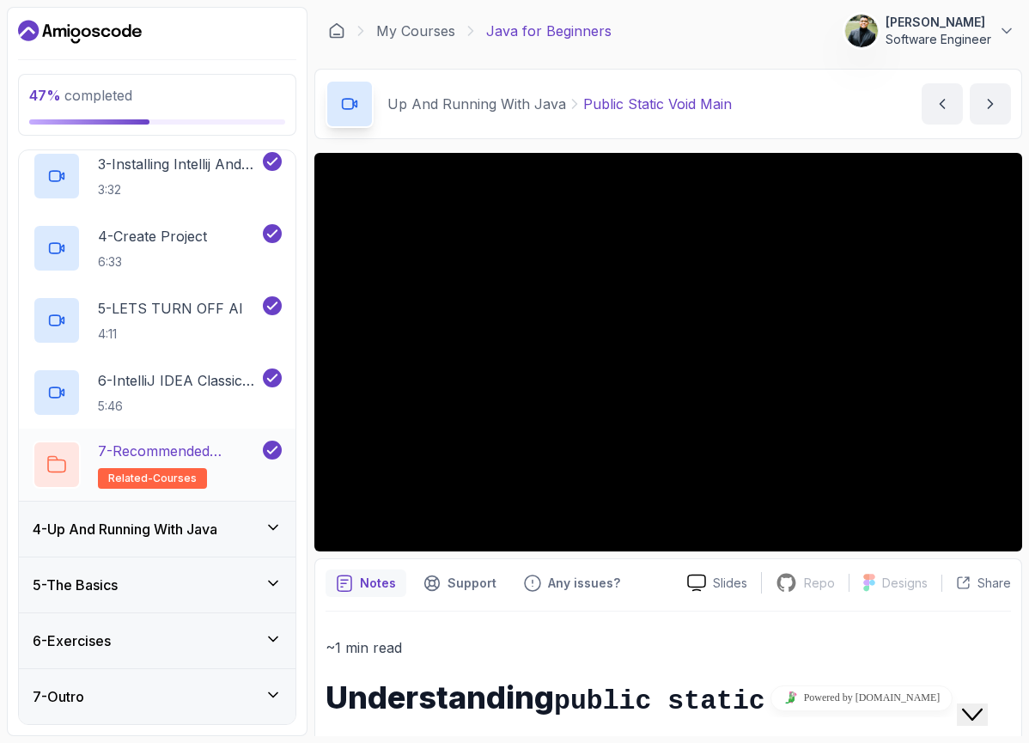
scroll to position [321, 0]
click at [253, 526] on div "4 - Up And Running With Java" at bounding box center [157, 529] width 249 height 21
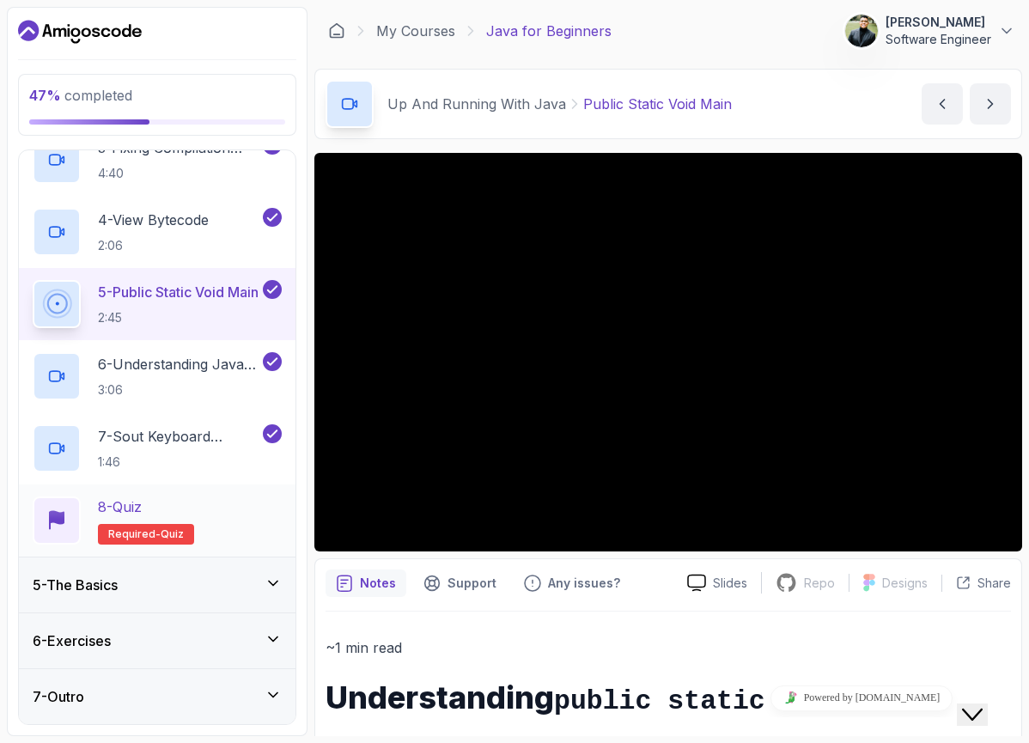
scroll to position [393, 0]
click at [227, 513] on div "8 - Quiz Required- quiz" at bounding box center [157, 520] width 249 height 48
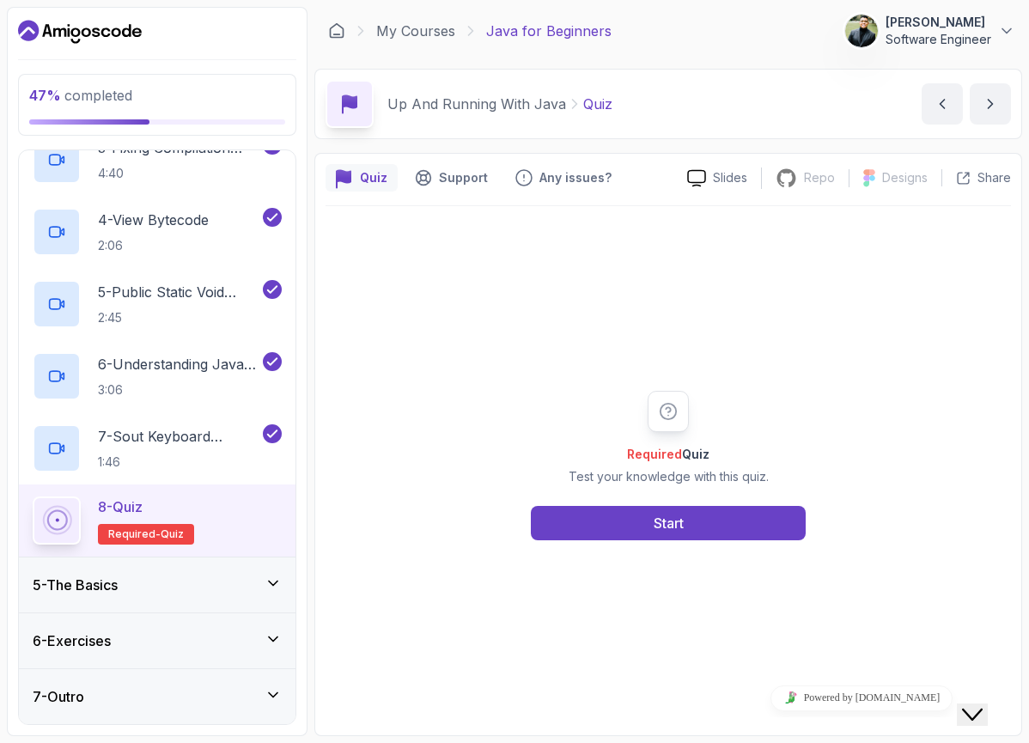
click at [250, 588] on div "5 - The Basics" at bounding box center [157, 584] width 249 height 21
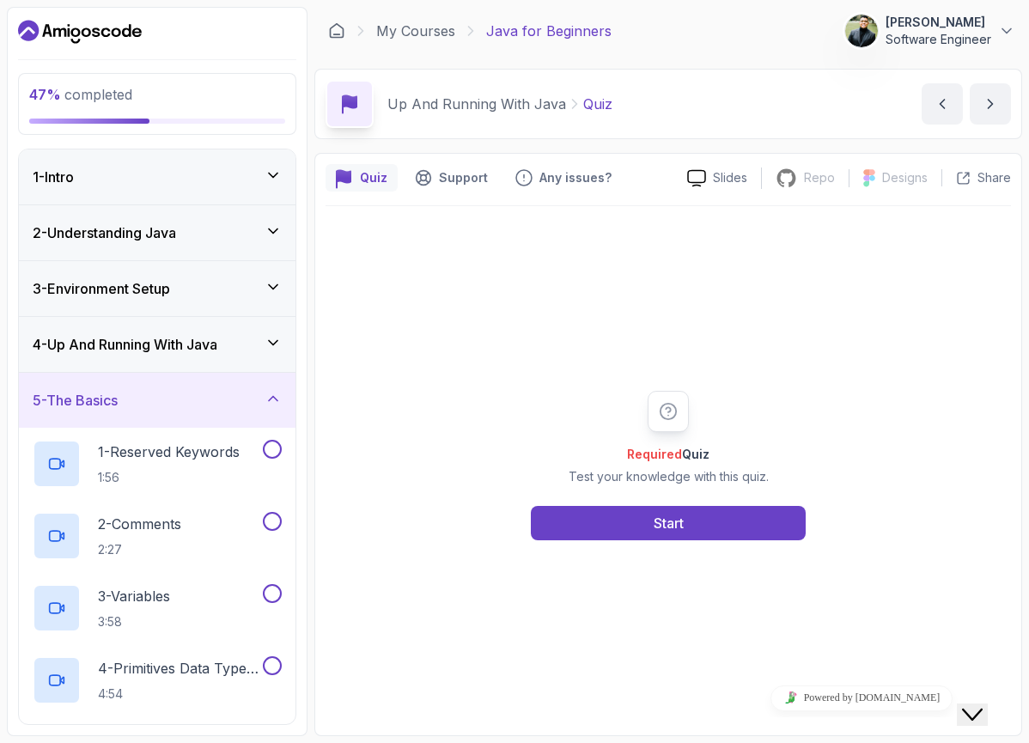
click at [195, 352] on h3 "4 - Up And Running With Java" at bounding box center [125, 344] width 185 height 21
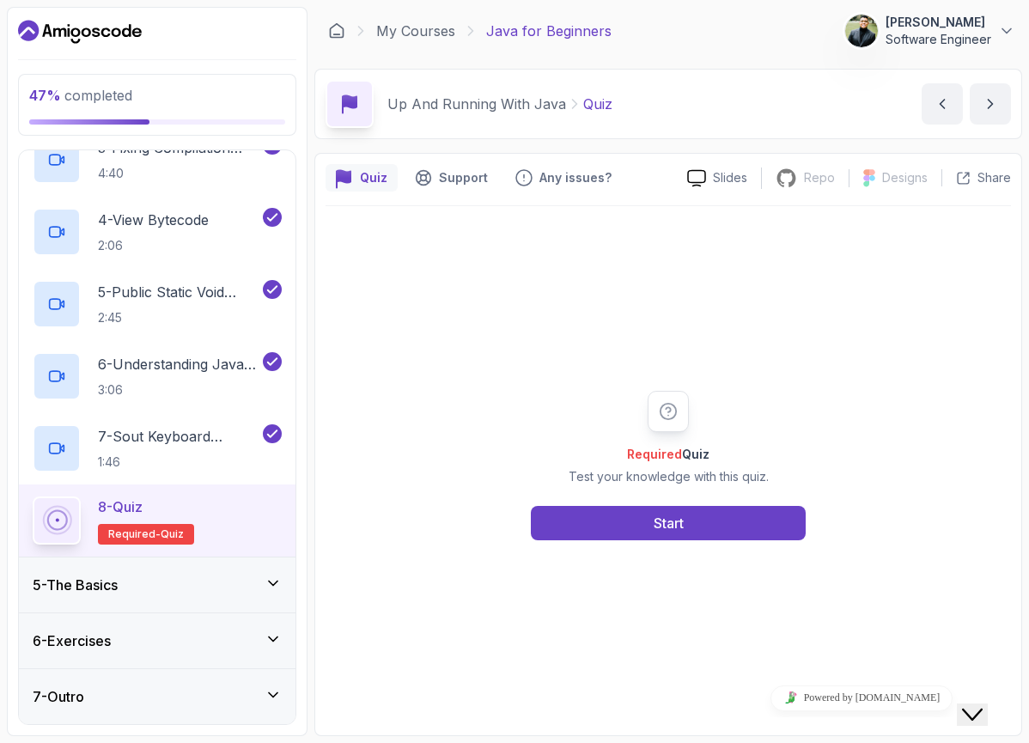
click at [242, 515] on div "8 - Quiz Required- quiz" at bounding box center [157, 520] width 249 height 48
click at [642, 519] on button "Start" at bounding box center [668, 523] width 275 height 34
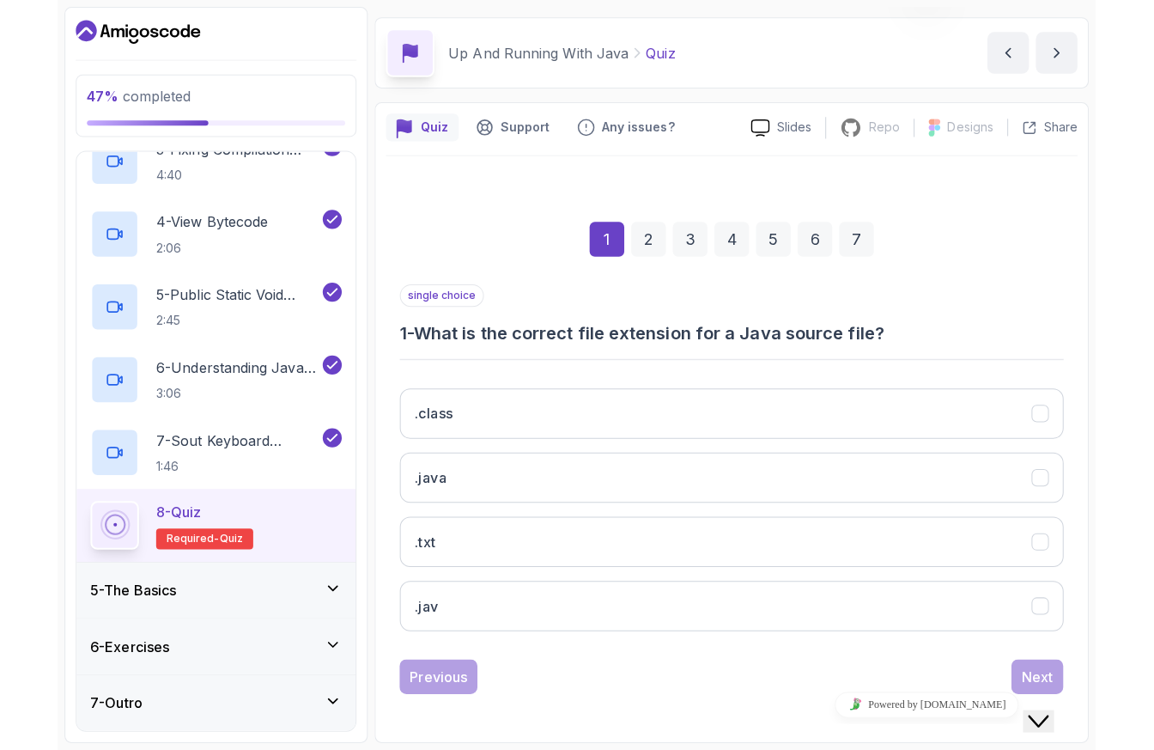
scroll to position [52, 0]
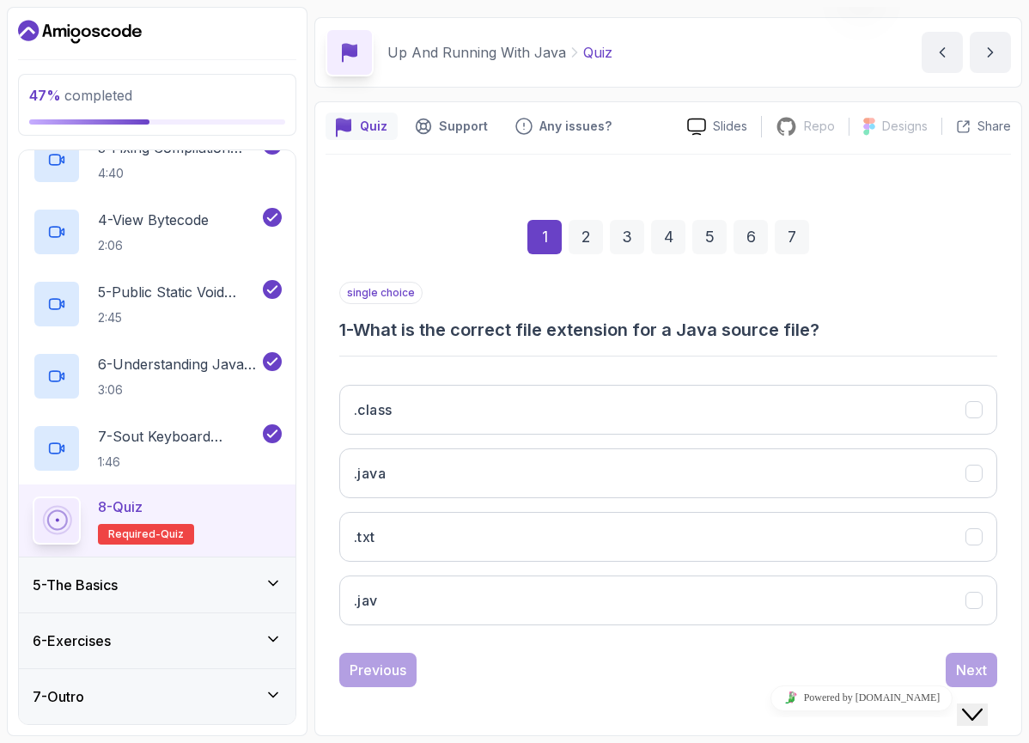
click at [276, 520] on div "8 - Quiz Required- quiz" at bounding box center [157, 520] width 249 height 48
click at [438, 479] on button ".java" at bounding box center [668, 473] width 658 height 50
click at [982, 704] on div "Close Chat This icon closes the chat window." at bounding box center [972, 714] width 21 height 21
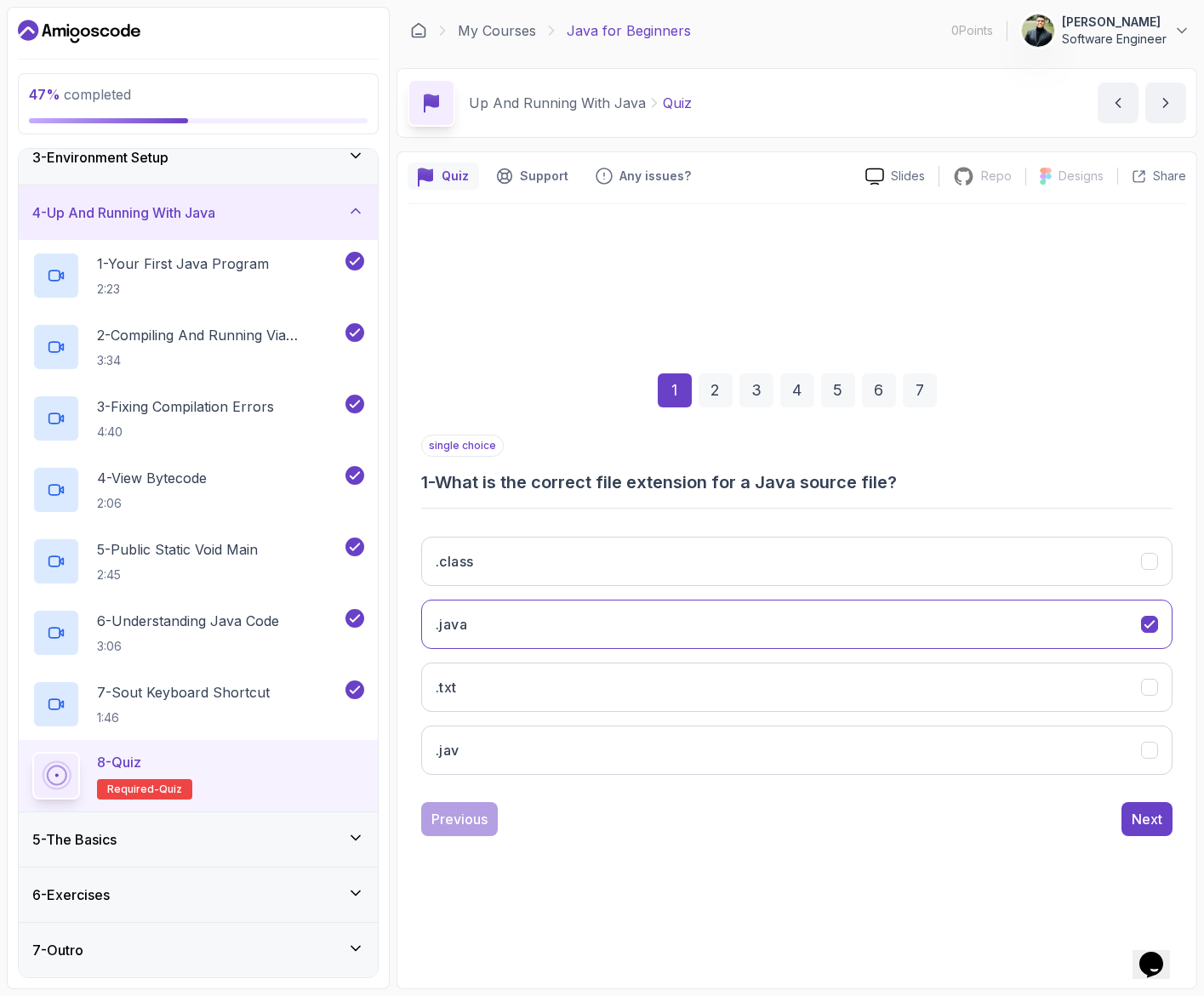
scroll to position [130, 0]
click at [21, 735] on div "8 - Quiz Required- quiz" at bounding box center [198, 776] width 359 height 71
click at [57, 735] on circle at bounding box center [56, 776] width 2 height 2
click at [1019, 735] on button "Next" at bounding box center [1148, 820] width 52 height 34
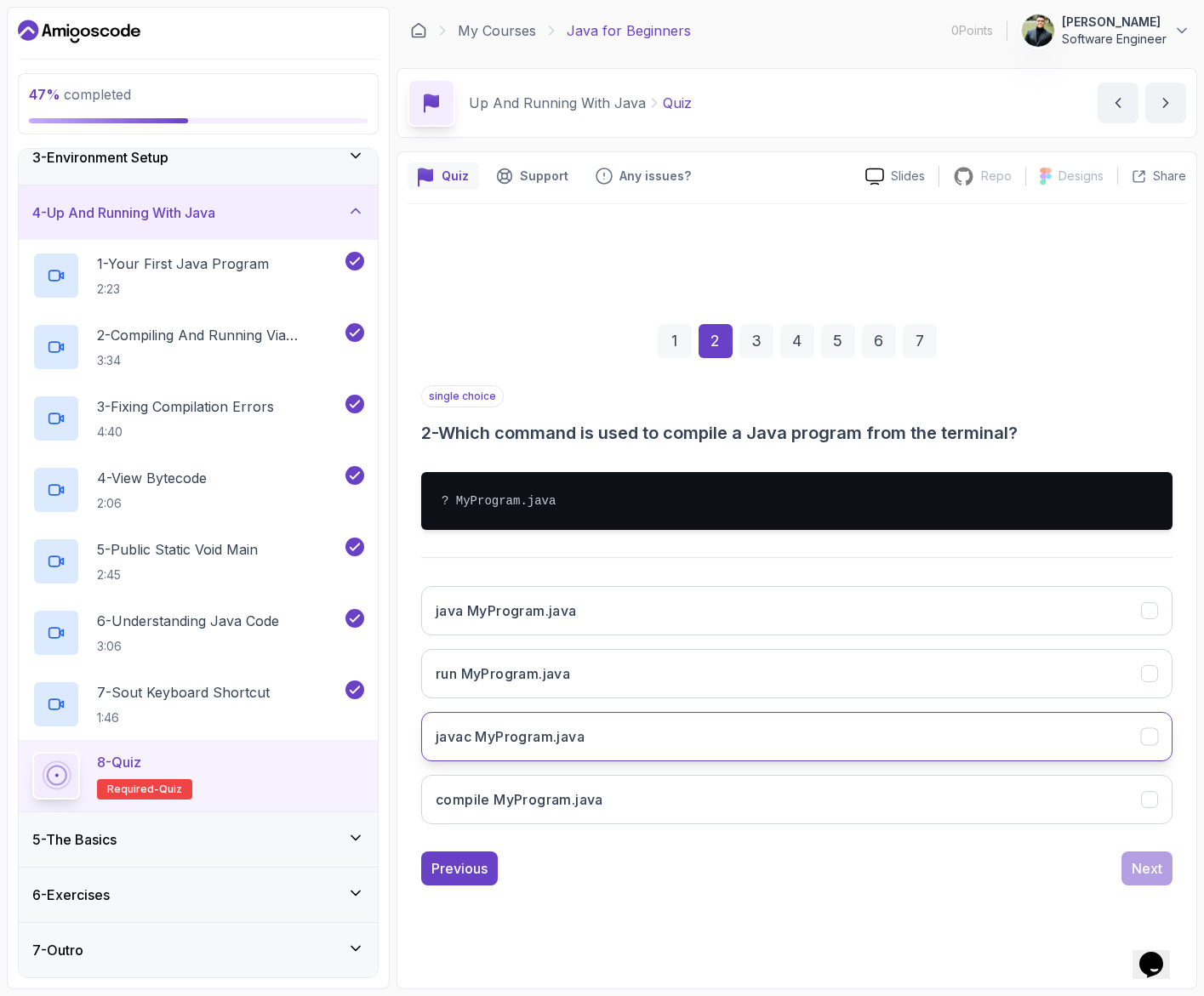
click at [667, 731] on button "javac MyProgram.java" at bounding box center [797, 737] width 751 height 50
click at [1019, 735] on div "Next" at bounding box center [1147, 868] width 31 height 21
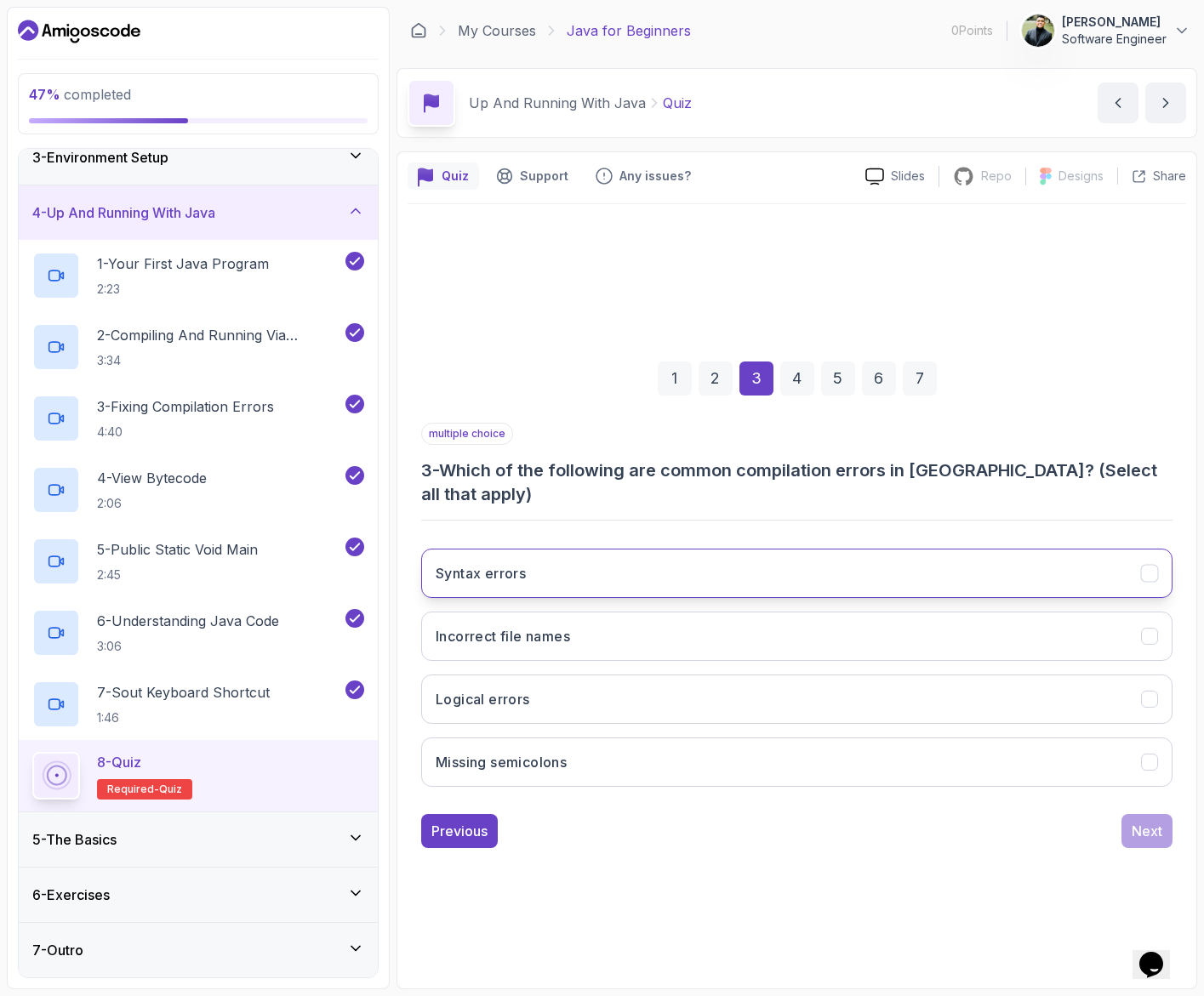
click at [647, 553] on button "Syntax errors" at bounding box center [797, 574] width 751 height 50
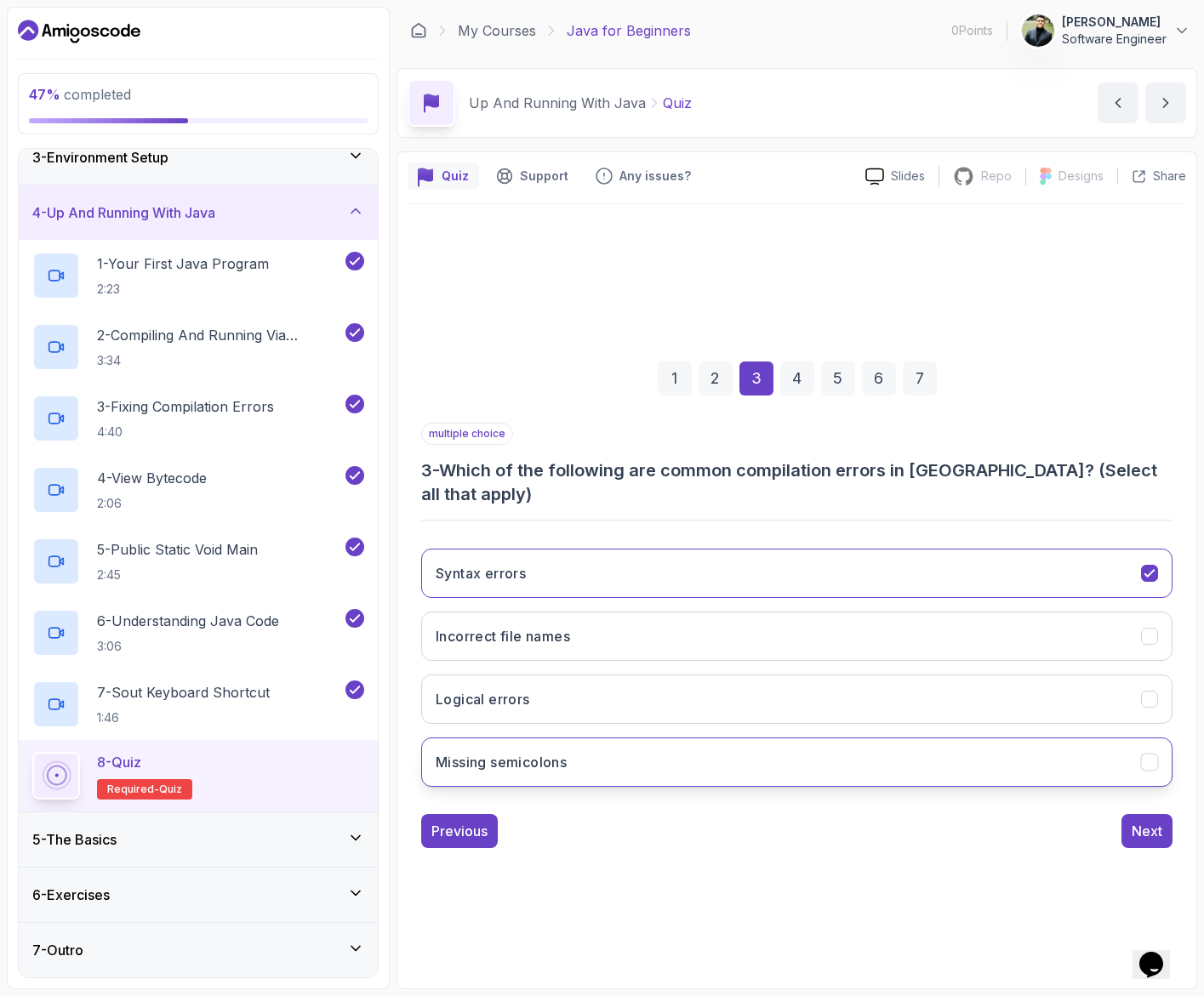
click at [672, 735] on button "Missing semicolons" at bounding box center [797, 762] width 751 height 50
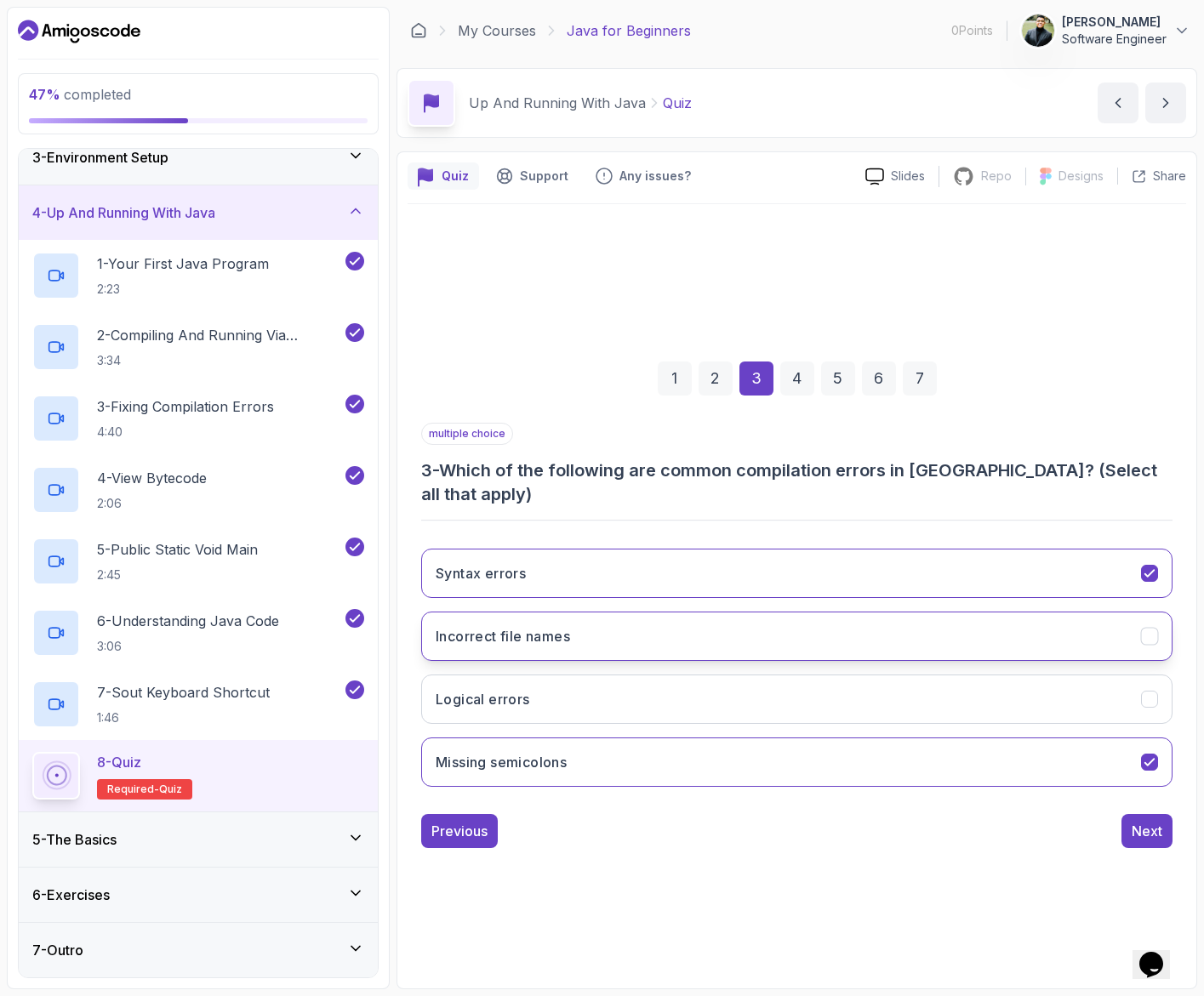
click at [642, 616] on button "Incorrect file names" at bounding box center [797, 636] width 751 height 50
click at [1019, 735] on div "Next" at bounding box center [1147, 831] width 31 height 21
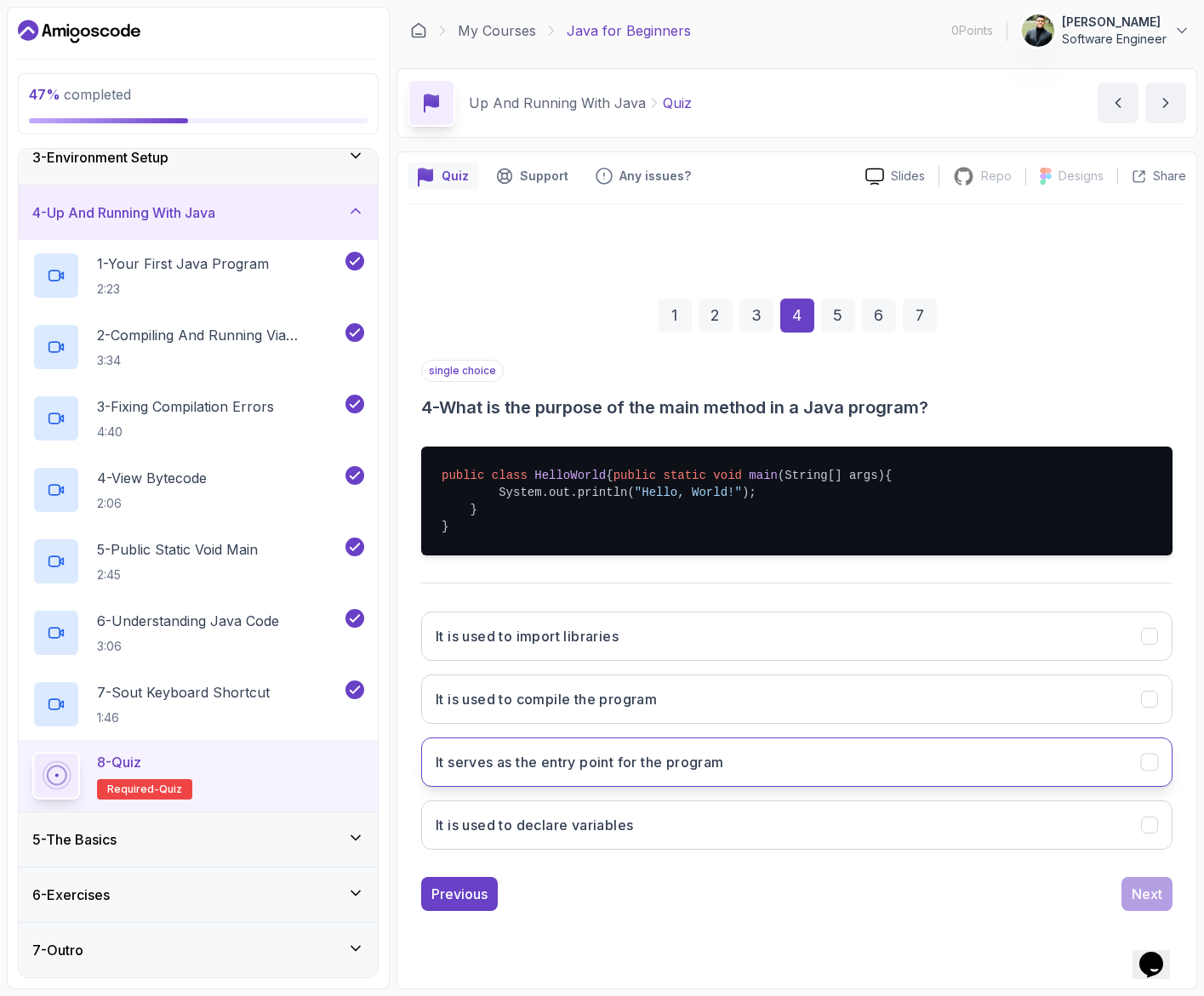
click at [773, 735] on button "It serves as the entry point for the program" at bounding box center [797, 762] width 751 height 50
click at [1019, 735] on button "Next" at bounding box center [1148, 894] width 52 height 34
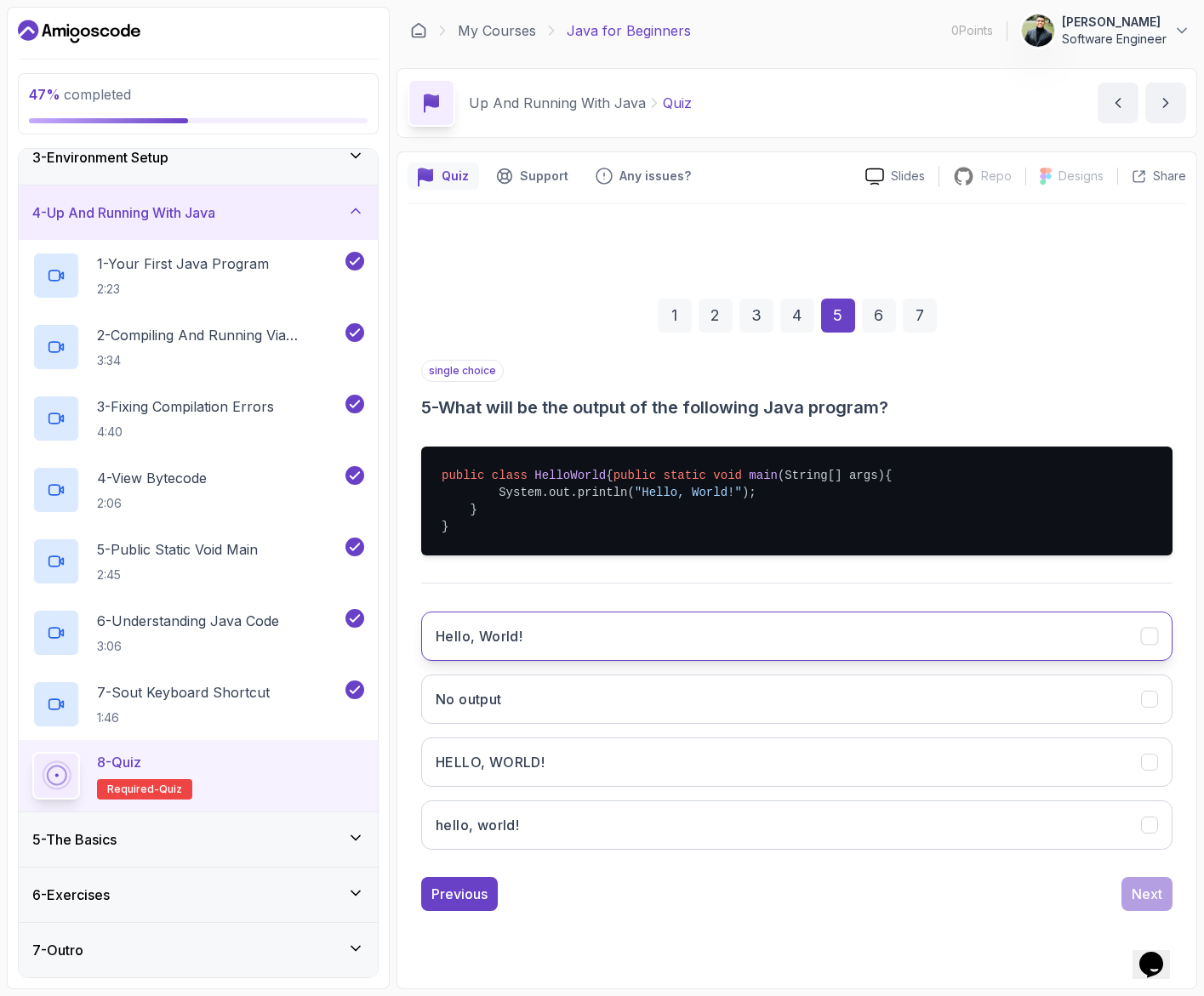
click at [546, 656] on button "Hello, World!" at bounding box center [797, 636] width 751 height 50
click at [1019, 735] on div "Next" at bounding box center [1147, 894] width 31 height 21
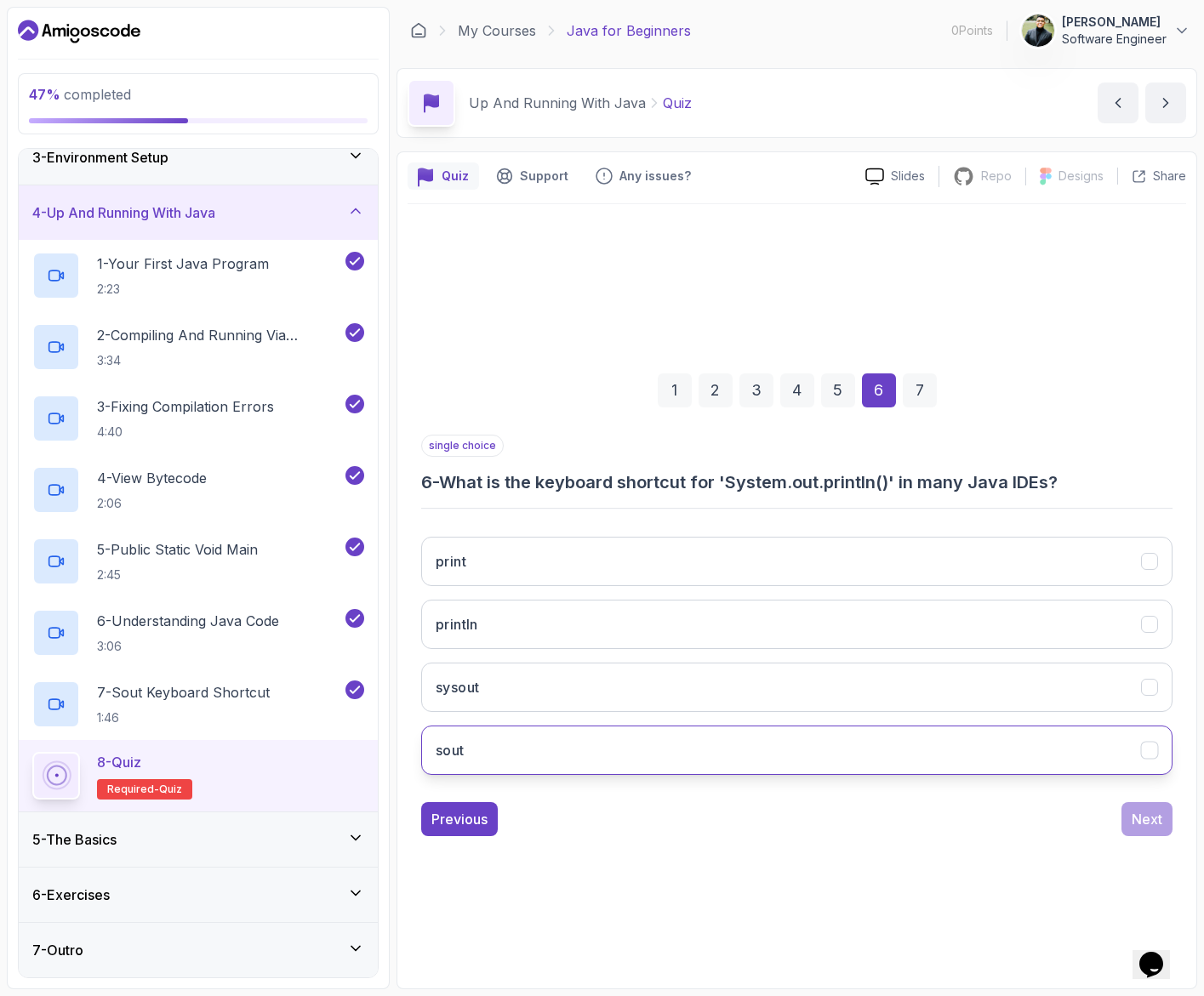
click at [591, 735] on button "sout" at bounding box center [797, 750] width 751 height 50
click at [1019, 735] on div "Next" at bounding box center [1147, 820] width 31 height 21
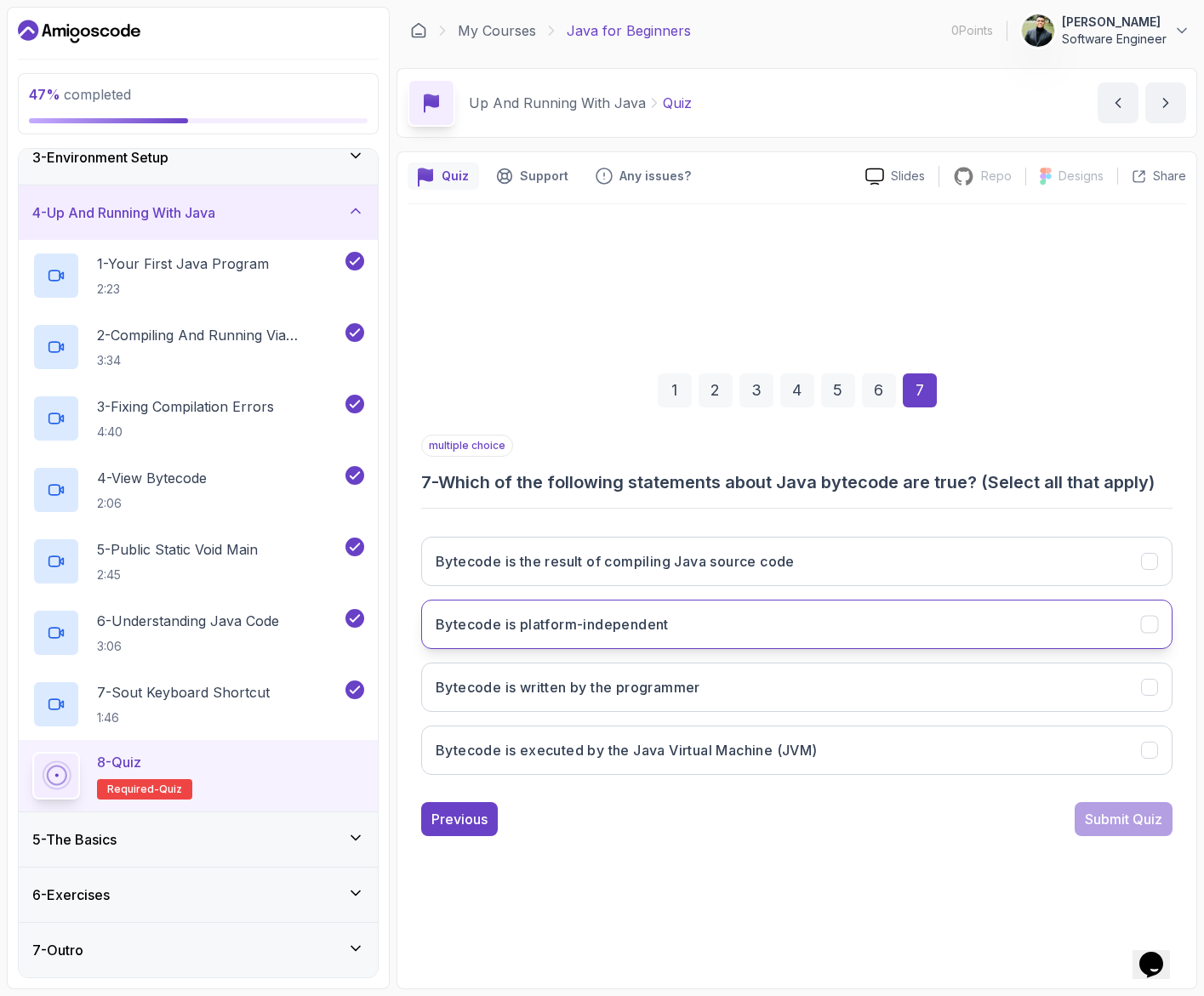
click at [660, 628] on h3 "Bytecode is platform-independent" at bounding box center [552, 624] width 233 height 21
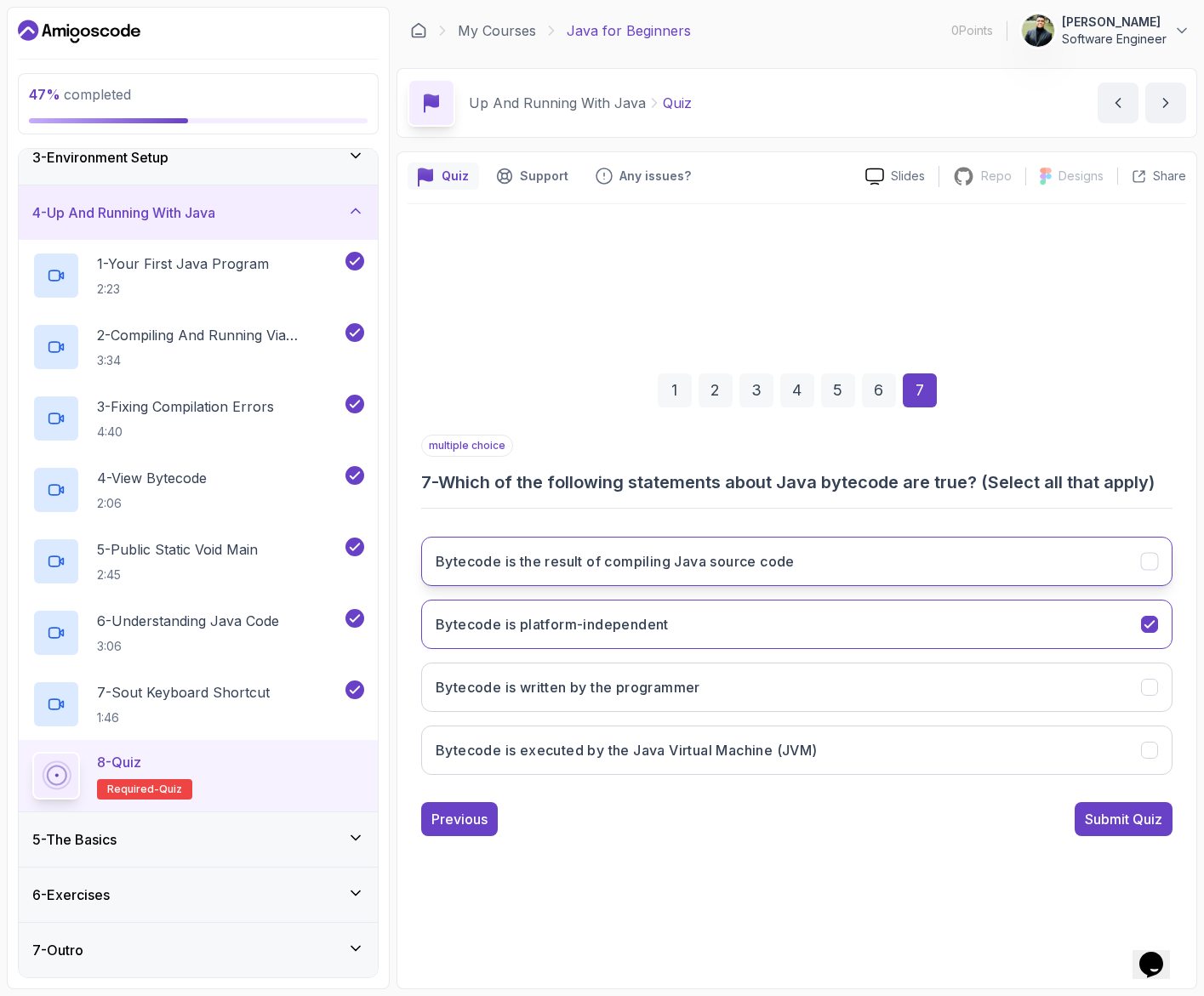
click at [609, 573] on button "Bytecode is the result of compiling Java source code" at bounding box center [797, 562] width 751 height 50
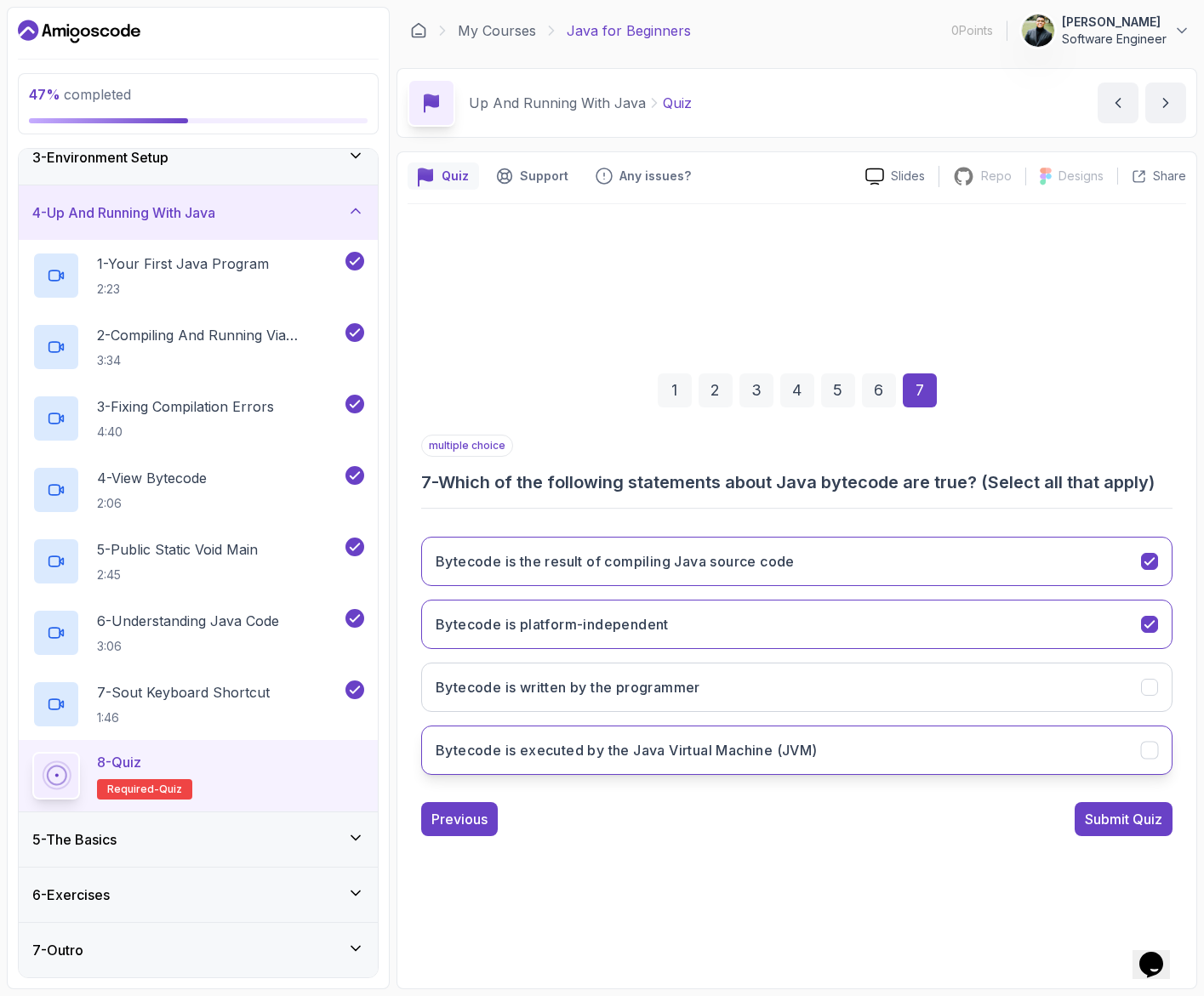
click at [761, 735] on h3 "Bytecode is executed by the Java Virtual Machine (JVM)" at bounding box center [627, 750] width 383 height 21
click at [1019, 735] on div "Submit Quiz" at bounding box center [1124, 820] width 77 height 21
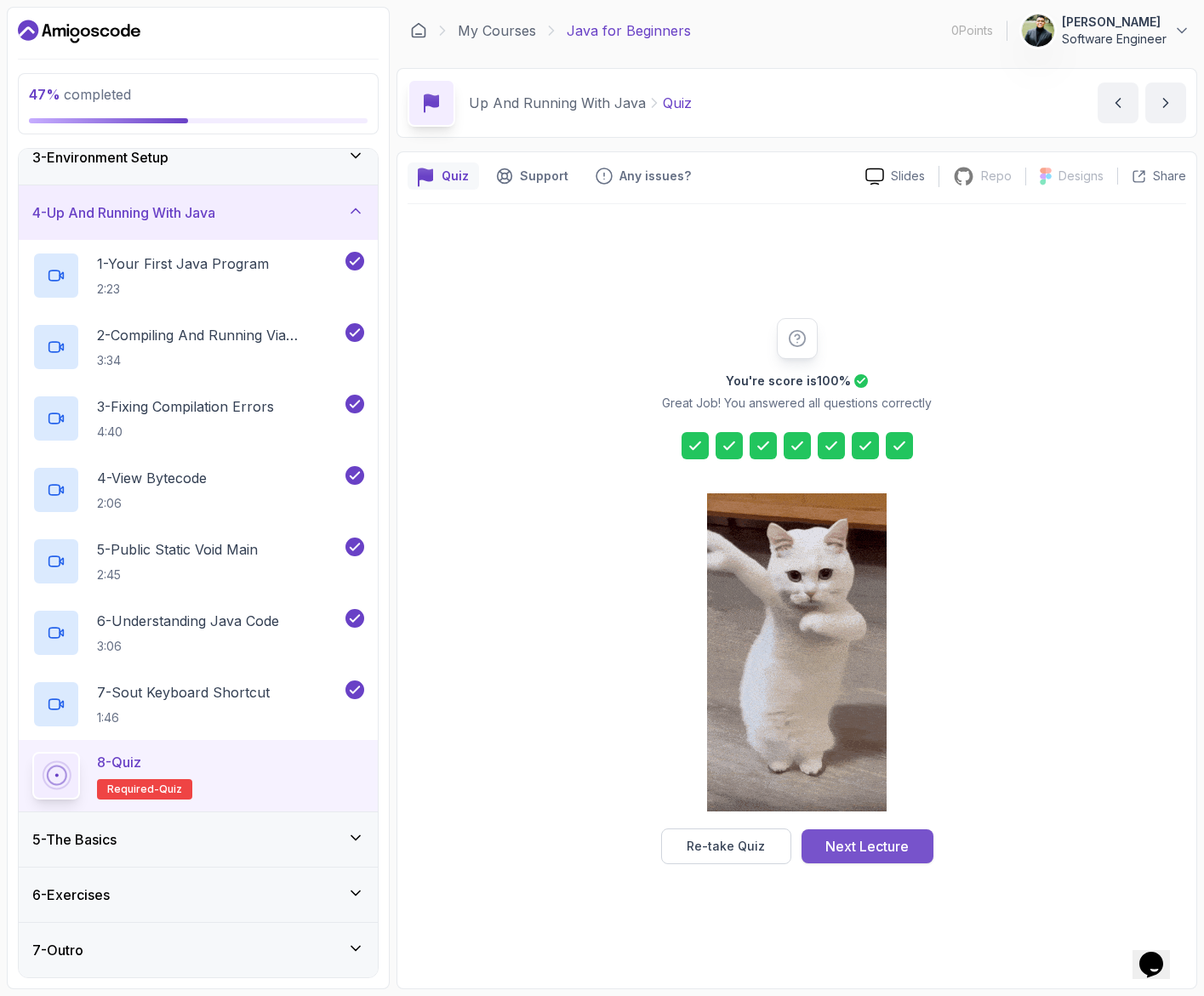
click at [860, 735] on div "Next Lecture" at bounding box center [867, 846] width 83 height 21
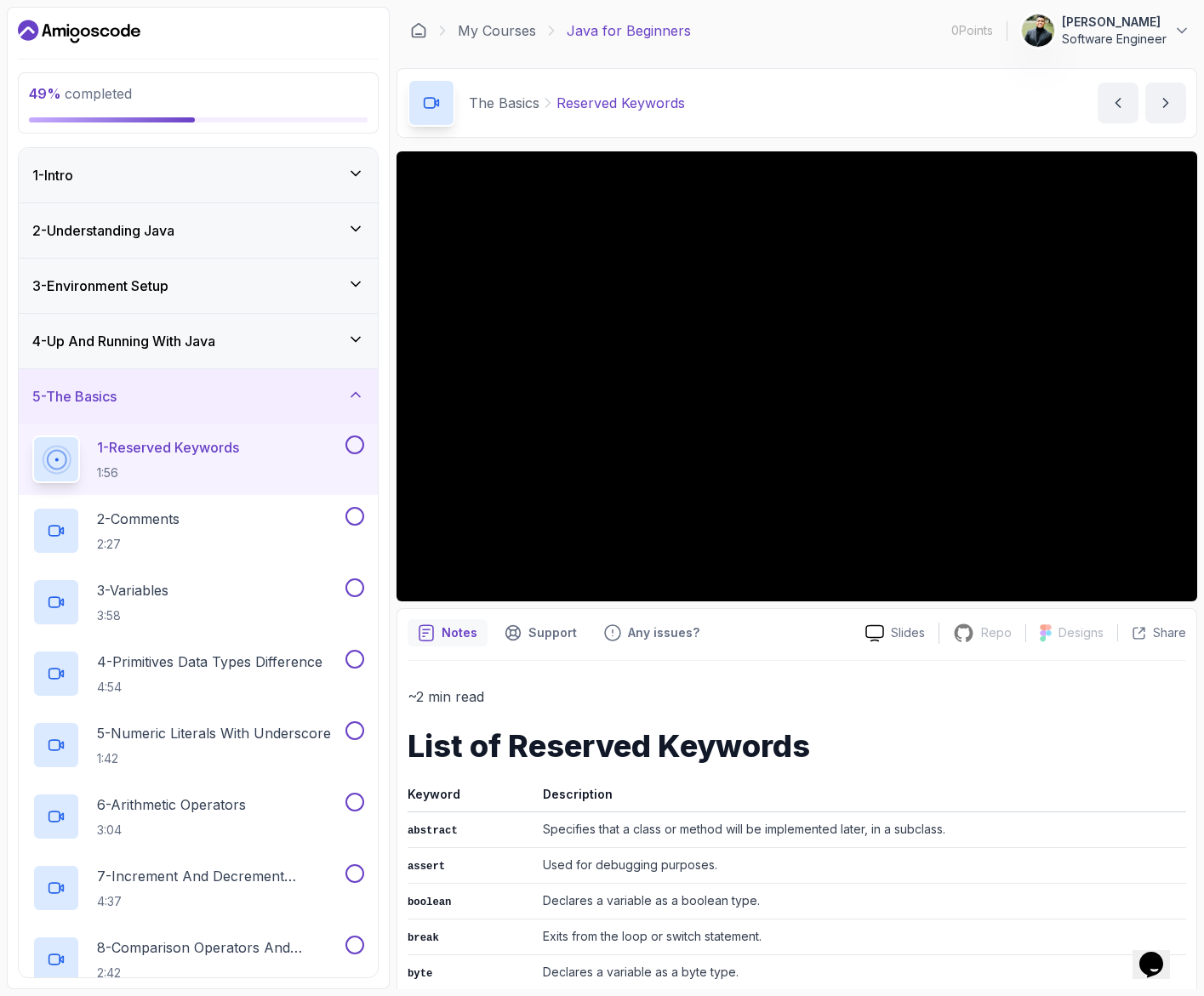
click at [292, 343] on div "4 - Up And Running With Java" at bounding box center [198, 341] width 332 height 21
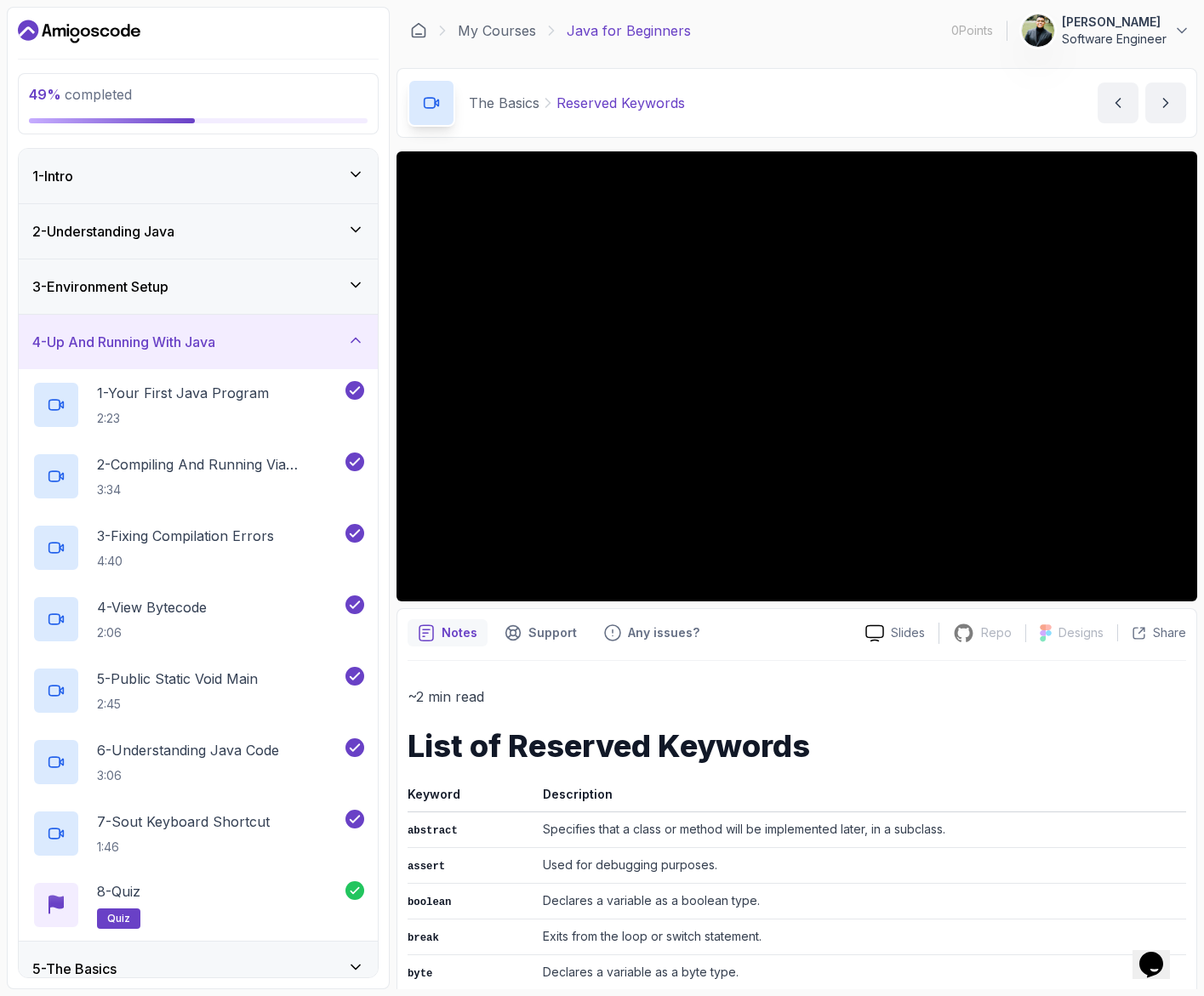
click at [292, 343] on div "4 - Up And Running With Java" at bounding box center [198, 342] width 332 height 21
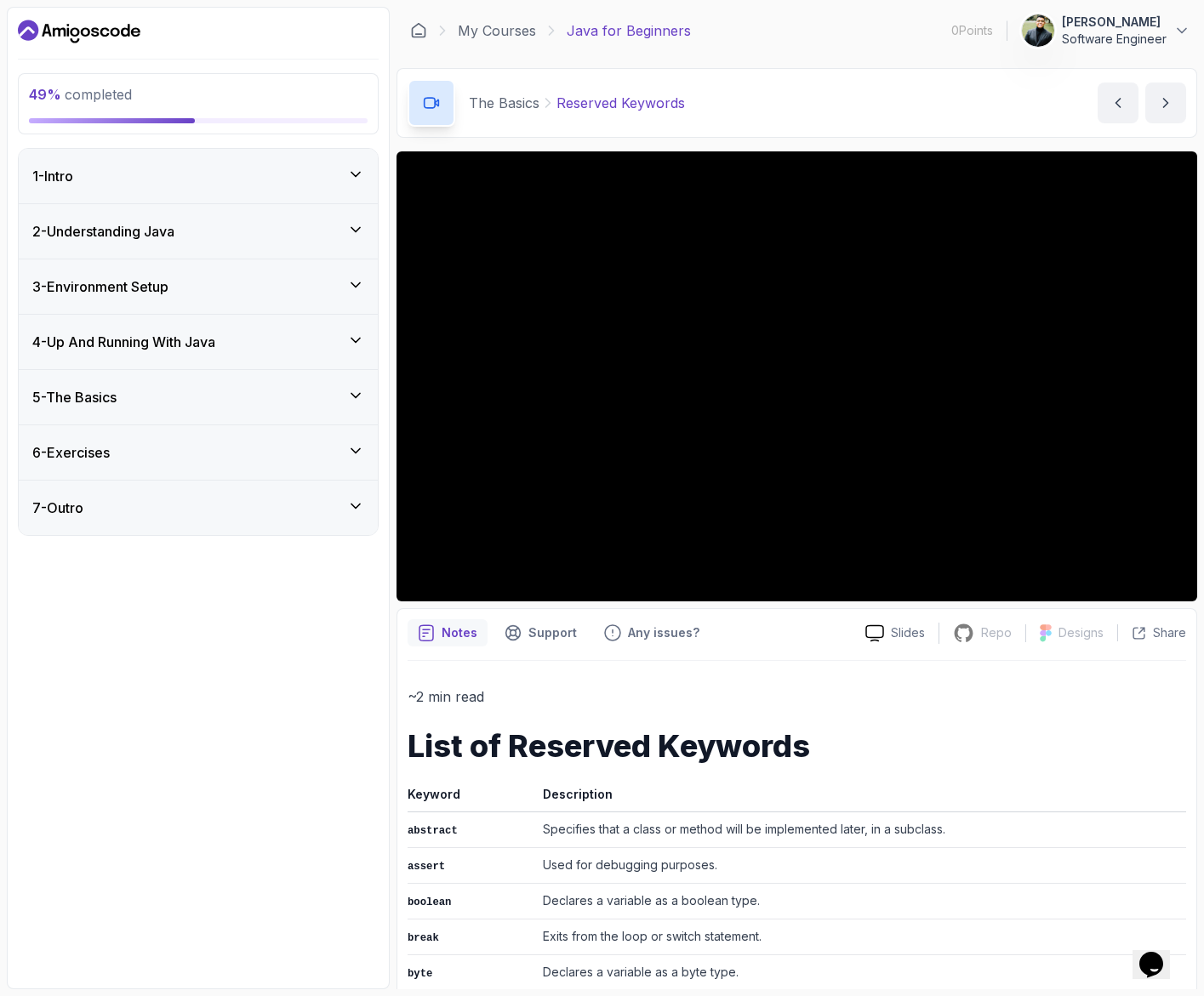
click at [393, 614] on div "49 % completed 1 - Intro 2 - Understanding Java 3 - Environment Setup 4 - Up An…" at bounding box center [602, 498] width 1190 height 983
click at [322, 358] on div "4 - Up And Running With Java" at bounding box center [198, 342] width 359 height 55
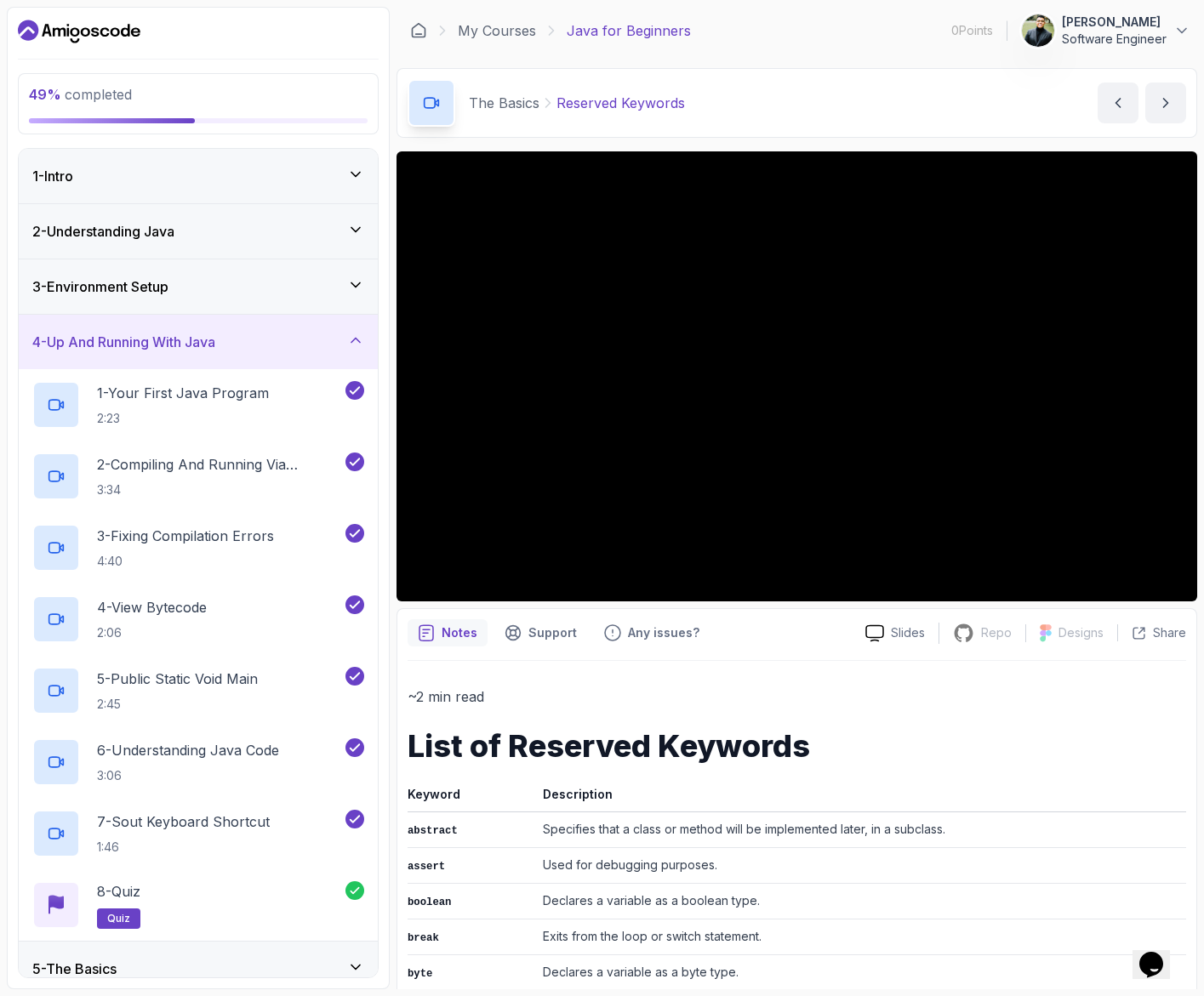
click at [308, 346] on div "4 - Up And Running With Java" at bounding box center [198, 342] width 332 height 21
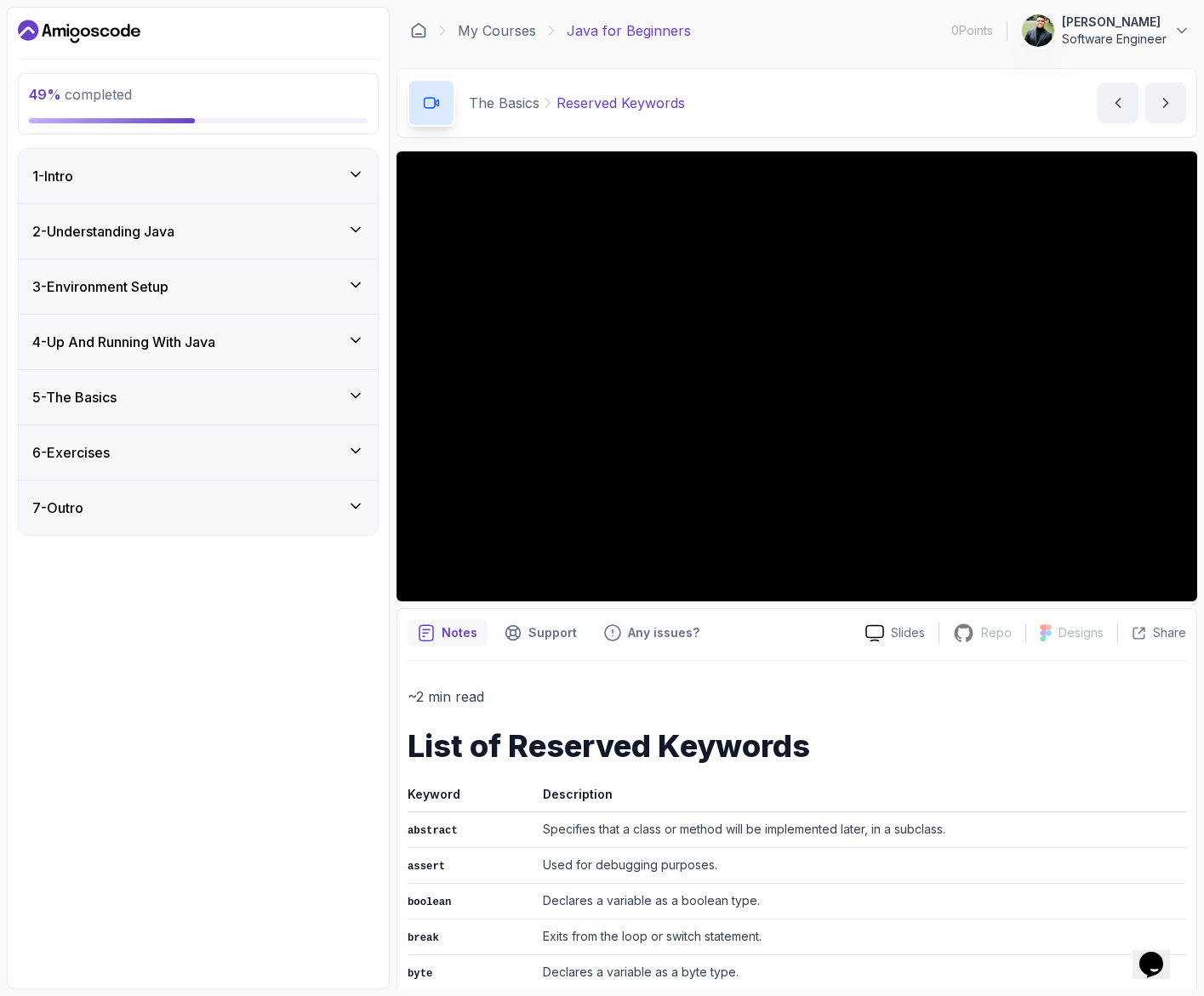
click at [291, 412] on div "5 - The Basics" at bounding box center [198, 397] width 359 height 55
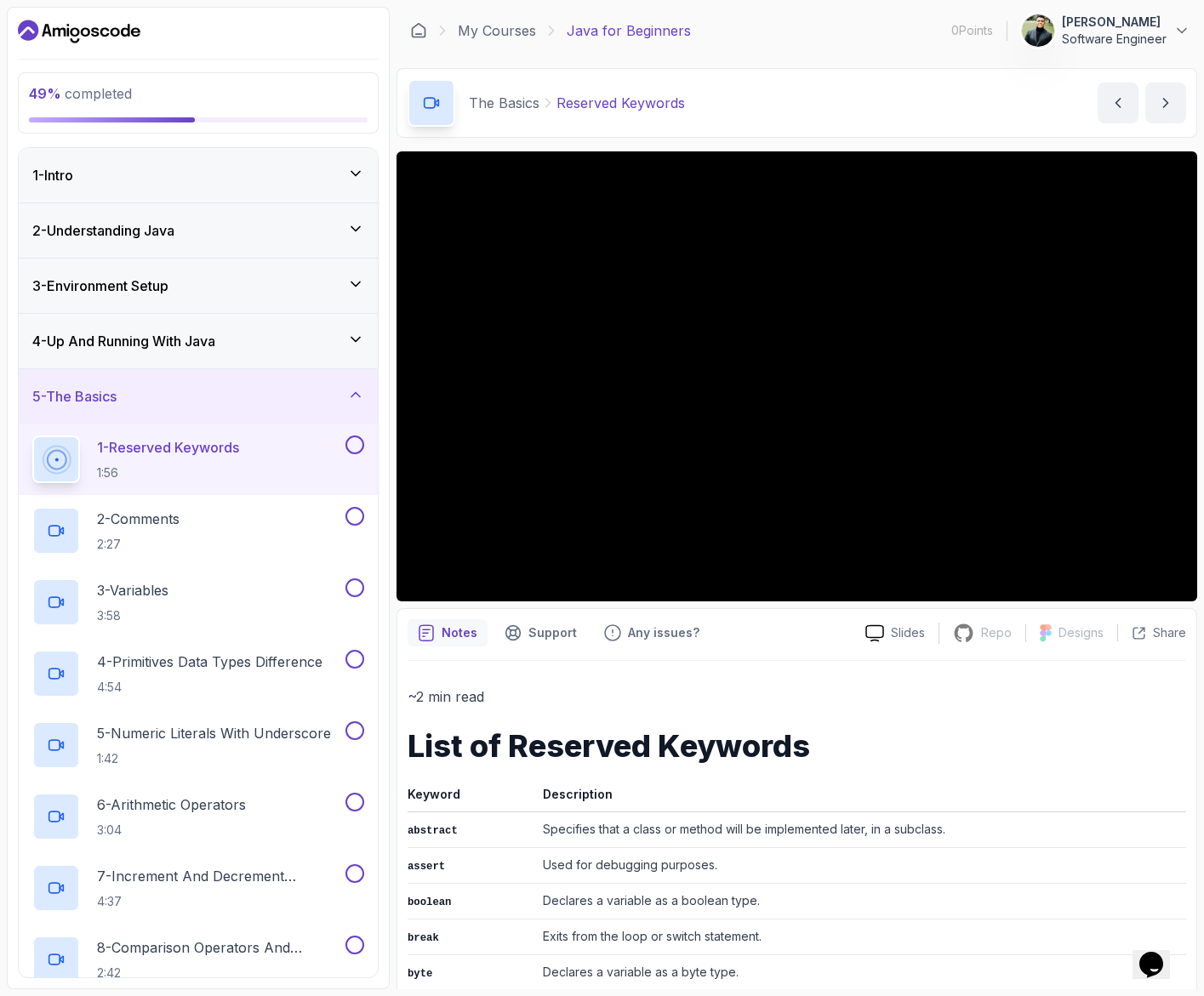
click at [284, 293] on div "3 - Environment Setup" at bounding box center [198, 285] width 332 height 21
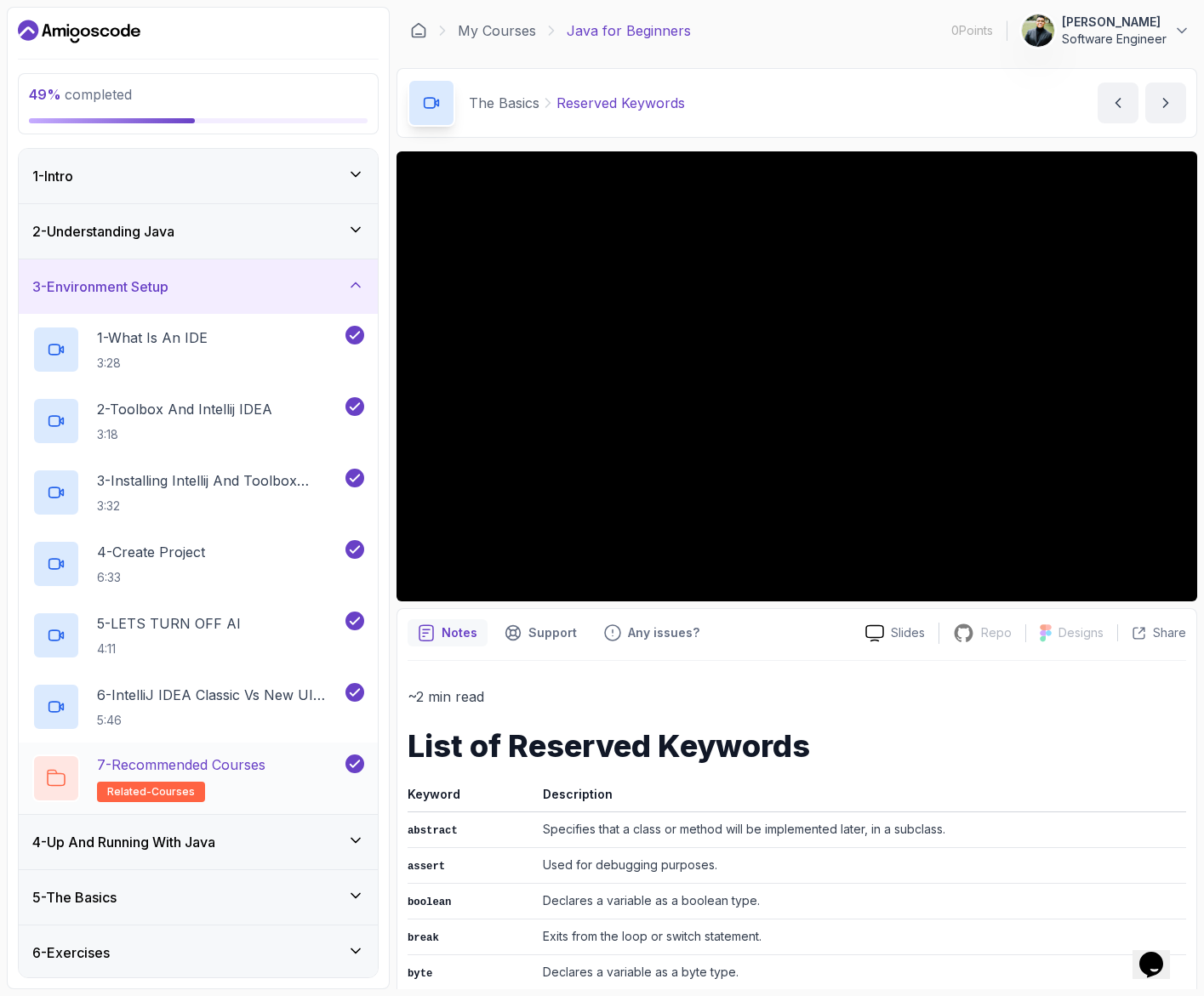
click at [283, 735] on div "7 - Recommended Courses related-courses" at bounding box center [187, 779] width 310 height 48
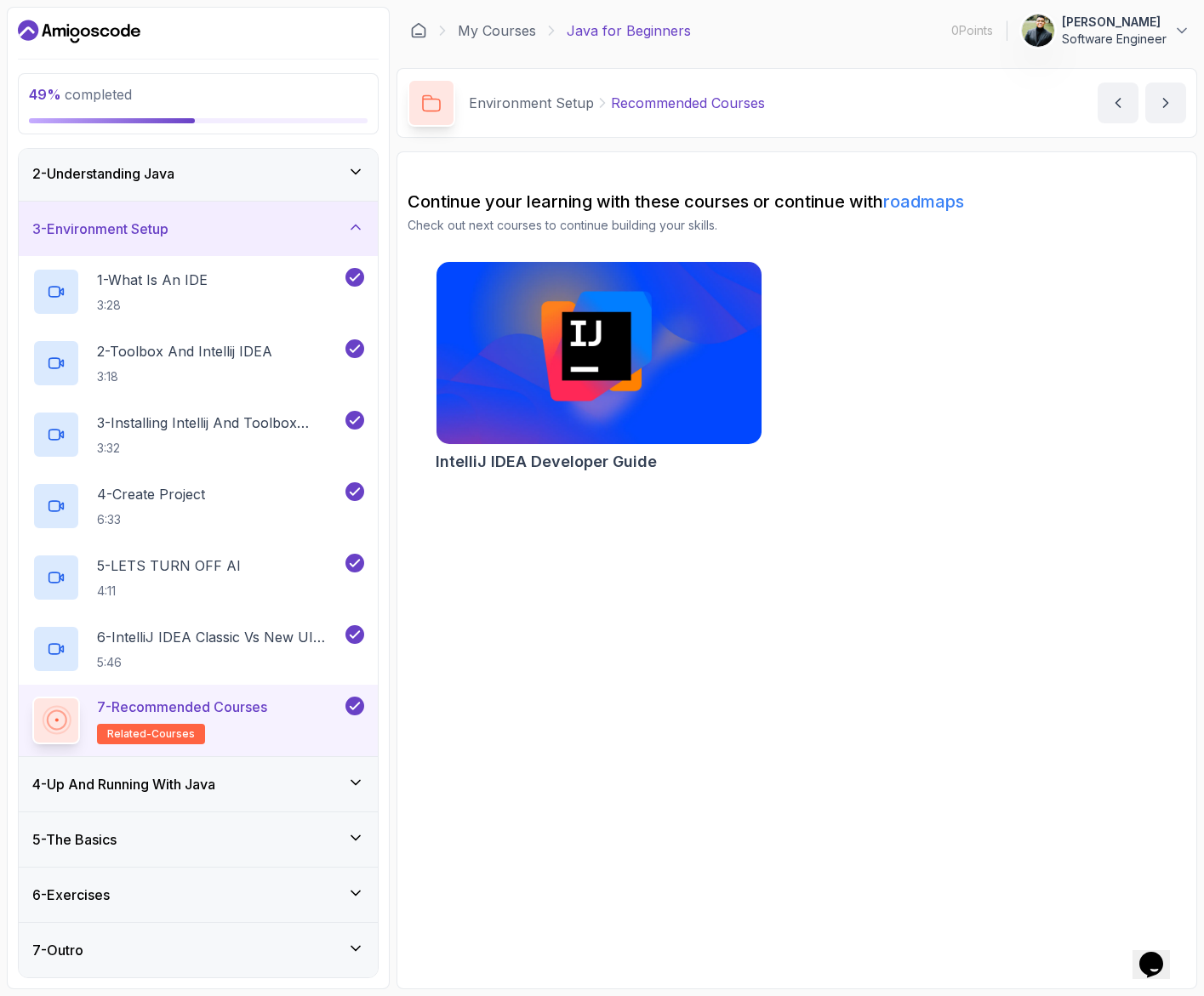
click at [290, 735] on div "4 - Up And Running With Java" at bounding box center [198, 784] width 332 height 21
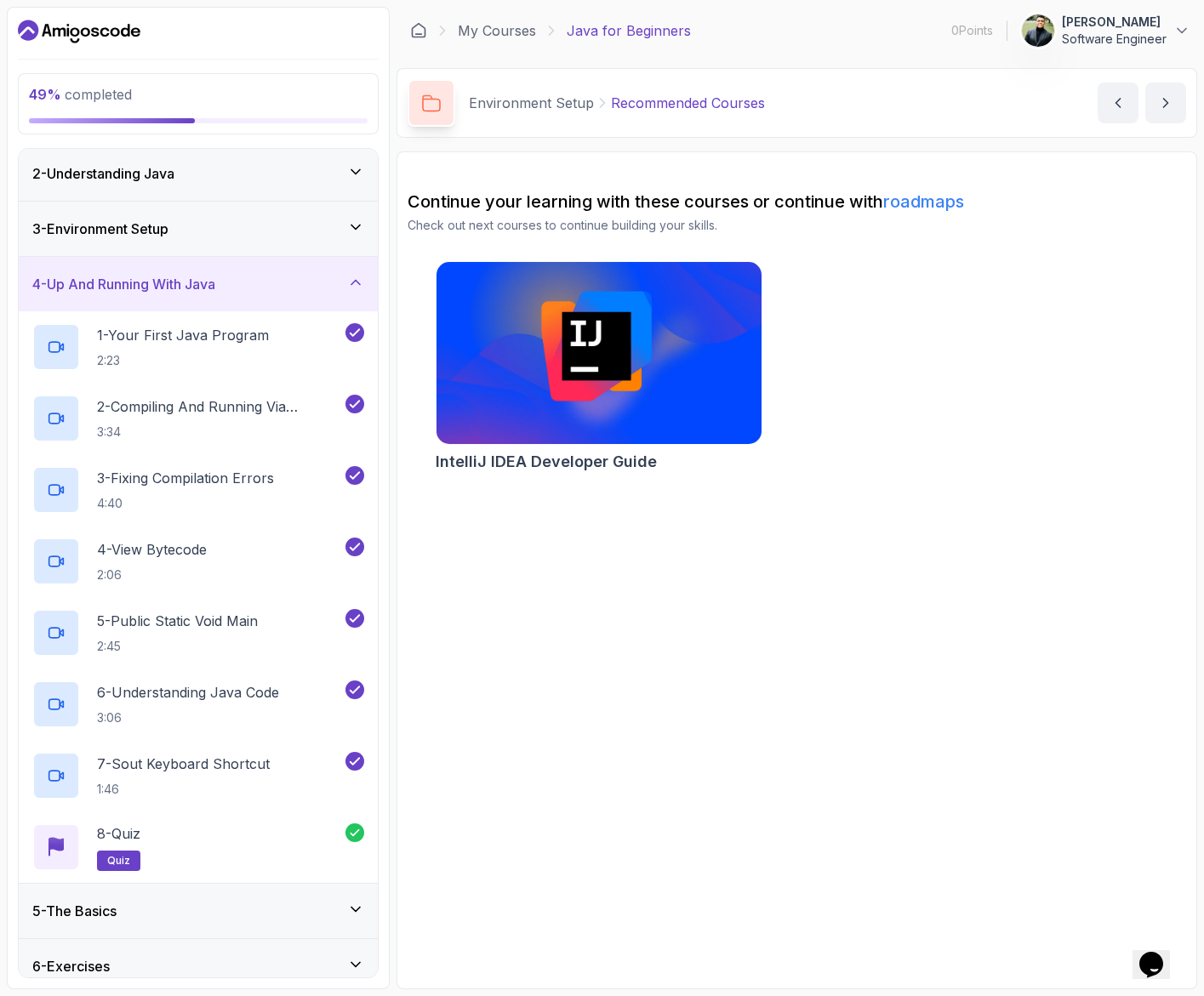
click at [304, 288] on div "4 - Up And Running With Java" at bounding box center [198, 283] width 332 height 21
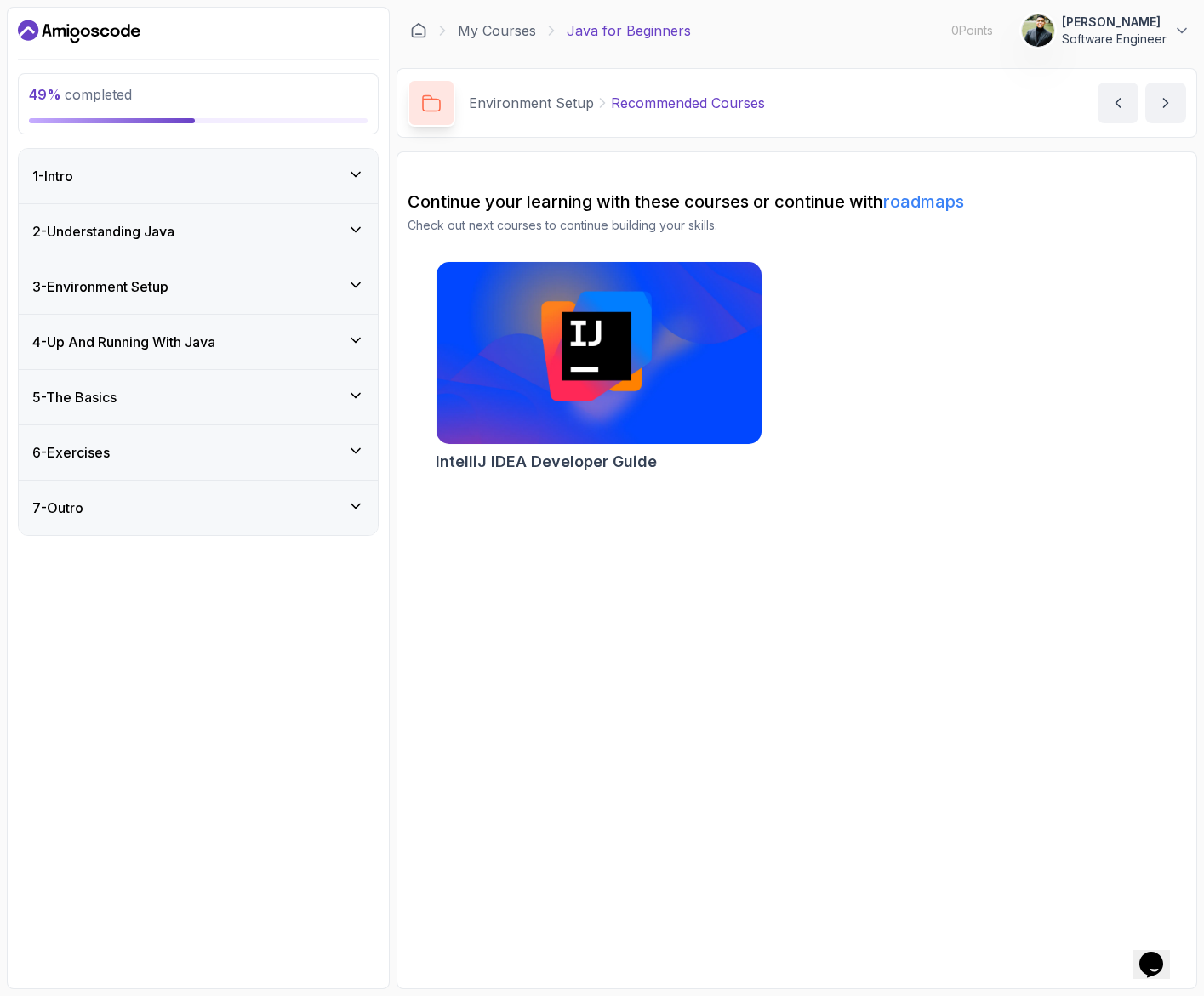
click at [304, 395] on div "5 - The Basics" at bounding box center [198, 397] width 332 height 21
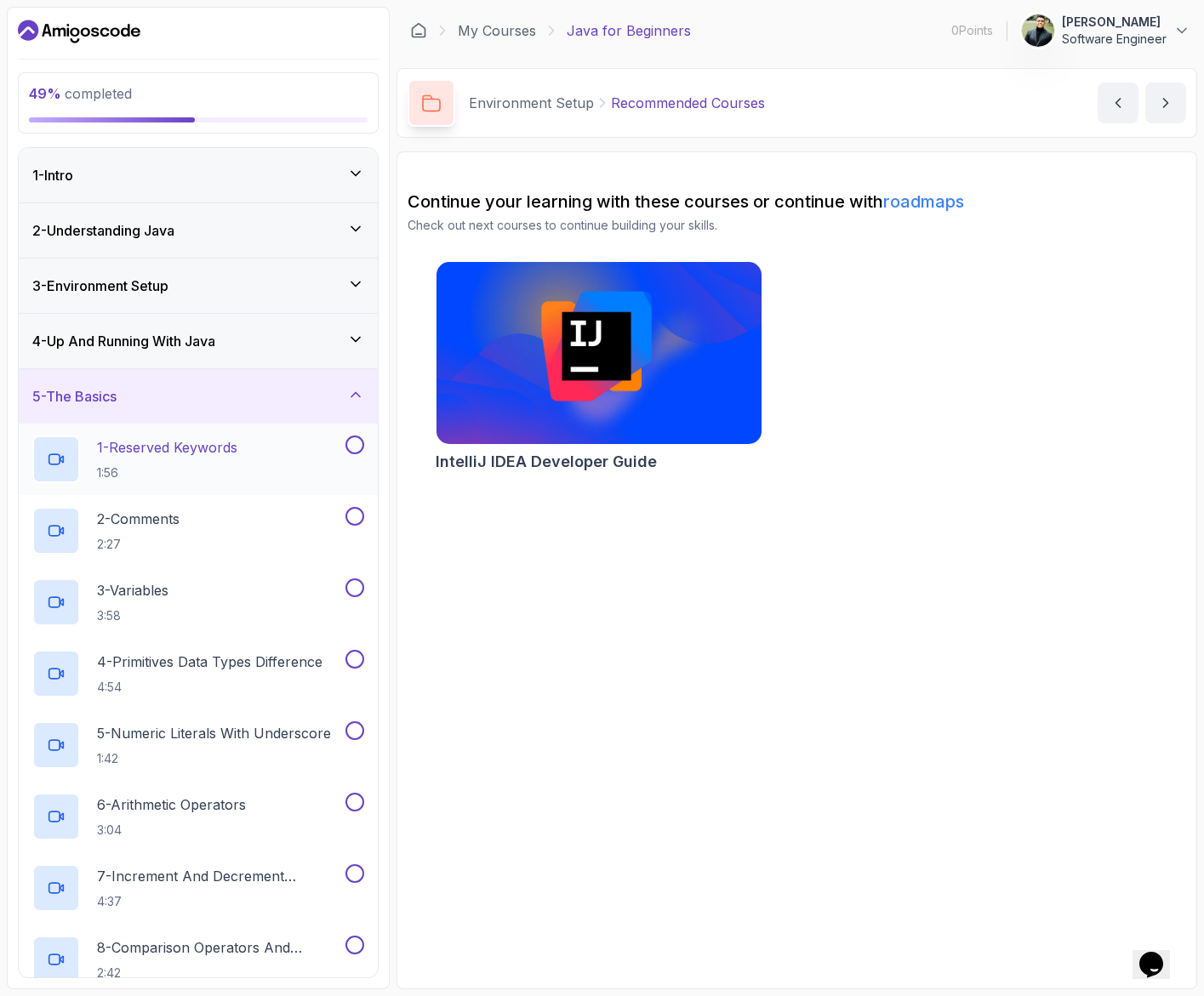
click at [285, 473] on div "1 - Reserved Keywords 1:56" at bounding box center [187, 460] width 310 height 48
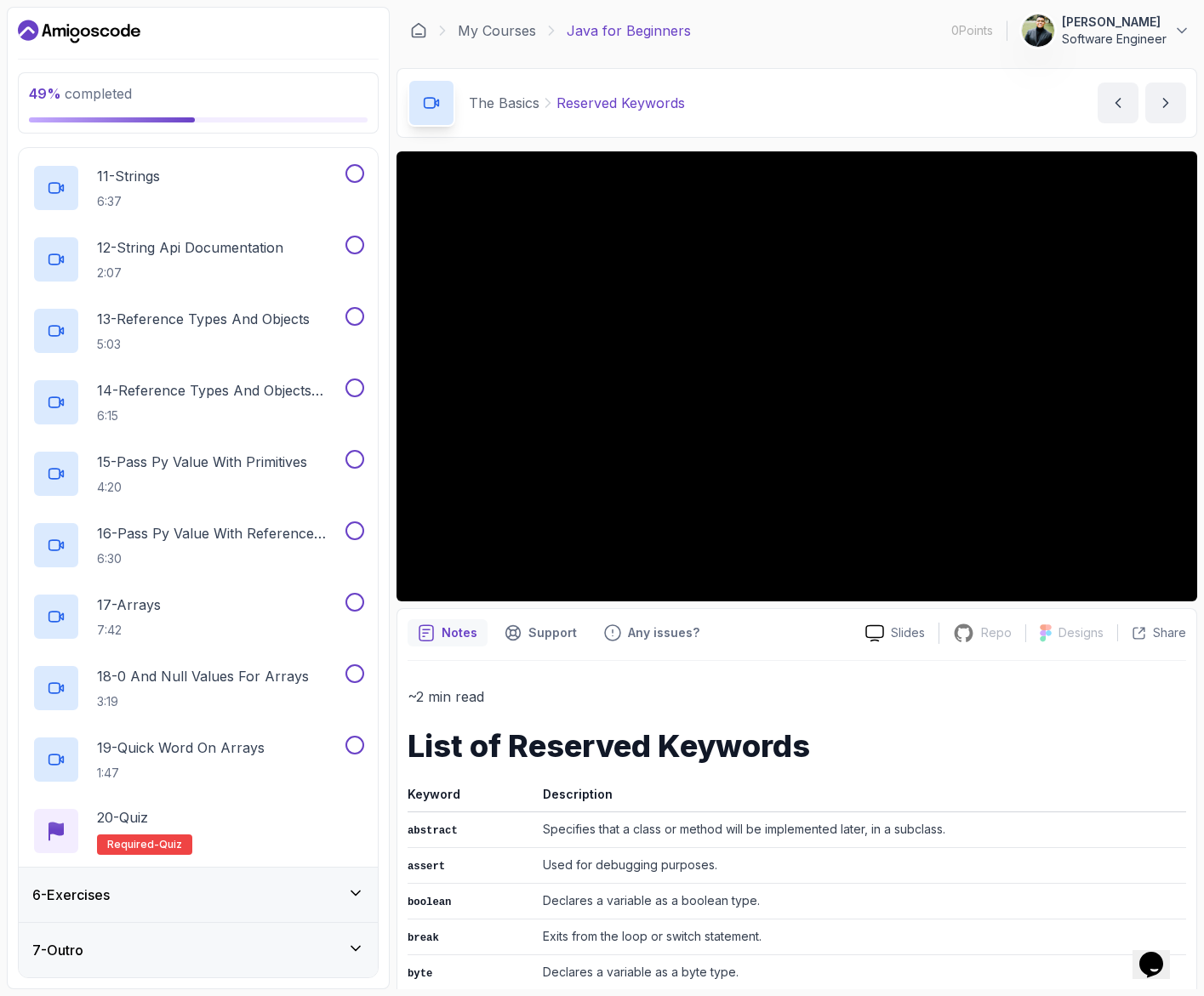
click at [320, 735] on div "6 - Exercises" at bounding box center [198, 895] width 359 height 55
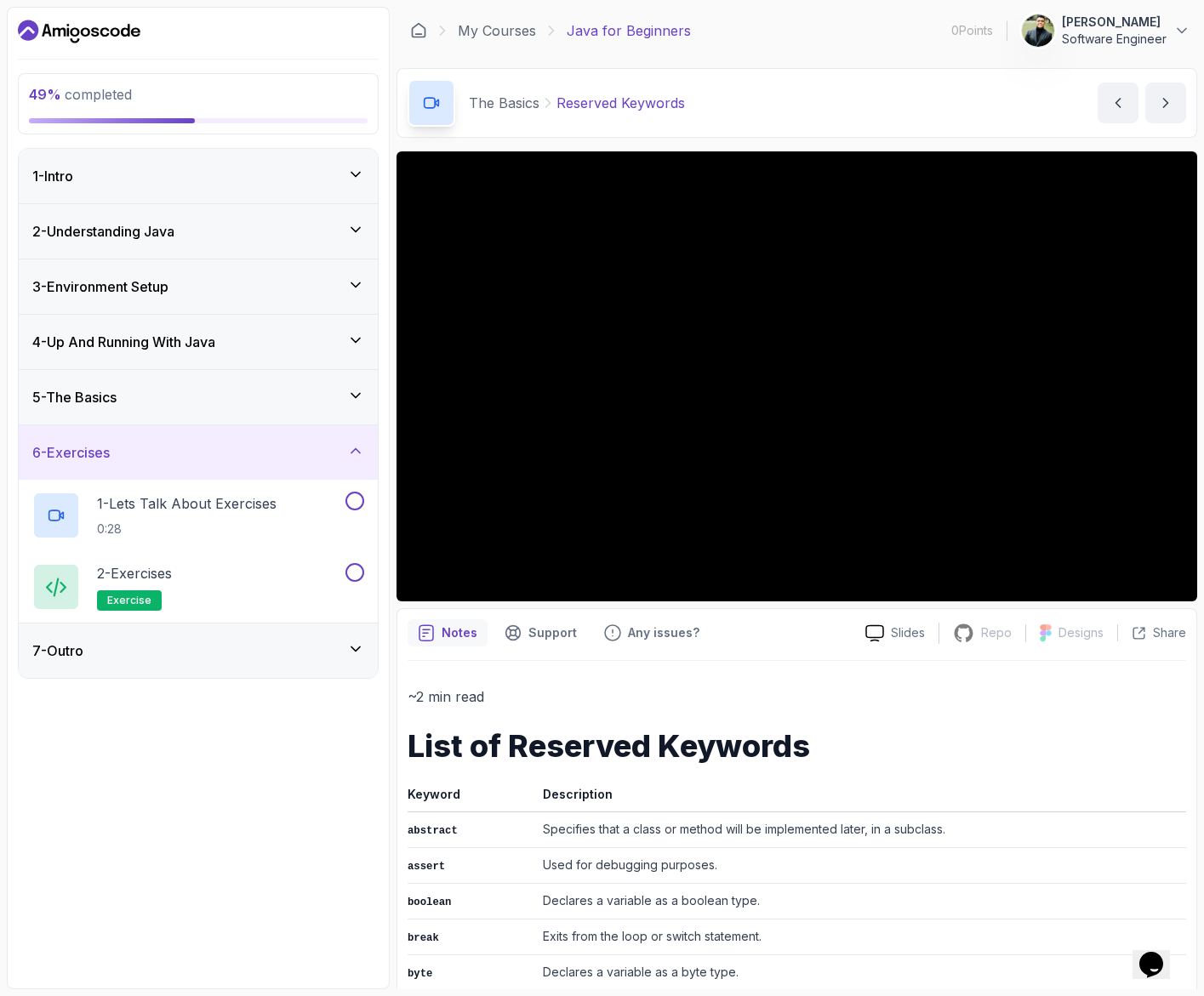
click at [350, 648] on icon at bounding box center [355, 649] width 17 height 17
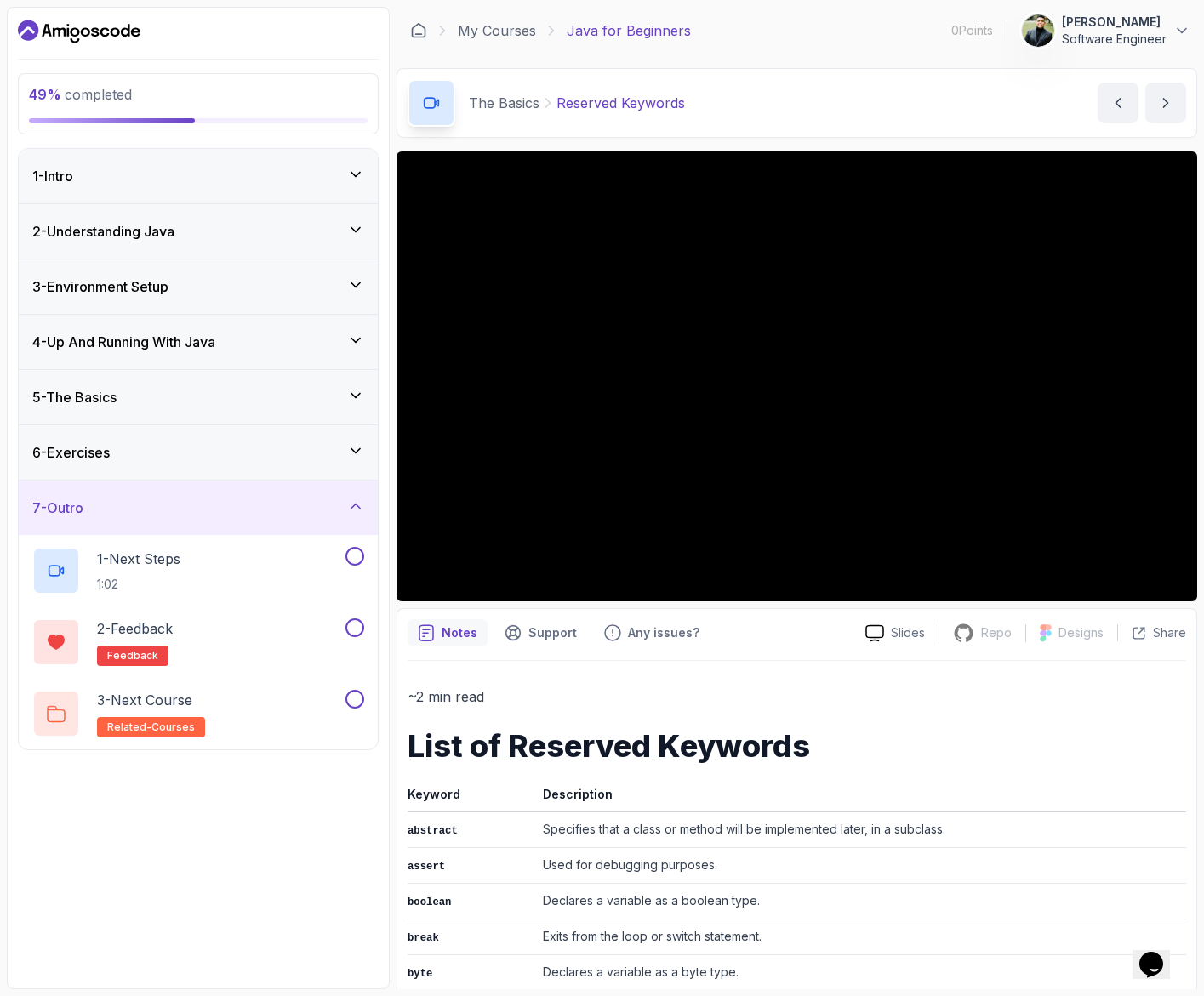
click at [276, 413] on div "5 - The Basics" at bounding box center [198, 397] width 359 height 55
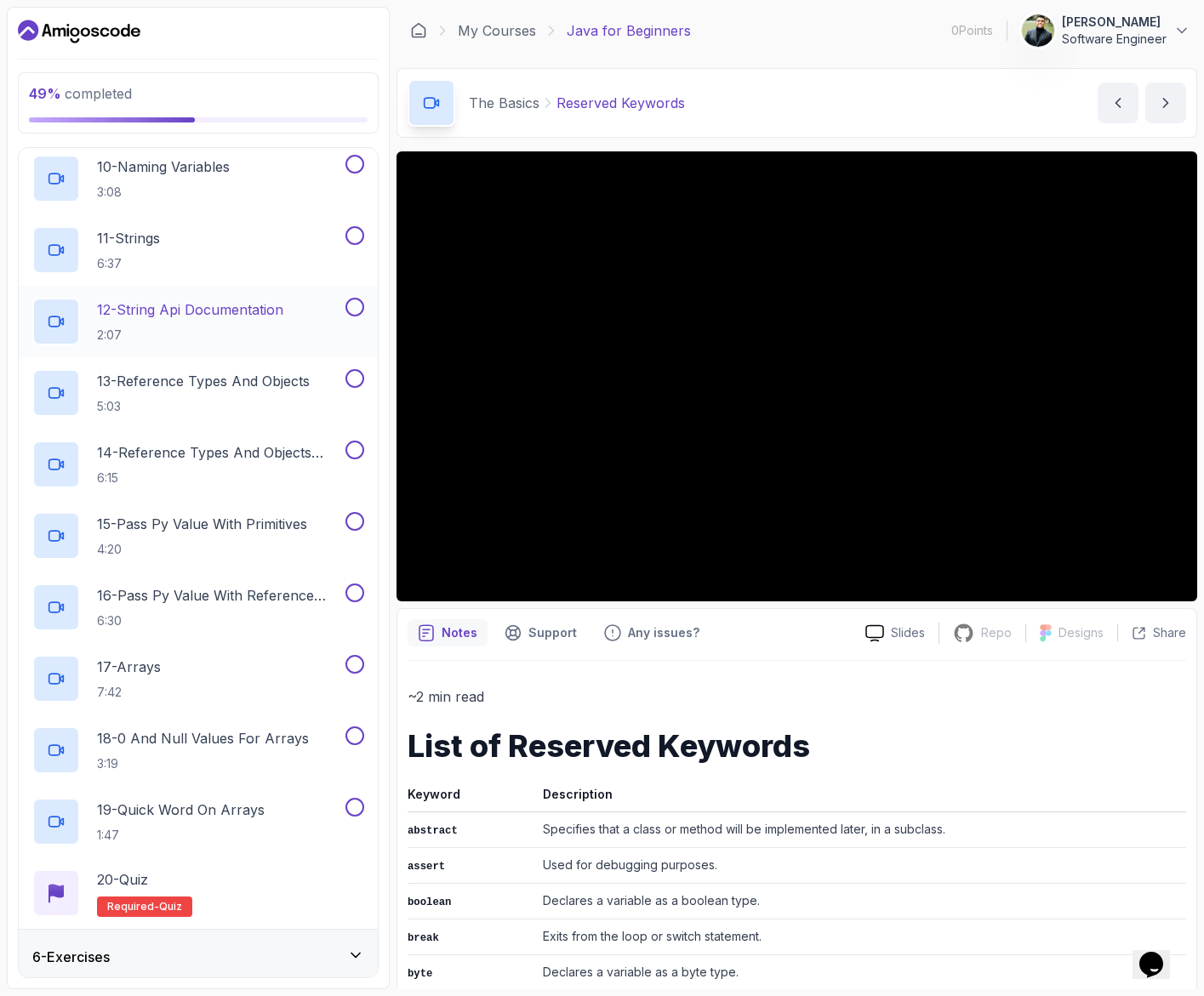
scroll to position [928, 0]
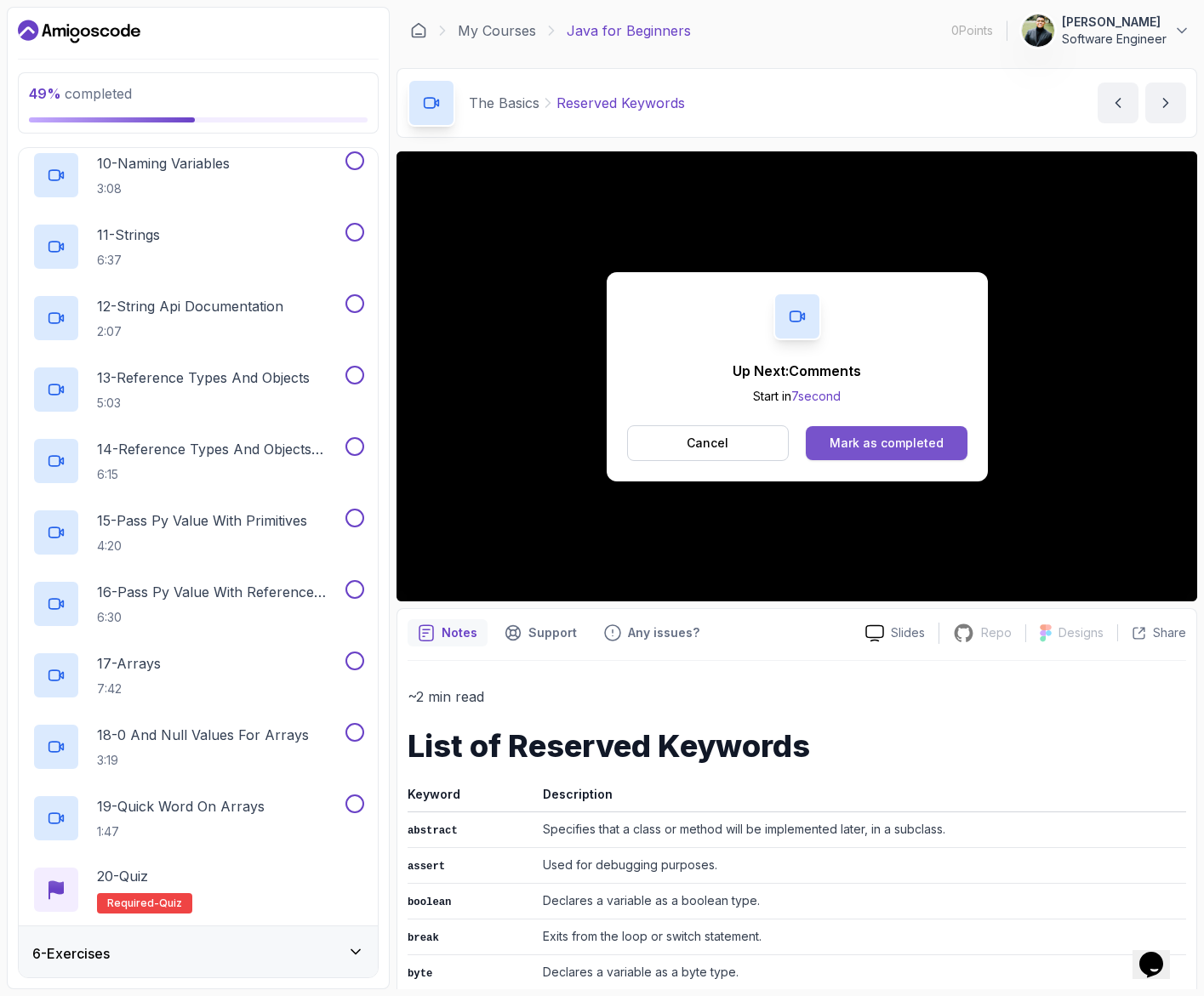
click at [864, 440] on div "Mark as completed" at bounding box center [886, 443] width 114 height 17
